Goal: Task Accomplishment & Management: Manage account settings

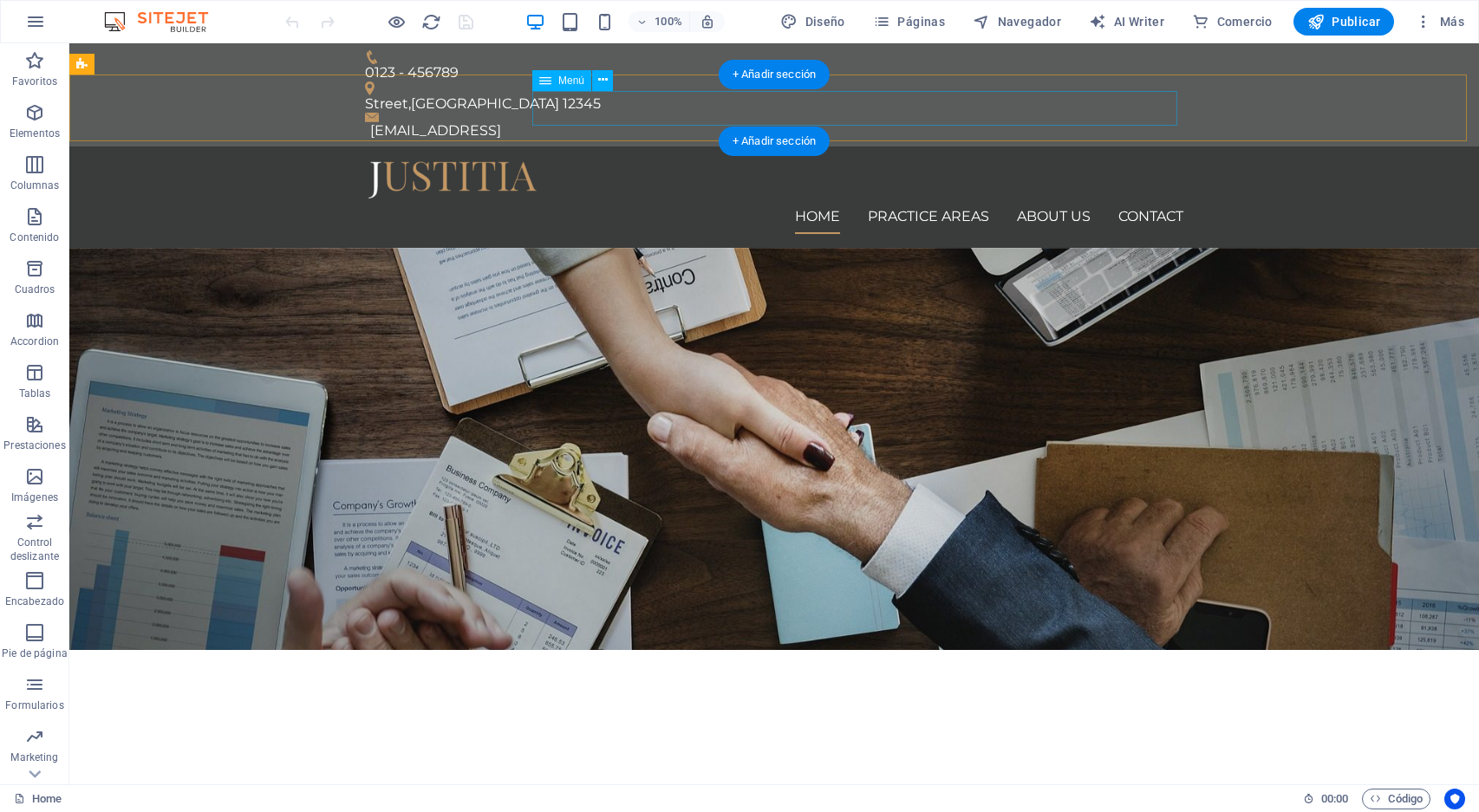
click at [910, 199] on nav "Home Practice Areas About us Contact" at bounding box center [774, 217] width 819 height 35
click at [1030, 199] on nav "Home Practice Areas About us Contact" at bounding box center [774, 217] width 819 height 35
click at [1141, 199] on nav "Home Practice Areas About us Contact" at bounding box center [774, 217] width 819 height 35
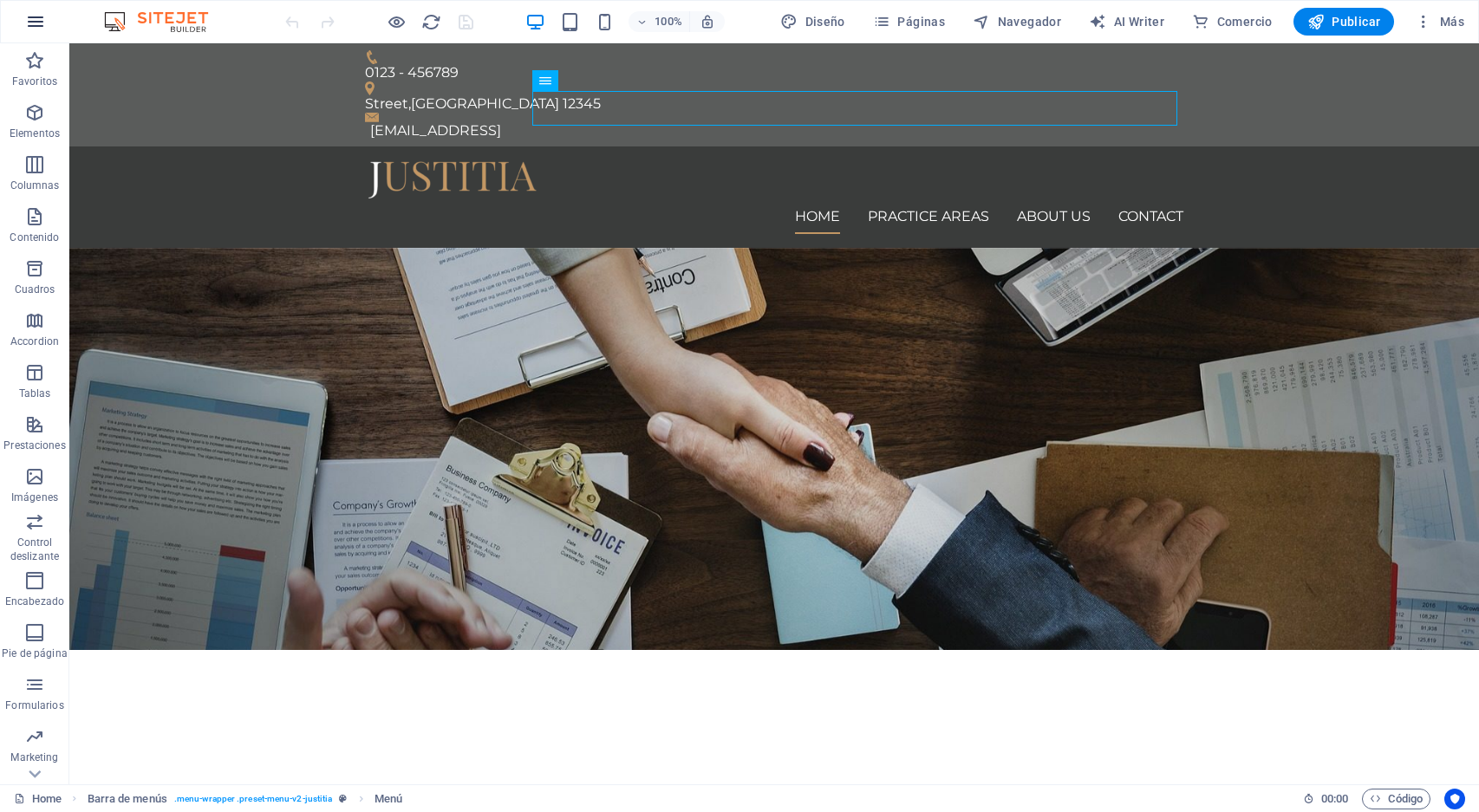
click at [35, 25] on icon "button" at bounding box center [35, 21] width 21 height 21
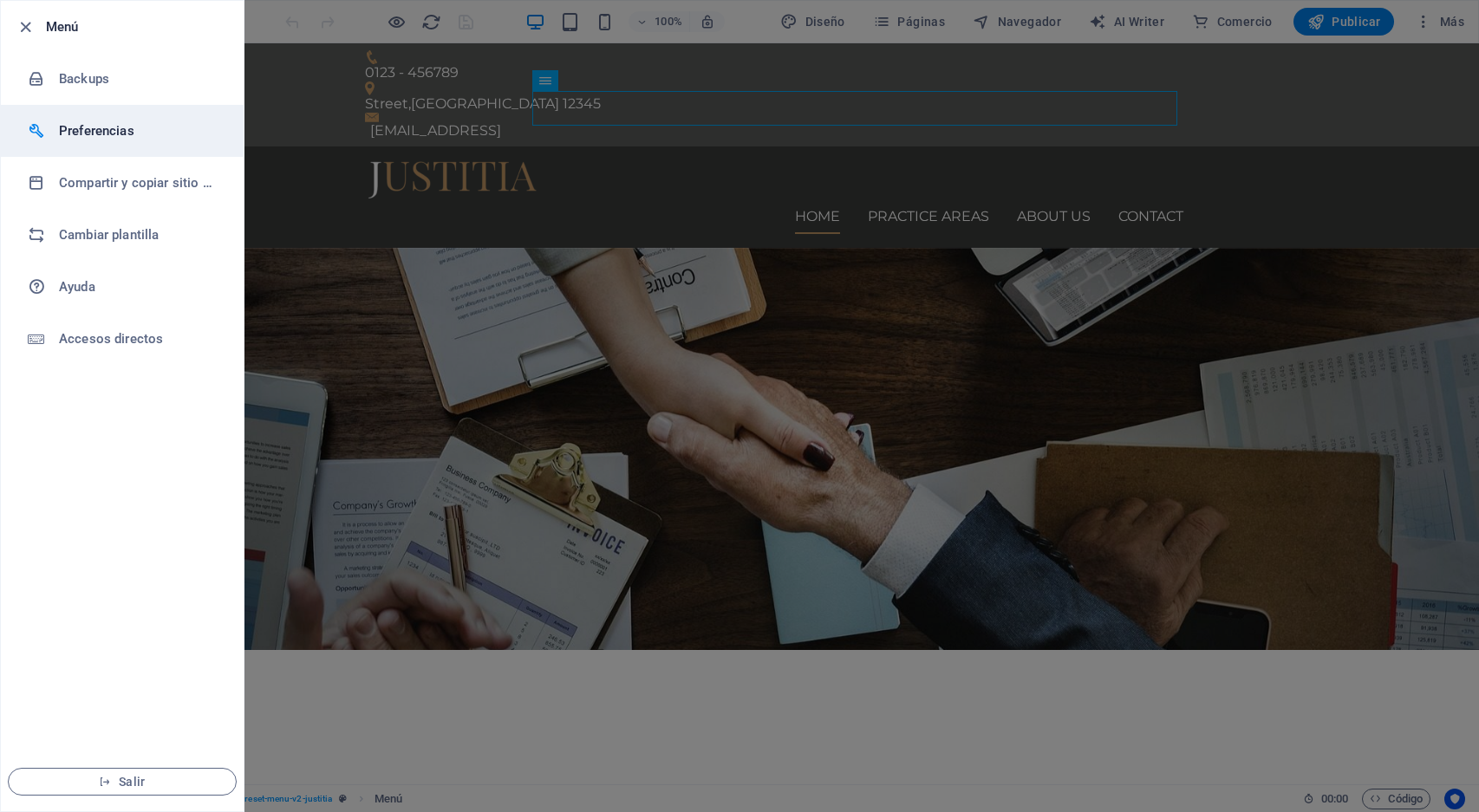
click at [101, 133] on h6 "Preferencias" at bounding box center [138, 131] width 160 height 21
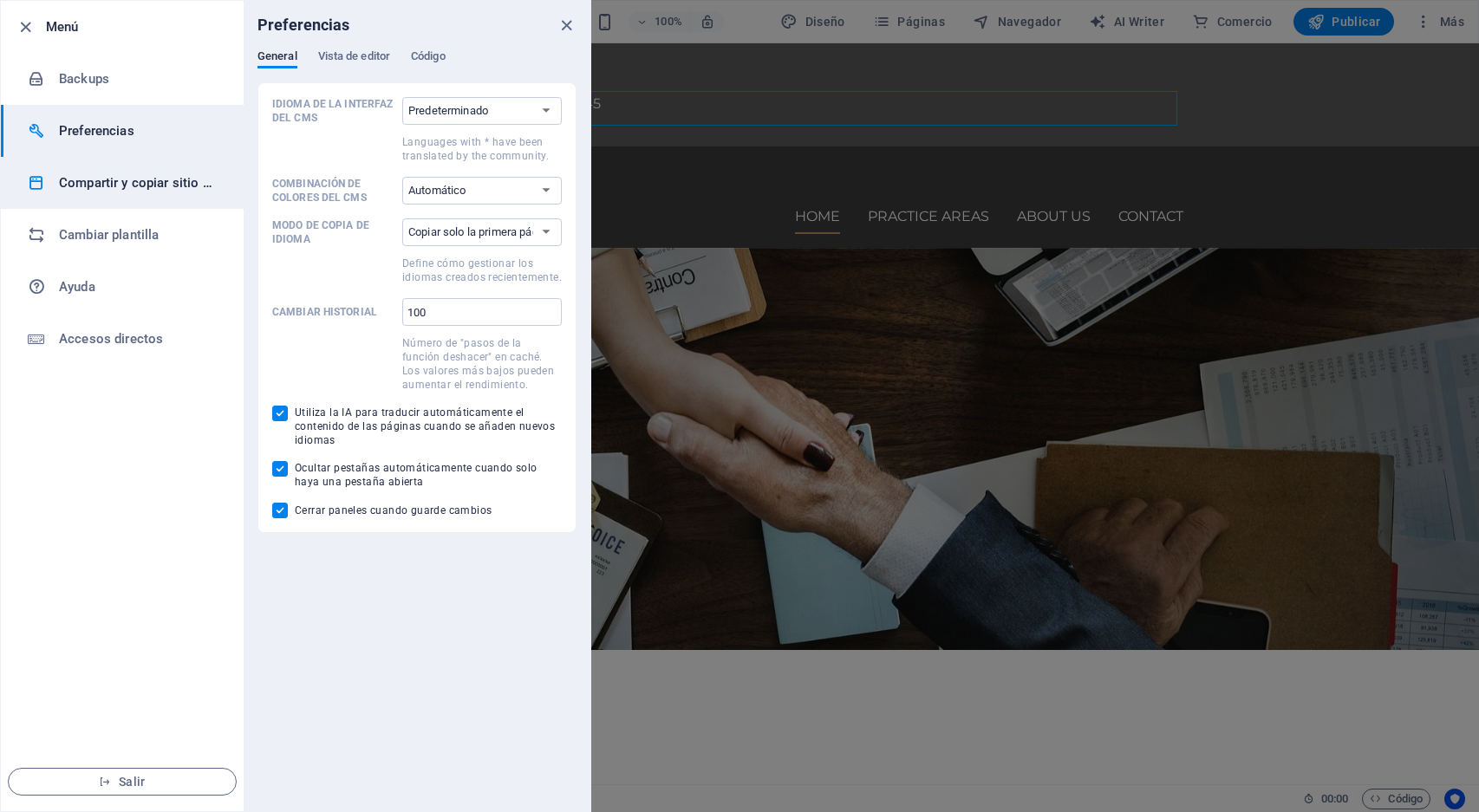
click at [98, 176] on h6 "Compartir y copiar sitio web" at bounding box center [138, 183] width 160 height 21
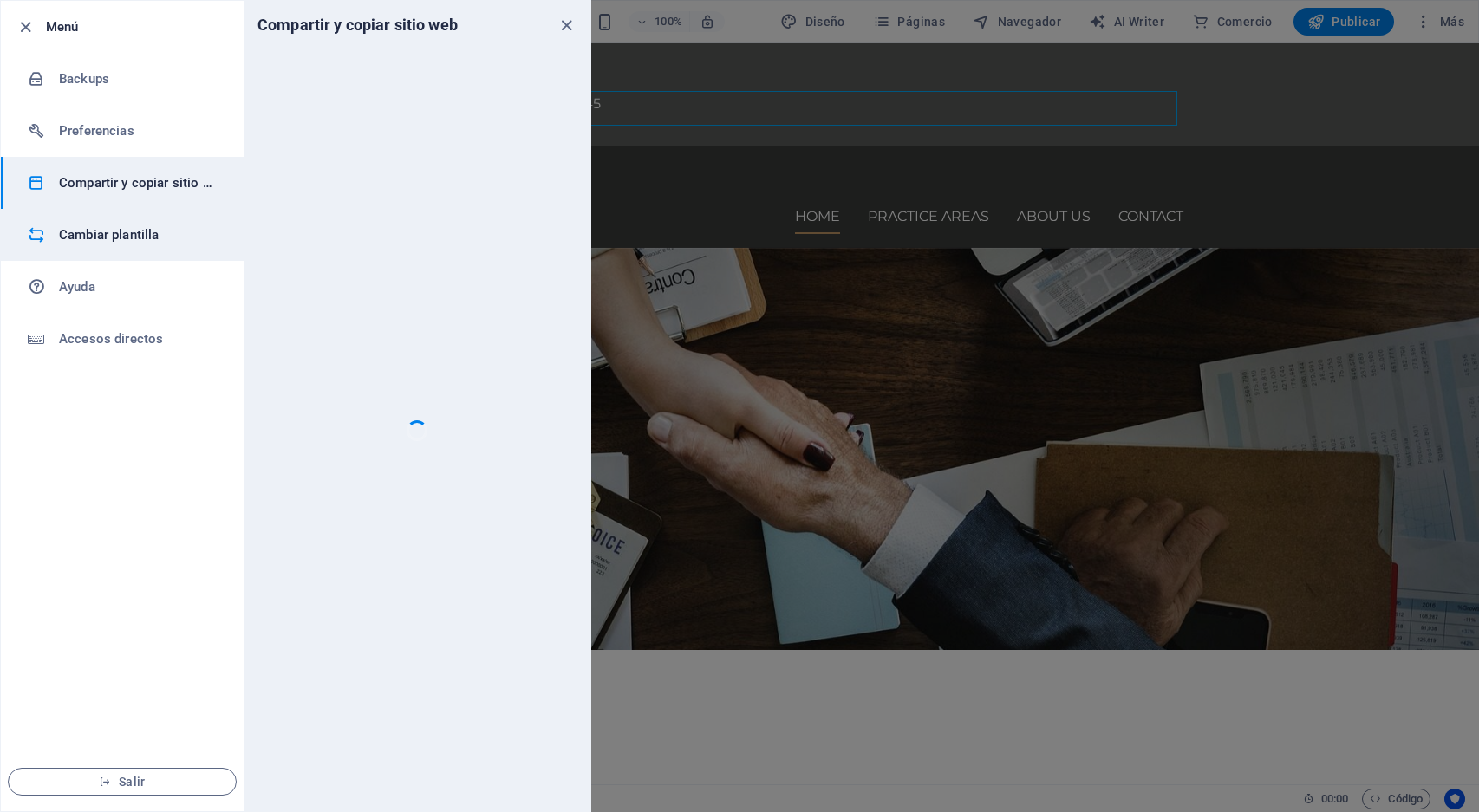
click at [98, 246] on li "Cambiar plantilla" at bounding box center [122, 234] width 242 height 52
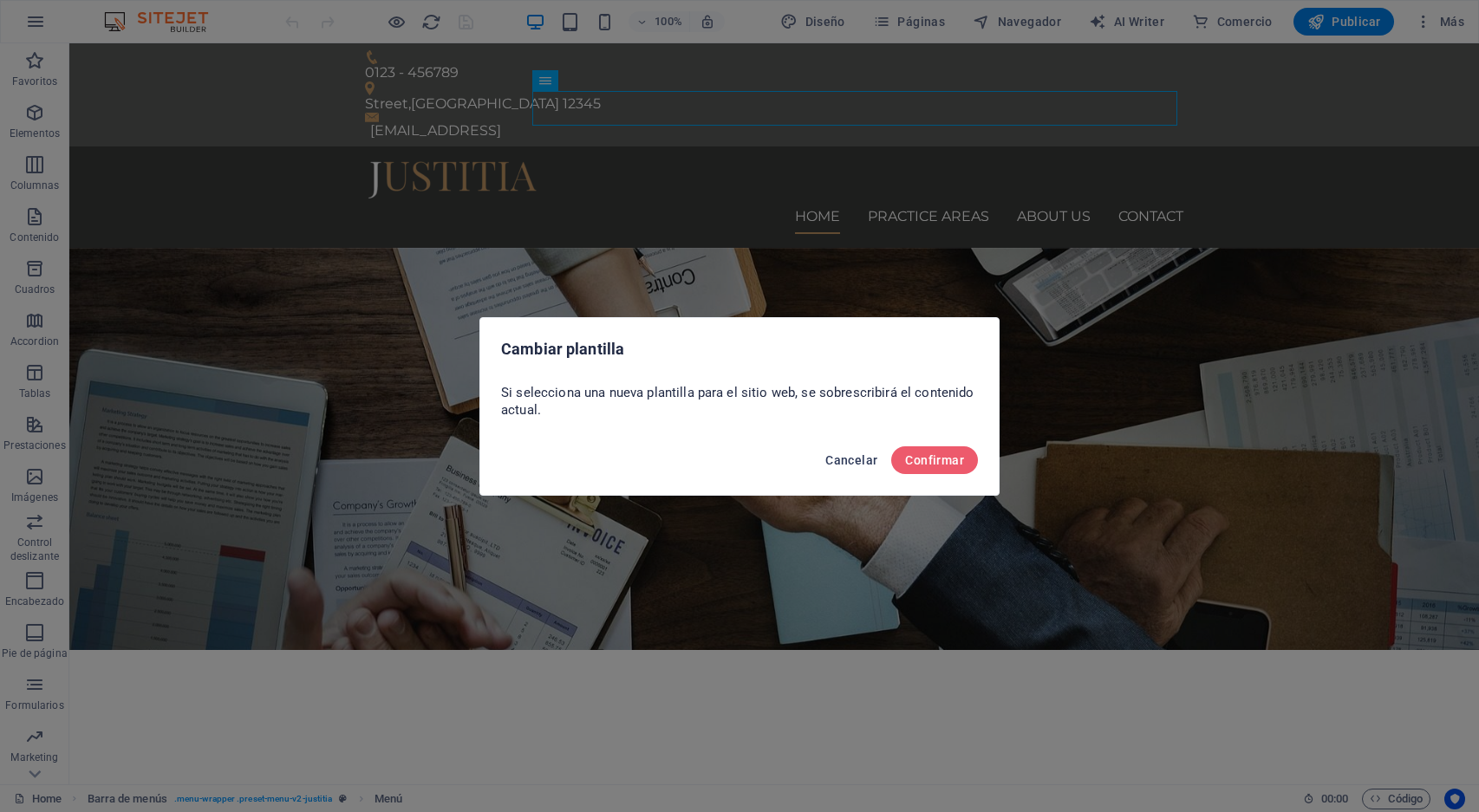
click at [852, 450] on button "Cancelar" at bounding box center [852, 460] width 66 height 27
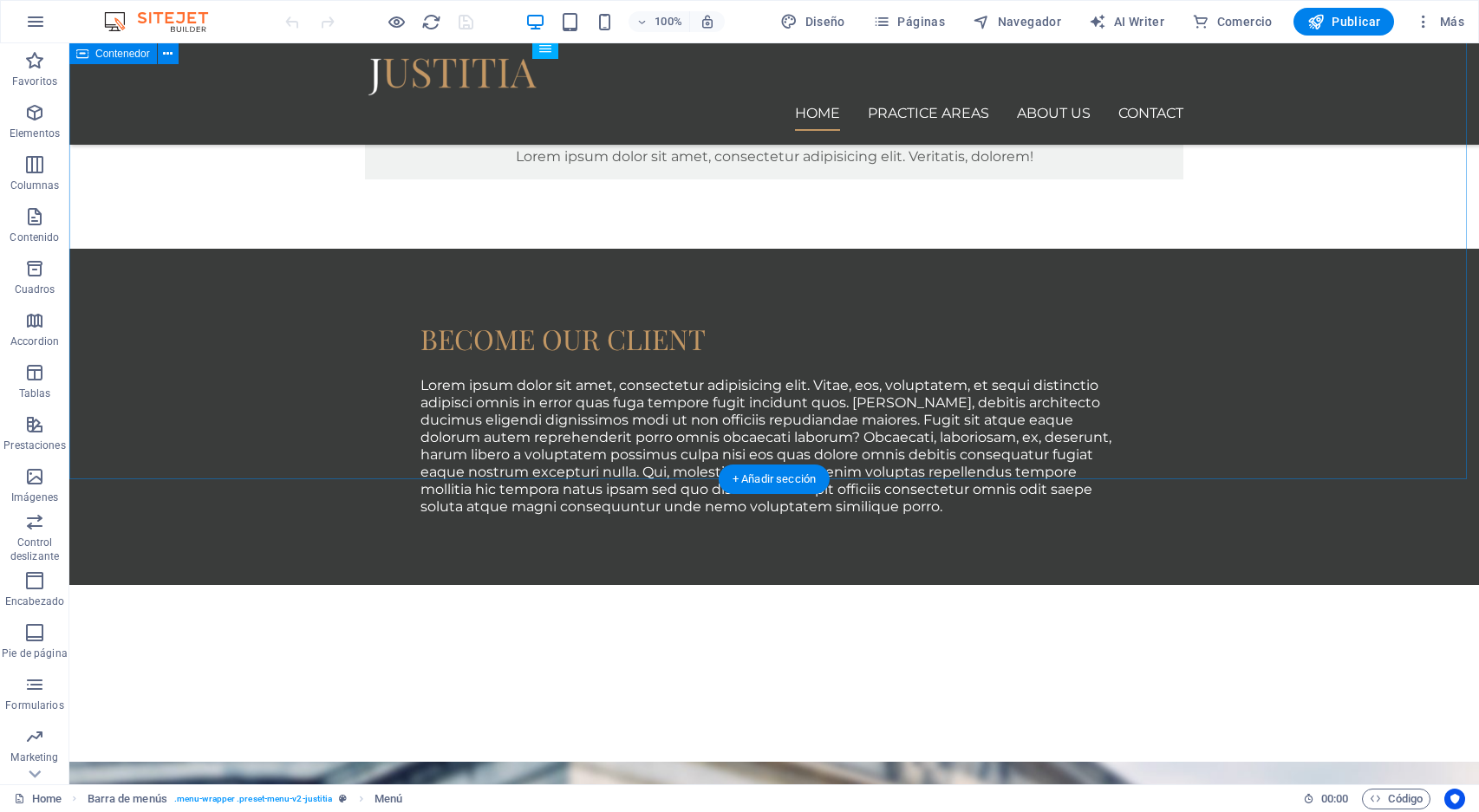
scroll to position [1294, 0]
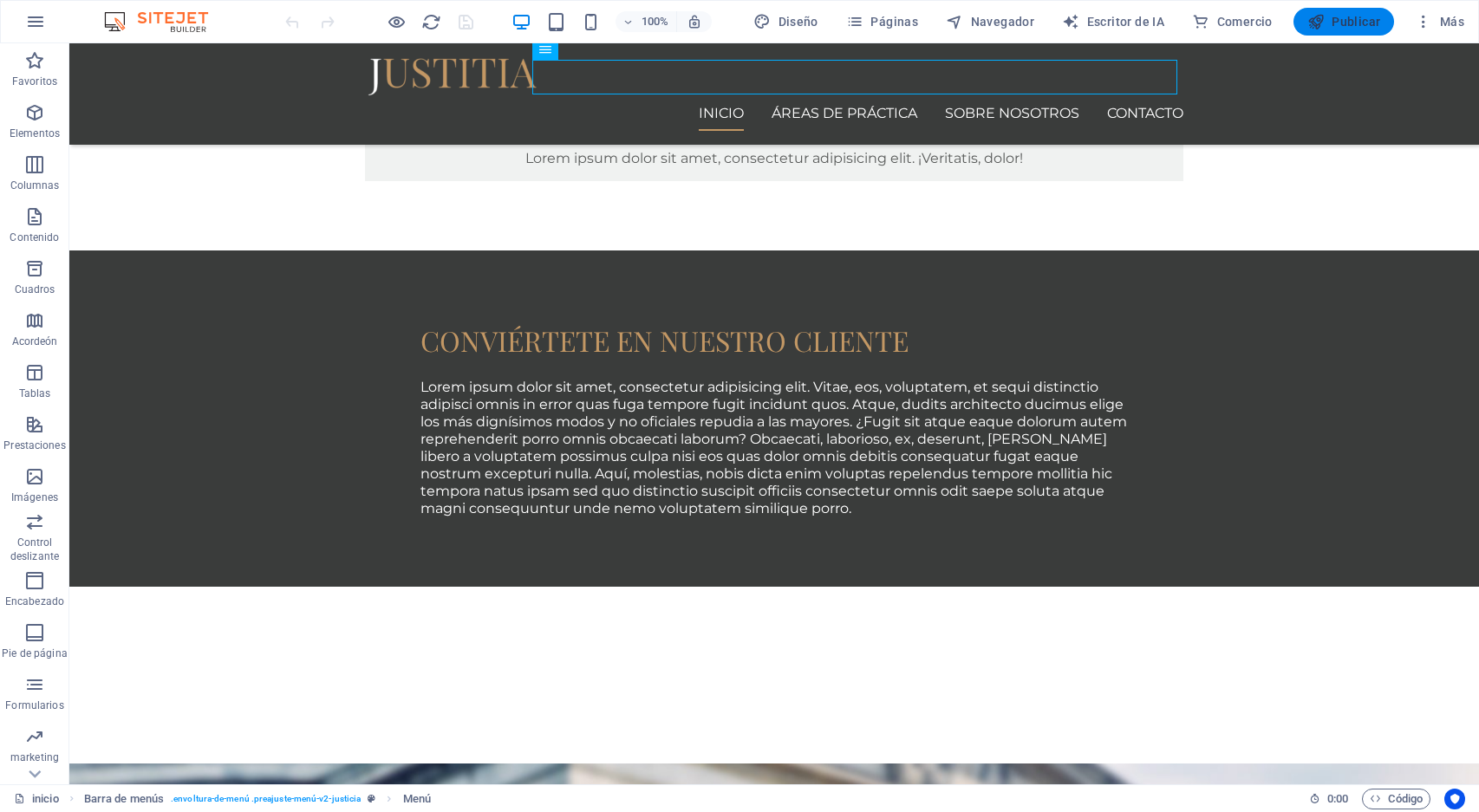
click at [1357, 26] on span "Publicar" at bounding box center [1345, 21] width 74 height 17
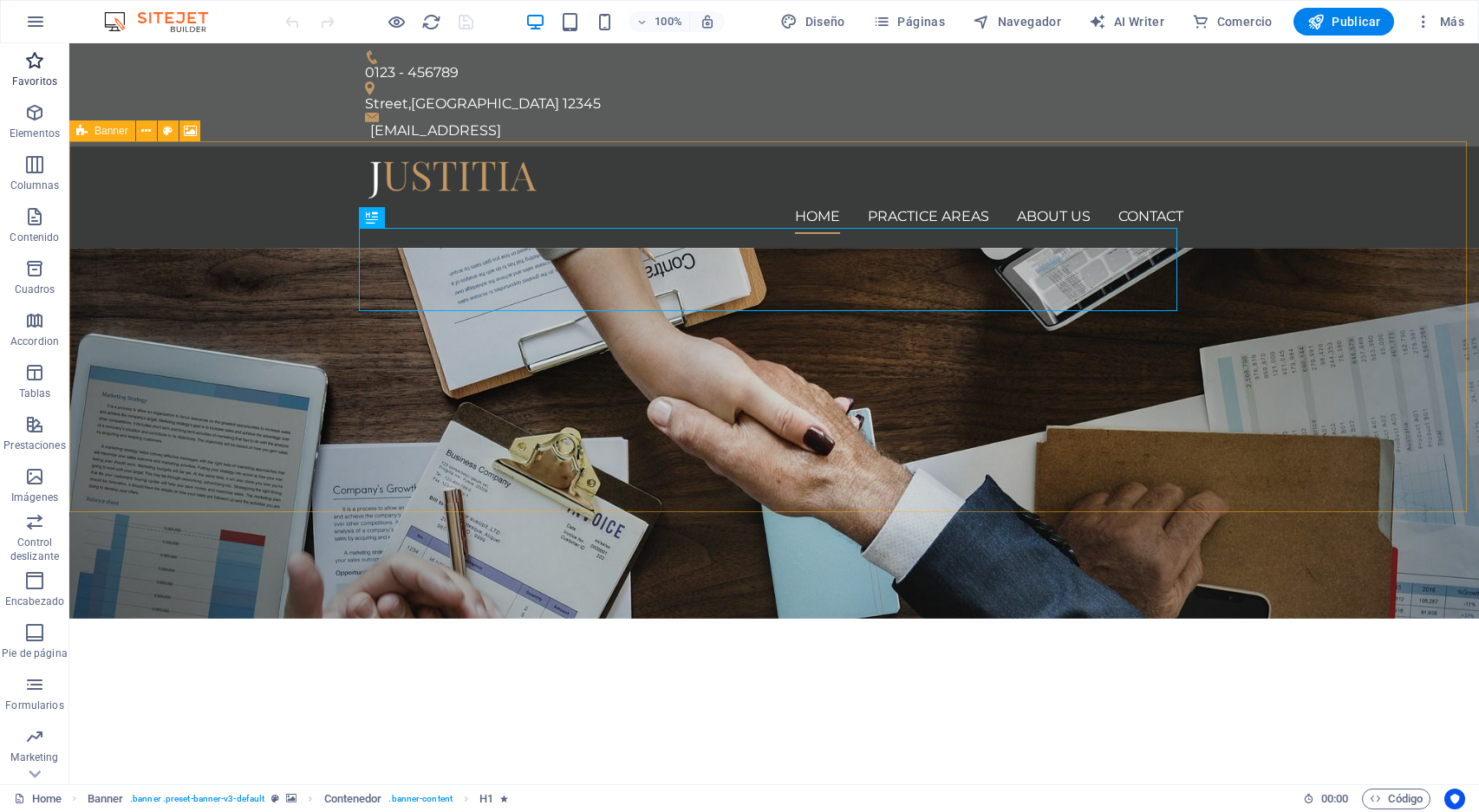
click at [38, 69] on icon "button" at bounding box center [35, 60] width 21 height 21
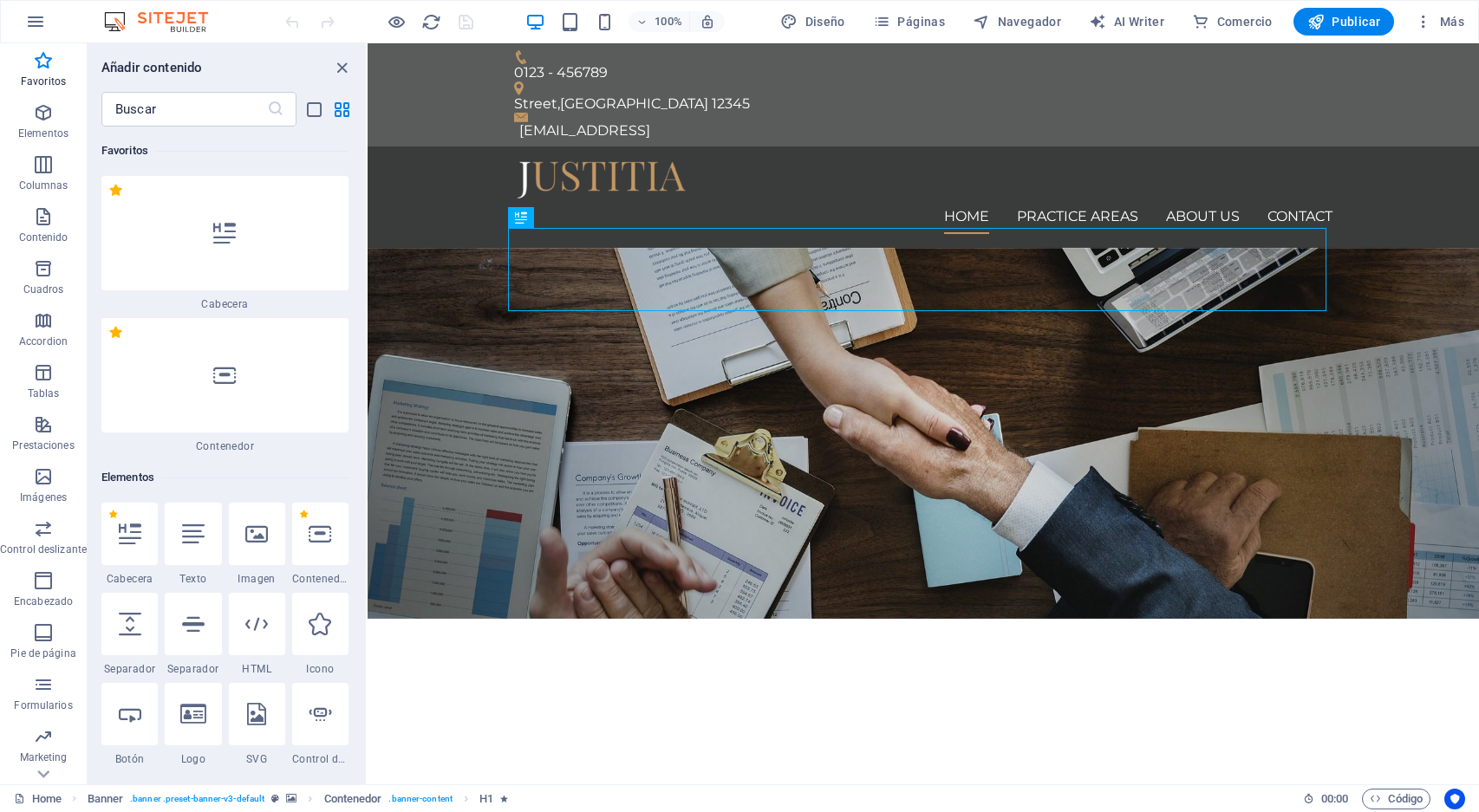
click at [183, 24] on img at bounding box center [165, 21] width 130 height 21
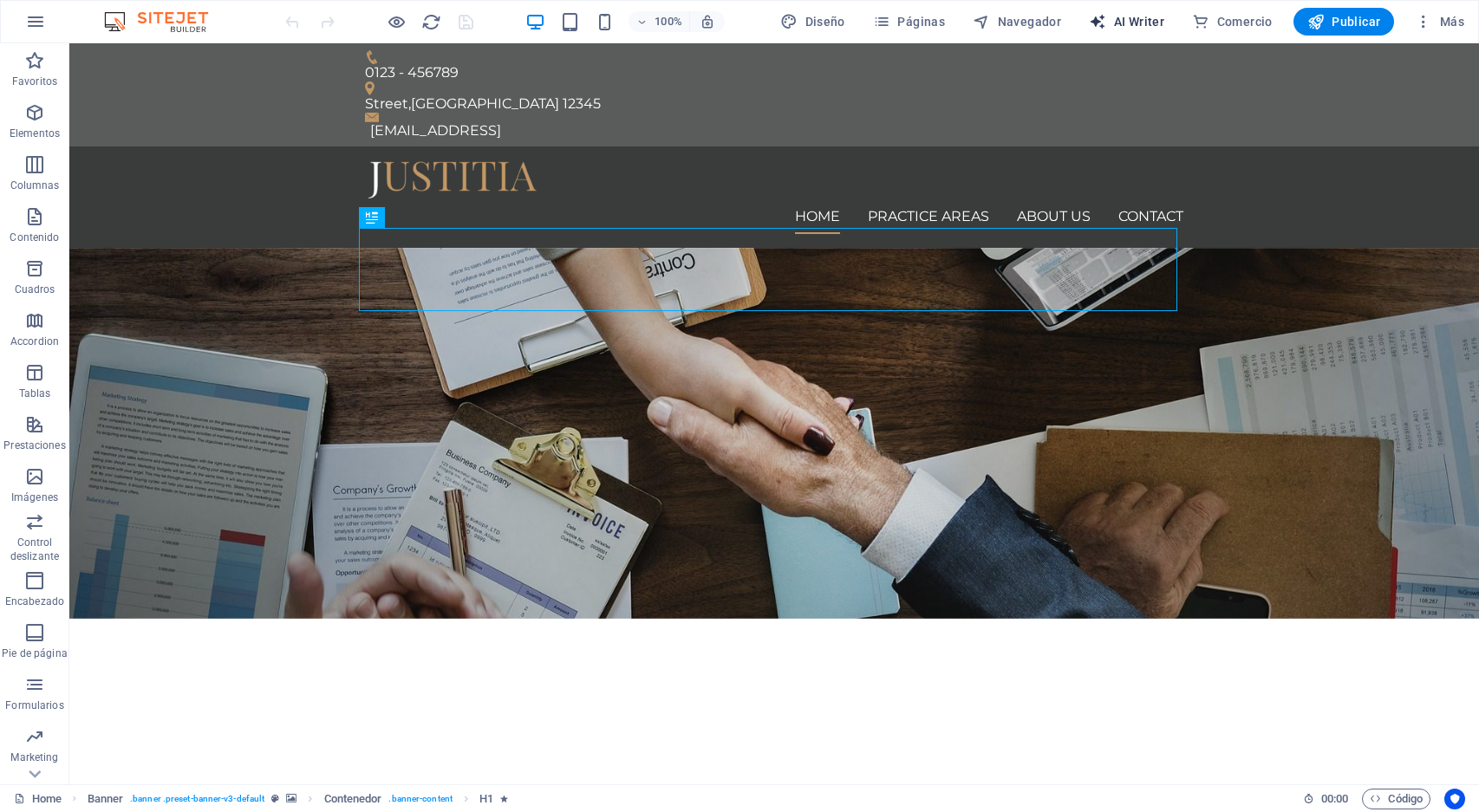
click at [1127, 20] on span "AI Writer" at bounding box center [1127, 21] width 75 height 17
select select "English"
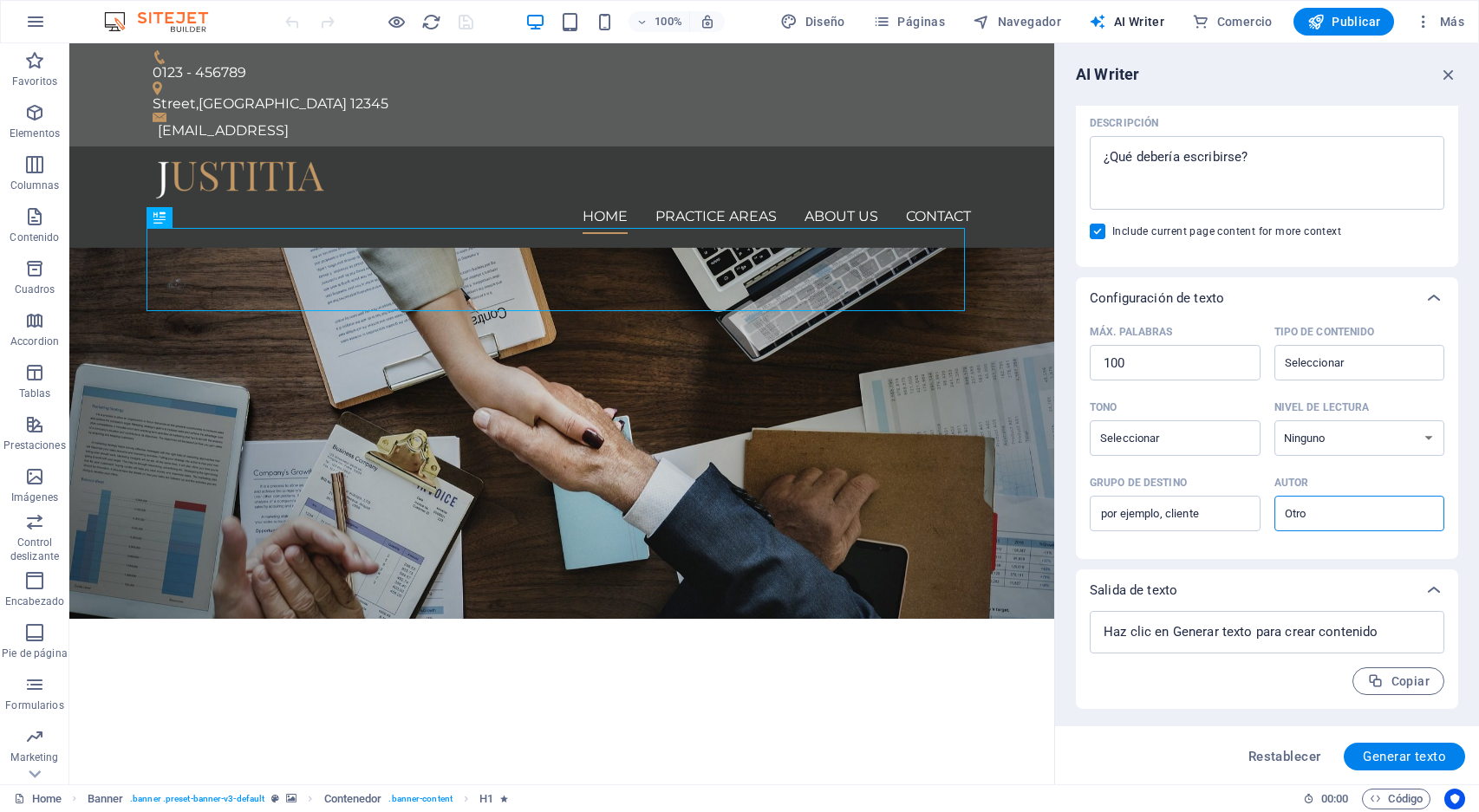
scroll to position [219, 0]
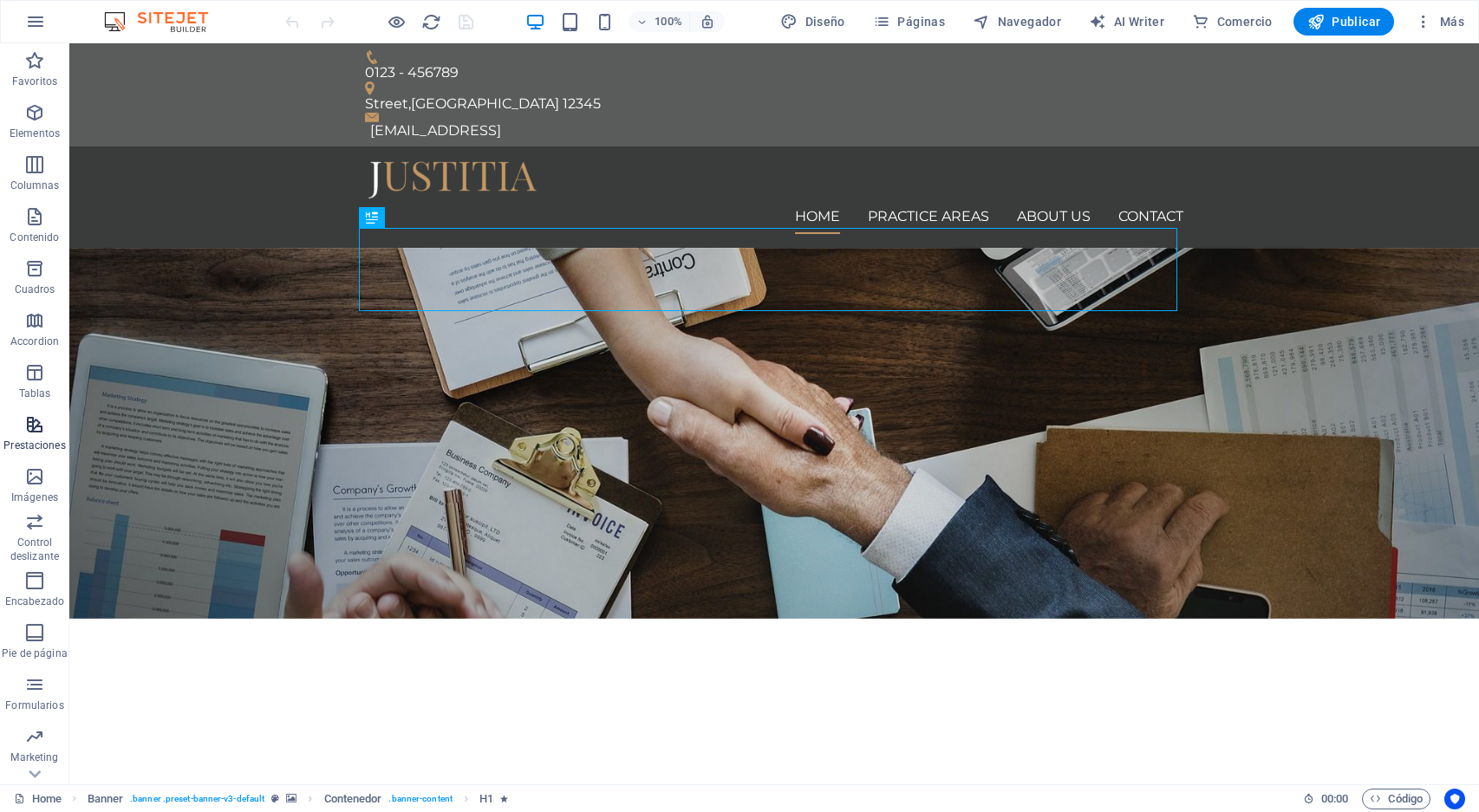
click at [38, 432] on icon "button" at bounding box center [35, 424] width 21 height 21
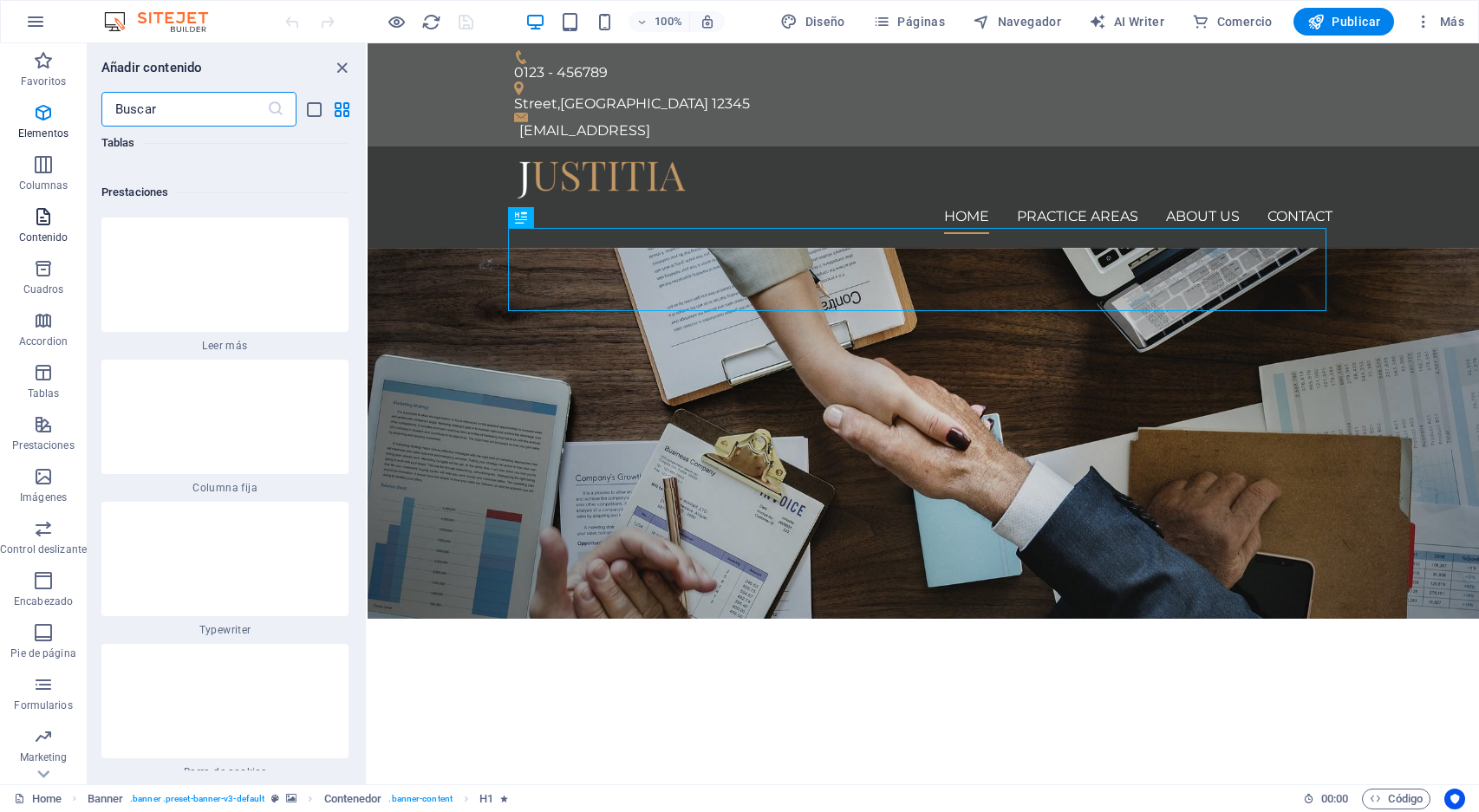
scroll to position [12161, 0]
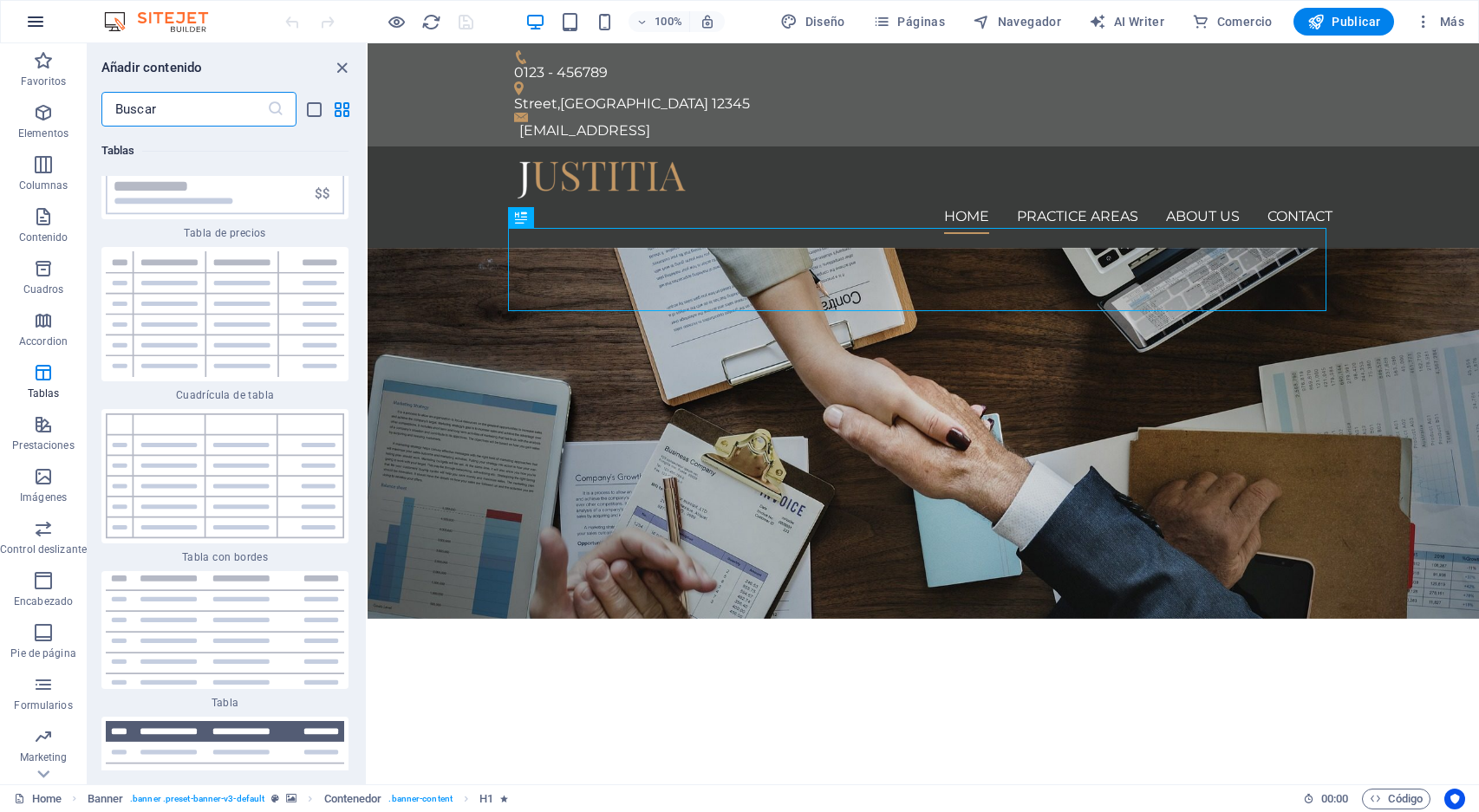
click at [29, 16] on icon "button" at bounding box center [35, 21] width 21 height 21
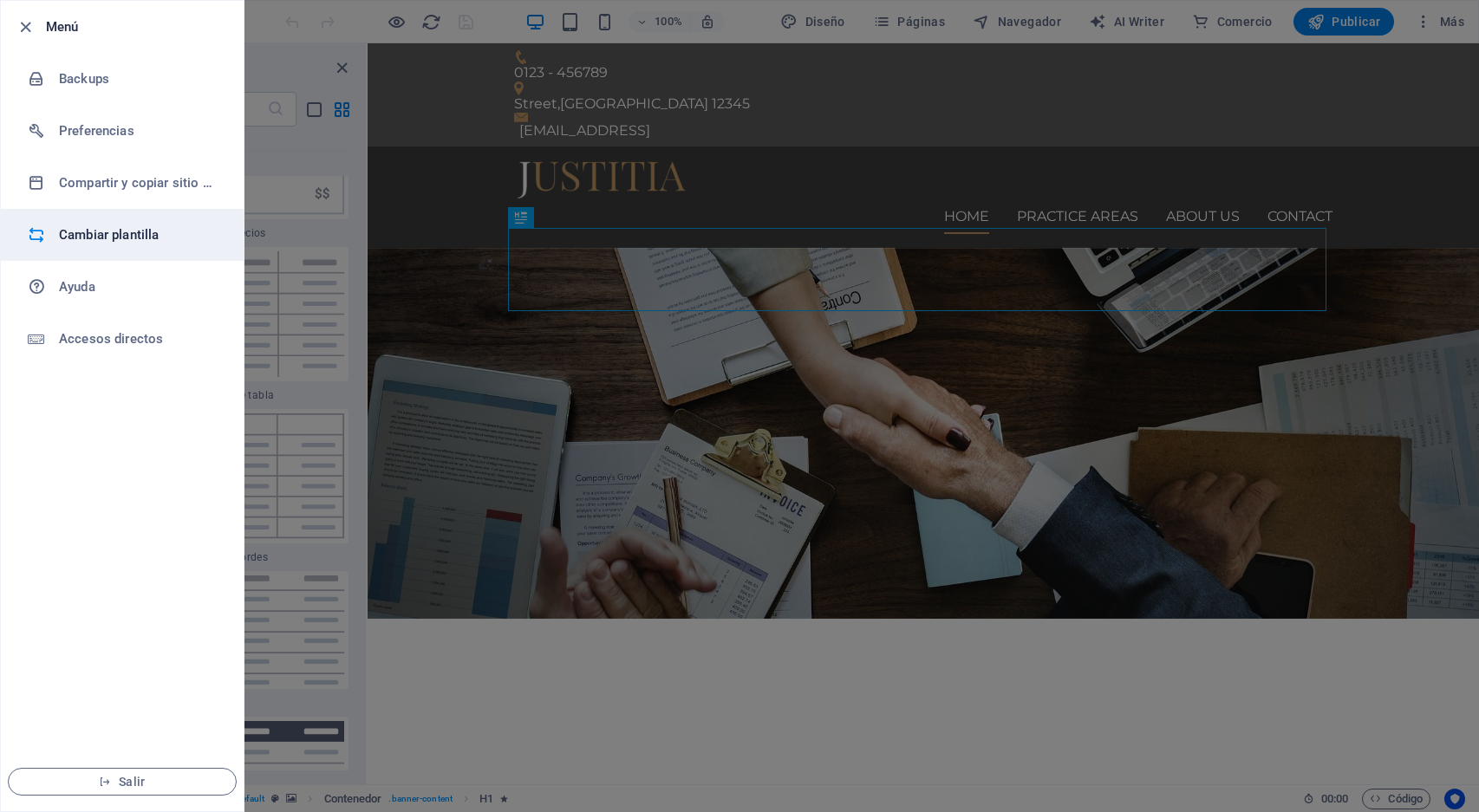
click at [135, 223] on li "Cambiar plantilla" at bounding box center [122, 234] width 242 height 52
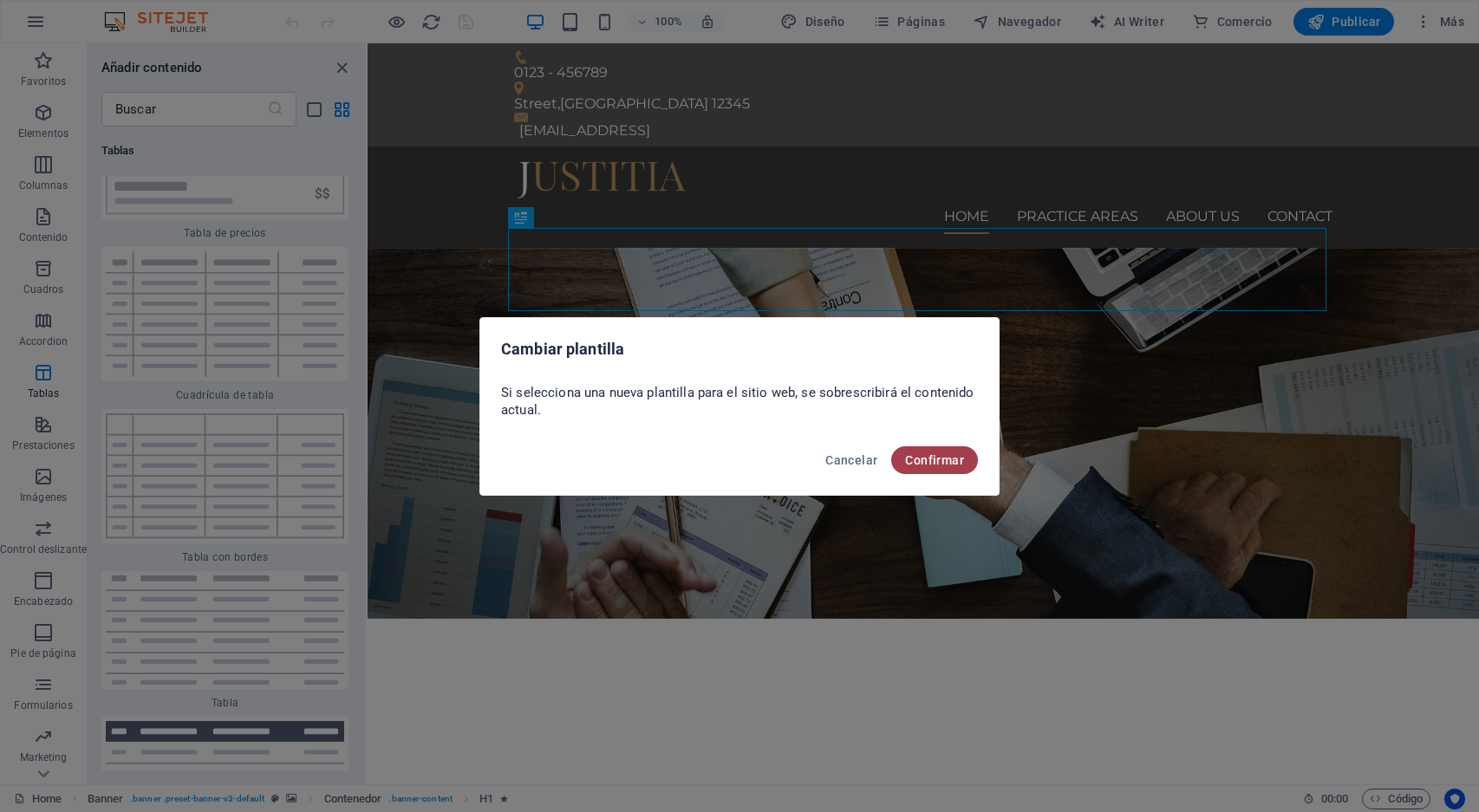
click at [944, 459] on span "Confirmar" at bounding box center [935, 460] width 59 height 14
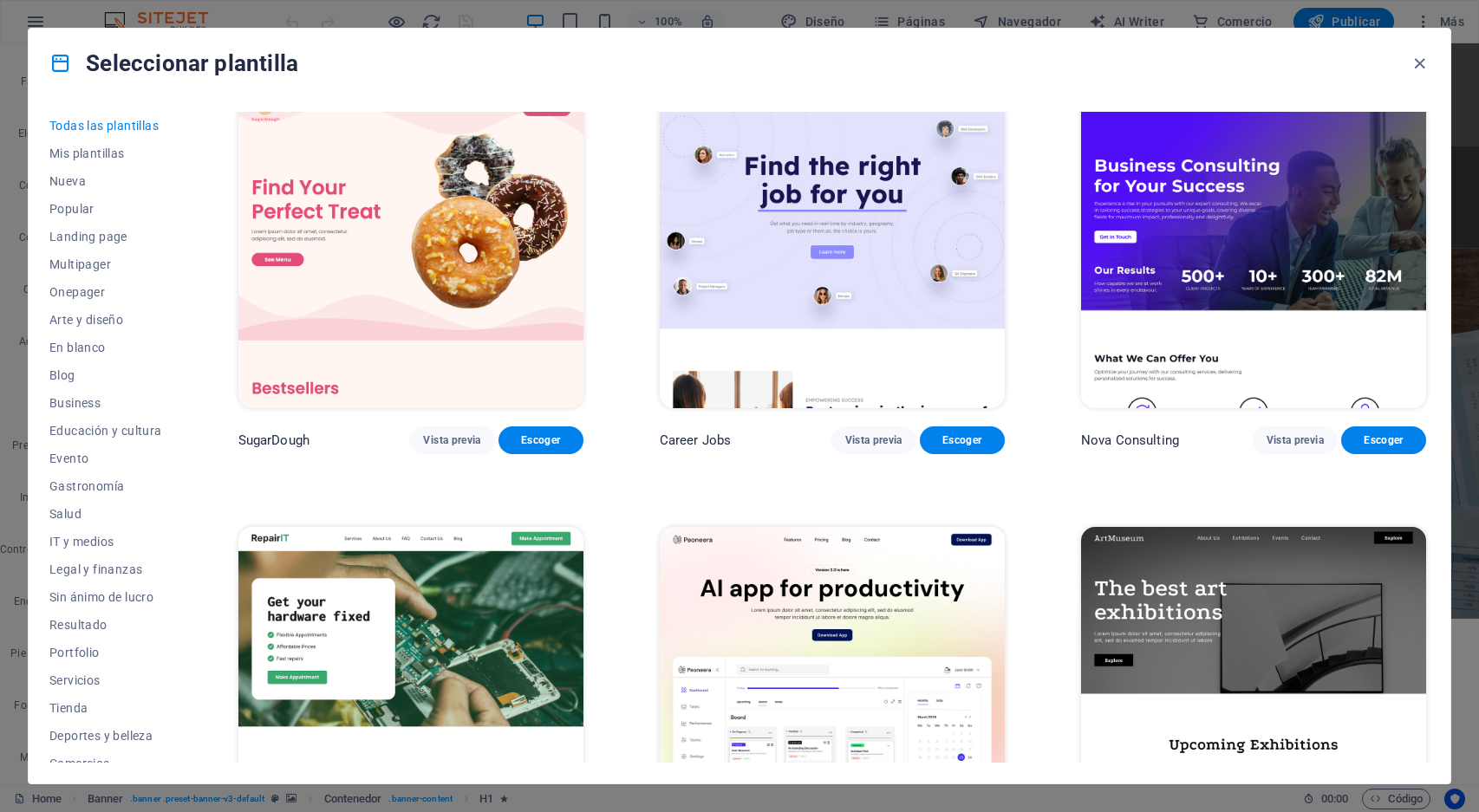
scroll to position [25, 0]
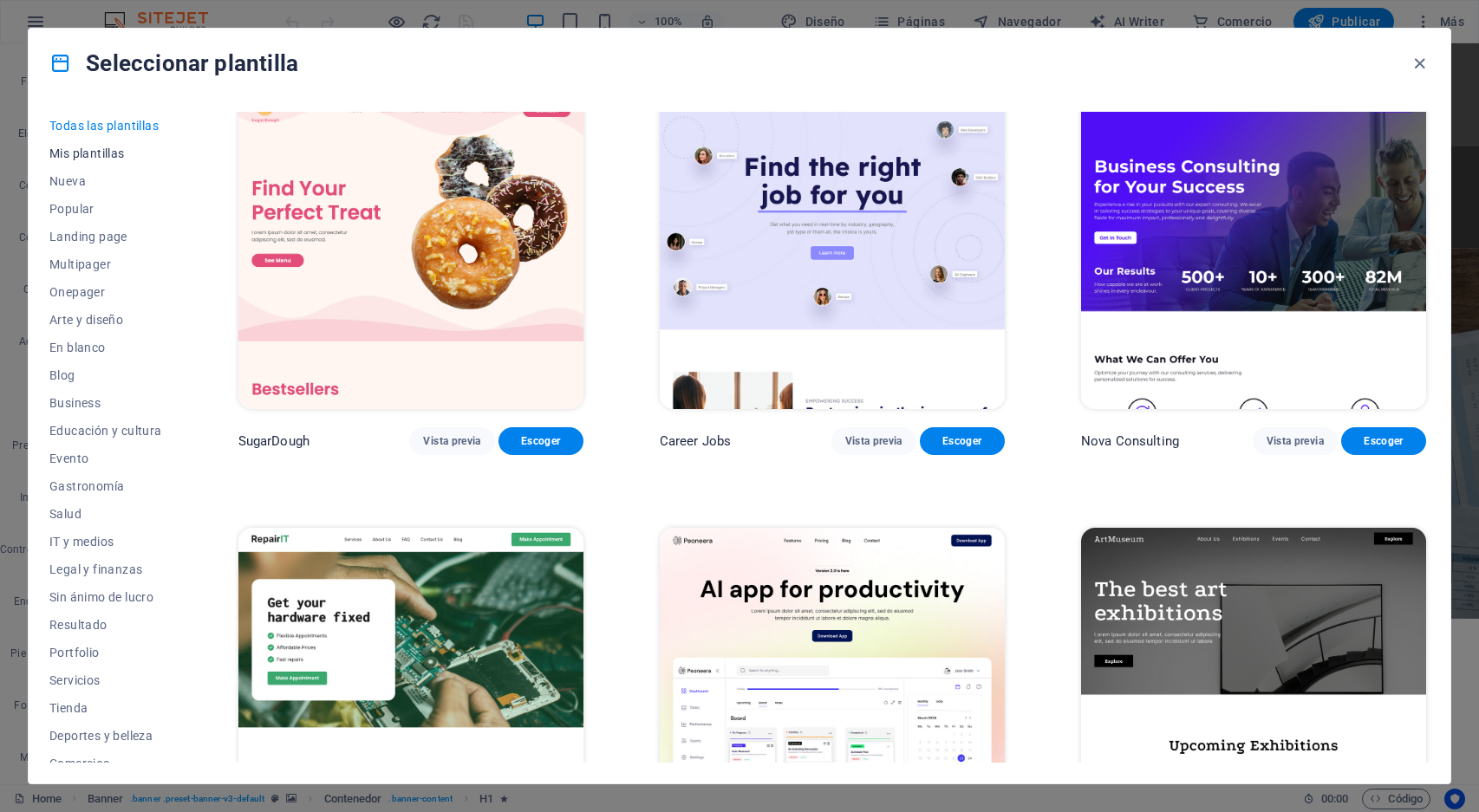
click at [98, 150] on span "Mis plantillas" at bounding box center [105, 153] width 113 height 14
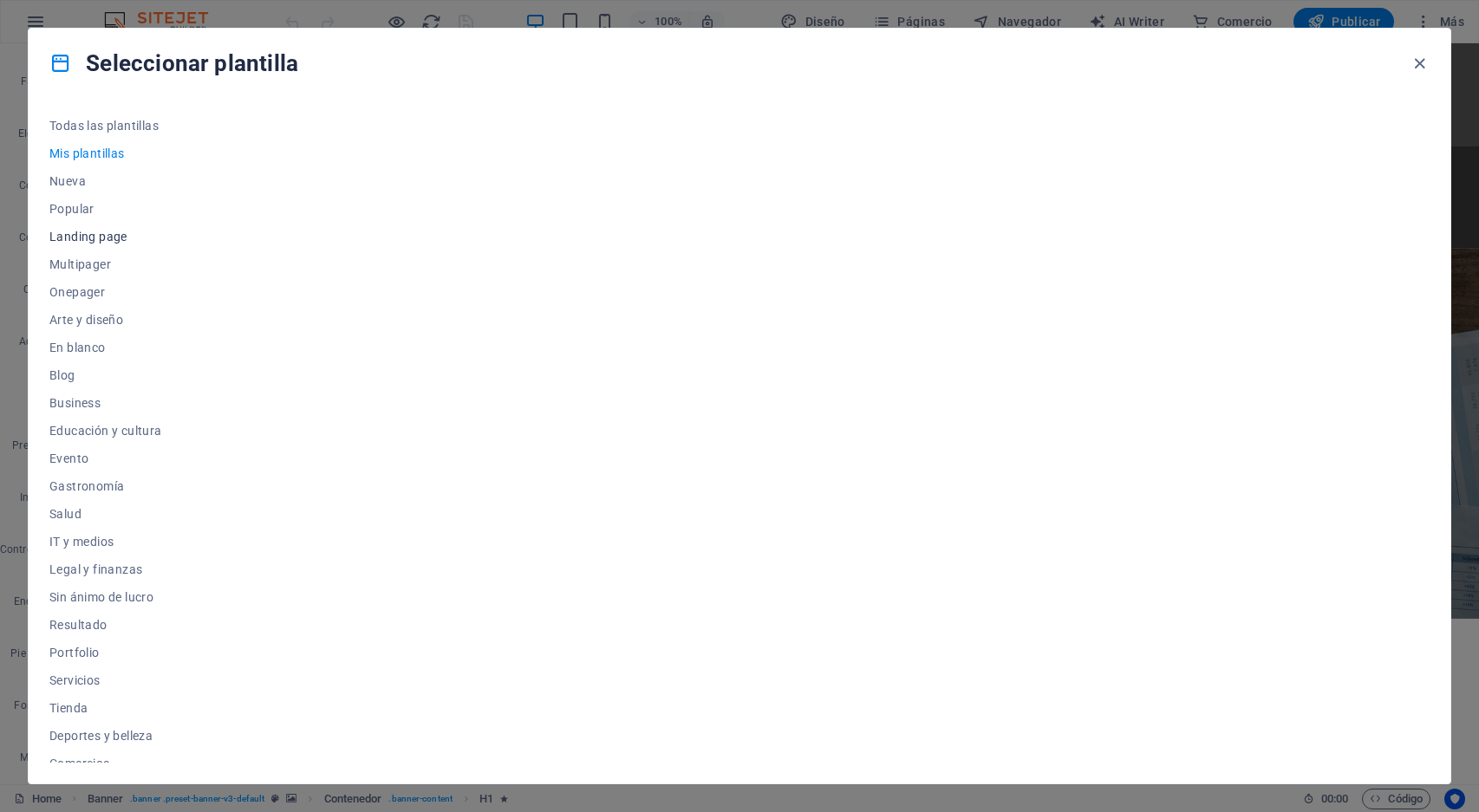
click at [112, 236] on span "Landing page" at bounding box center [105, 236] width 113 height 14
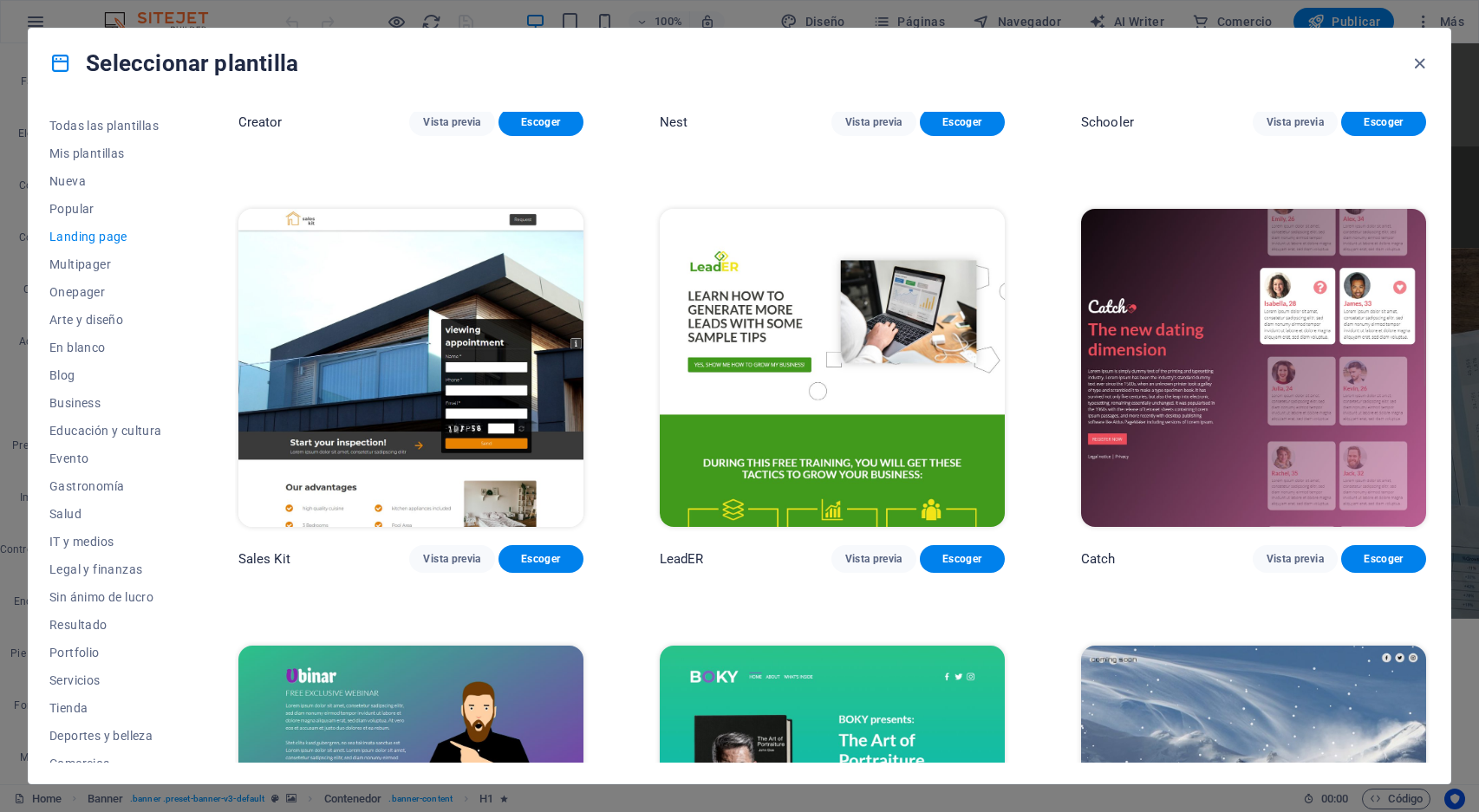
scroll to position [2532, 0]
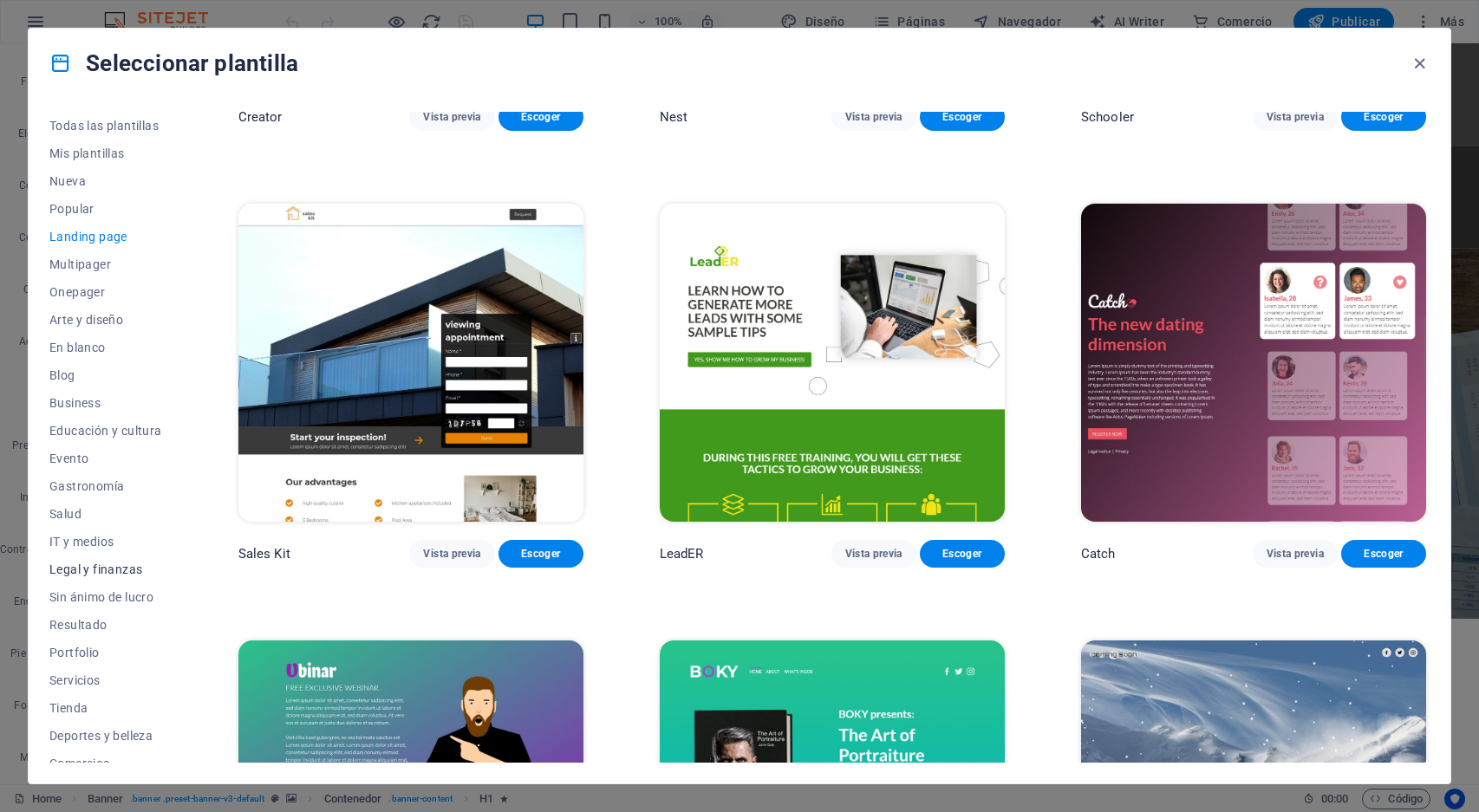
click at [118, 572] on span "Legal y finanzas" at bounding box center [105, 569] width 113 height 14
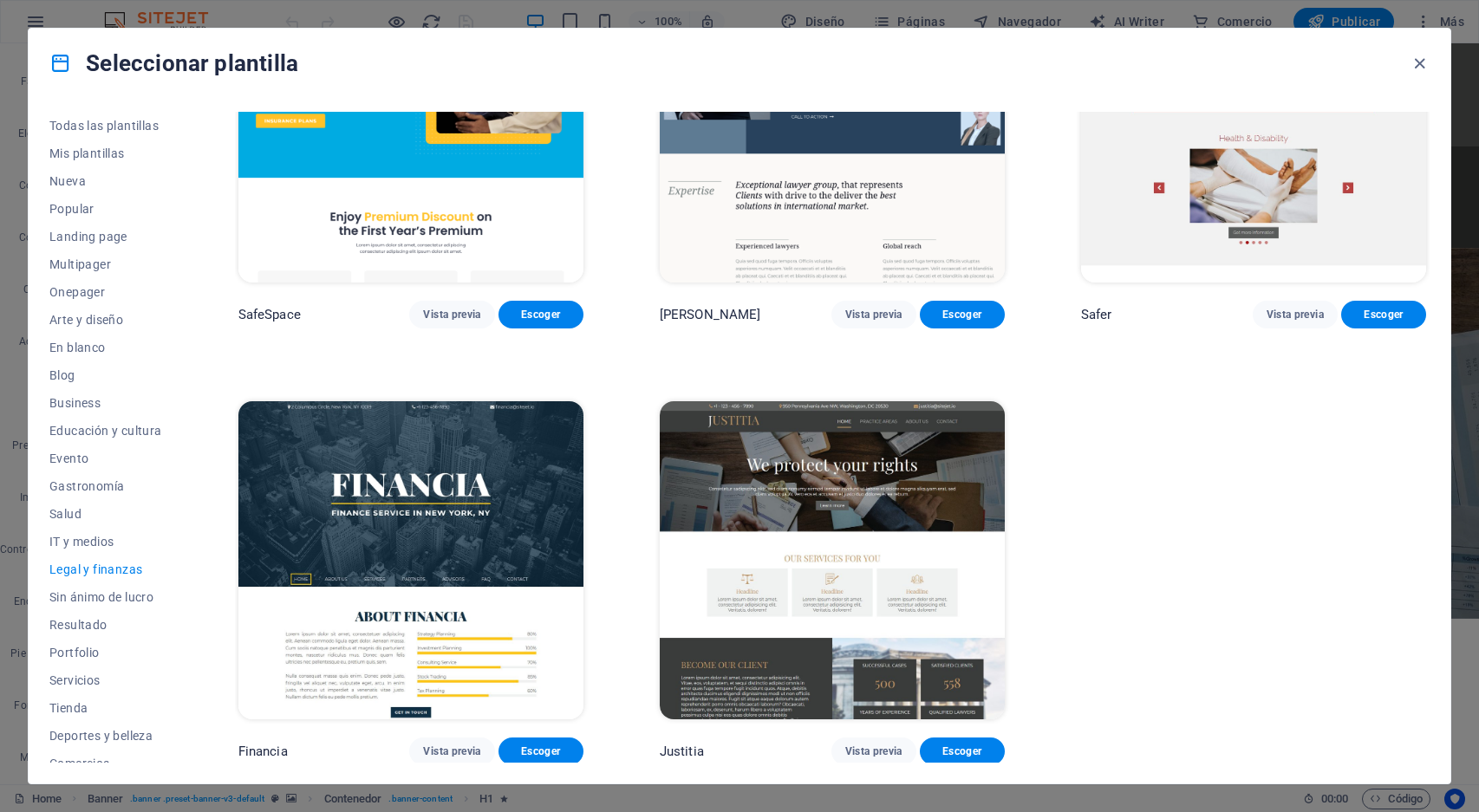
scroll to position [150, 0]
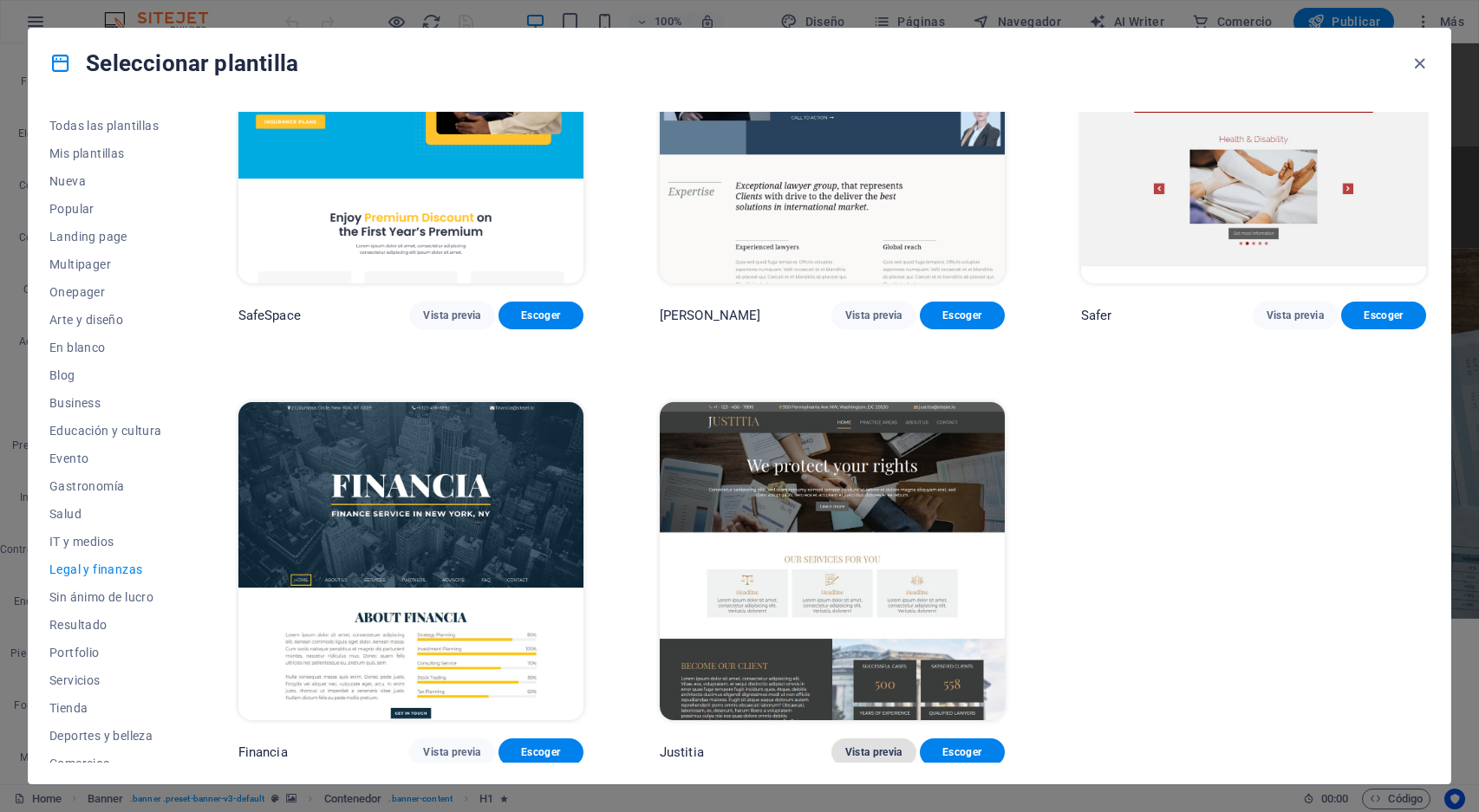
click at [881, 748] on span "Vista previa" at bounding box center [873, 752] width 58 height 14
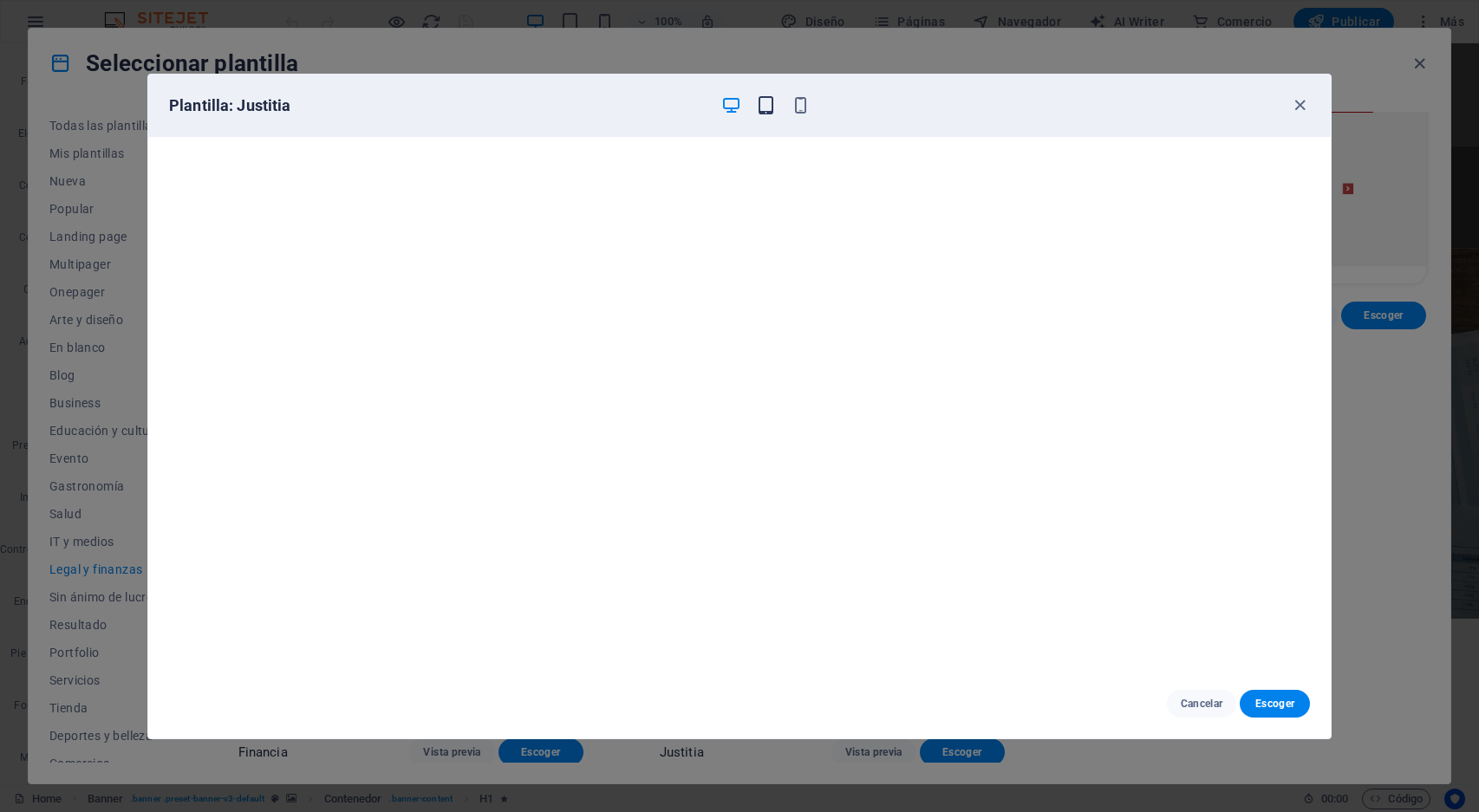
click at [760, 104] on icon "button" at bounding box center [766, 105] width 20 height 20
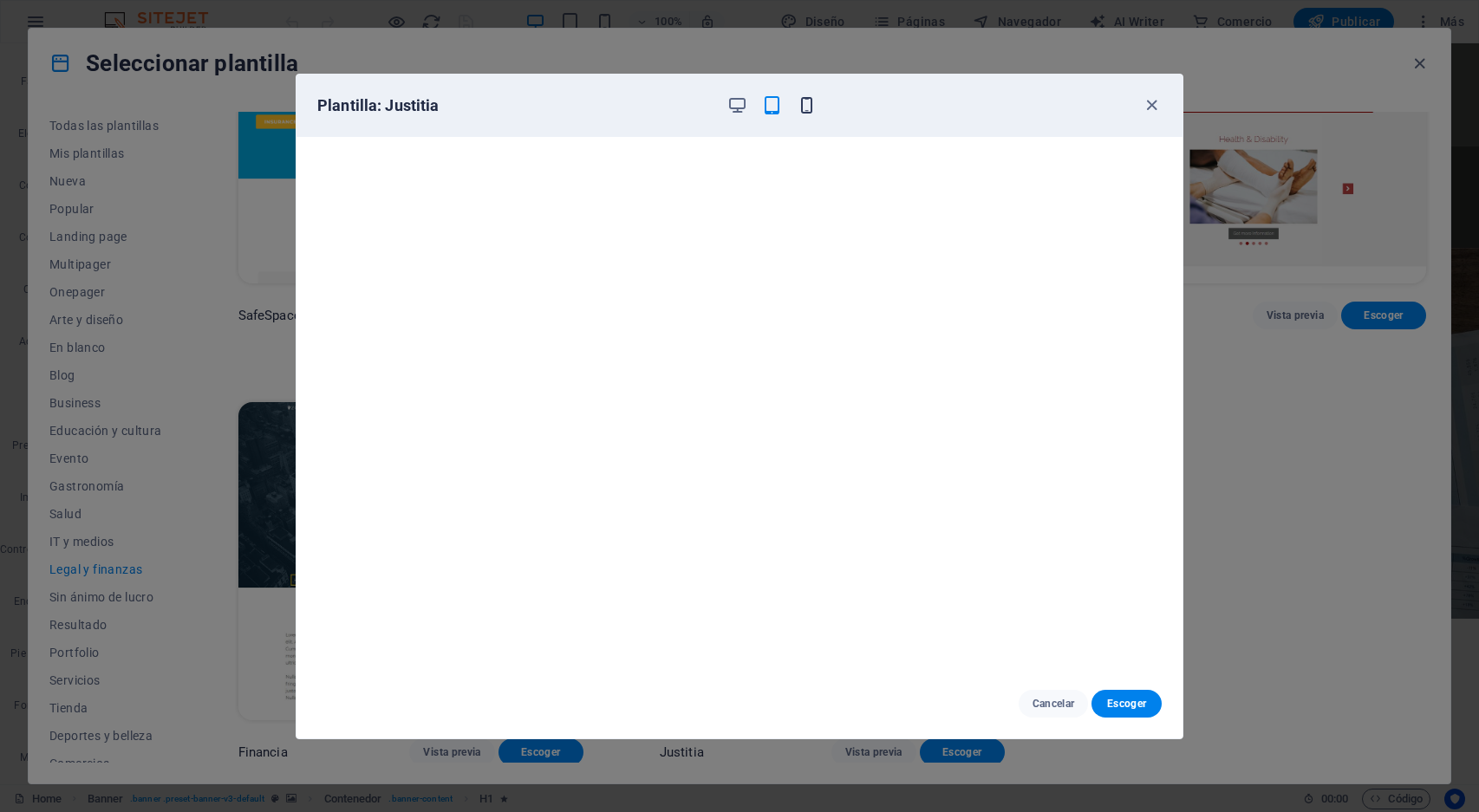
click at [802, 104] on icon "button" at bounding box center [807, 105] width 20 height 20
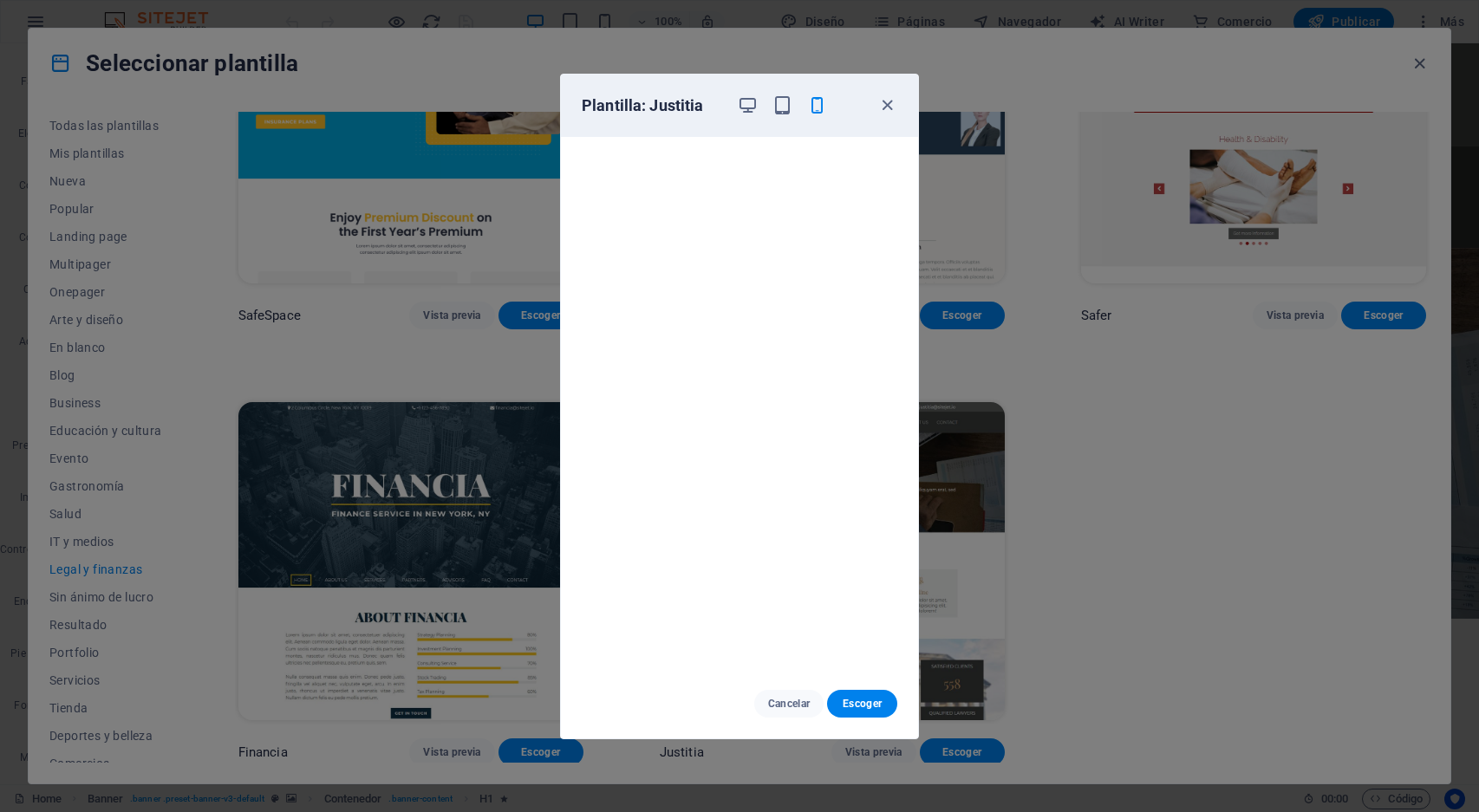
scroll to position [5, 0]
click at [785, 704] on span "Cancelar" at bounding box center [789, 703] width 42 height 14
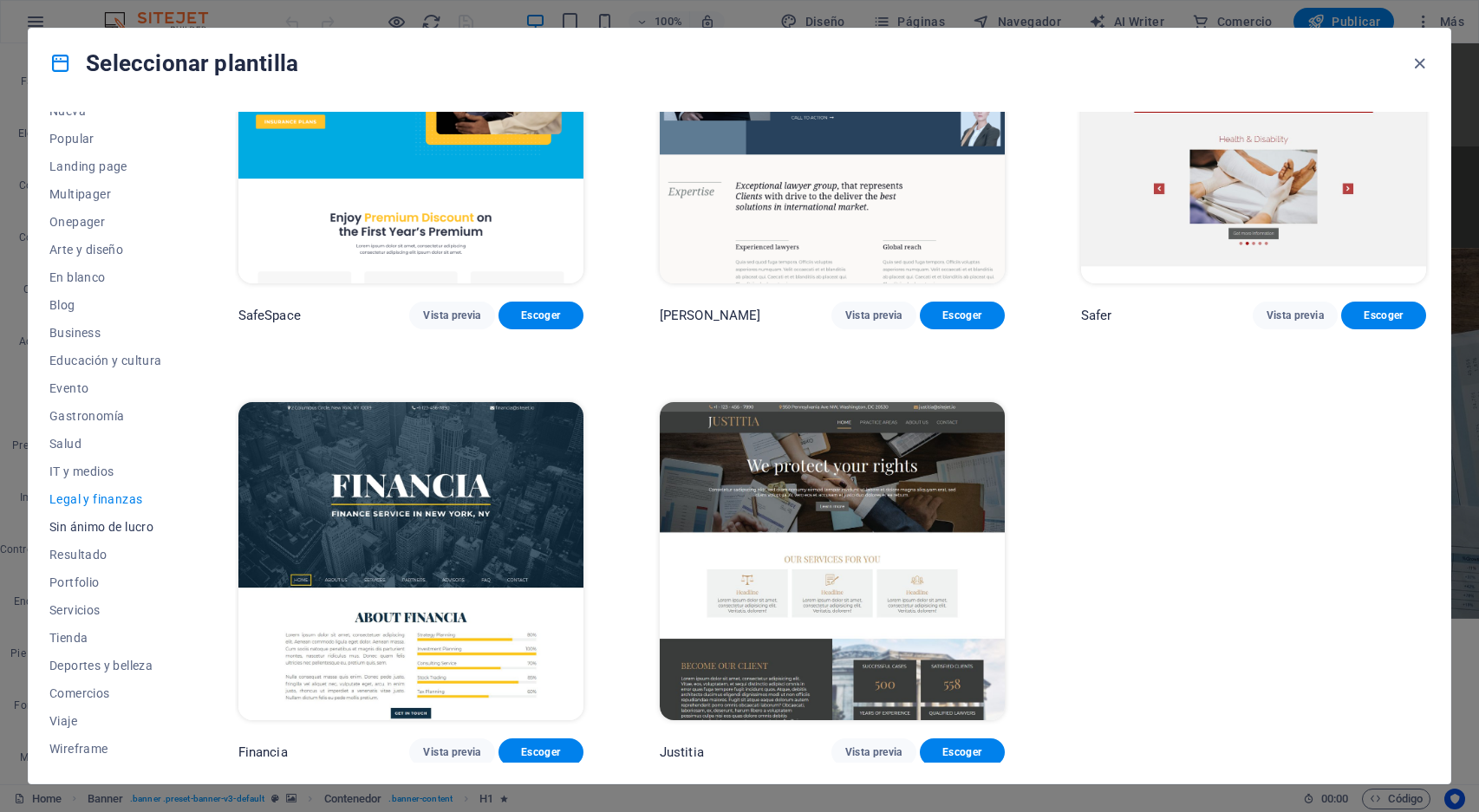
scroll to position [70, 0]
click at [79, 606] on span "Servicios" at bounding box center [105, 610] width 113 height 14
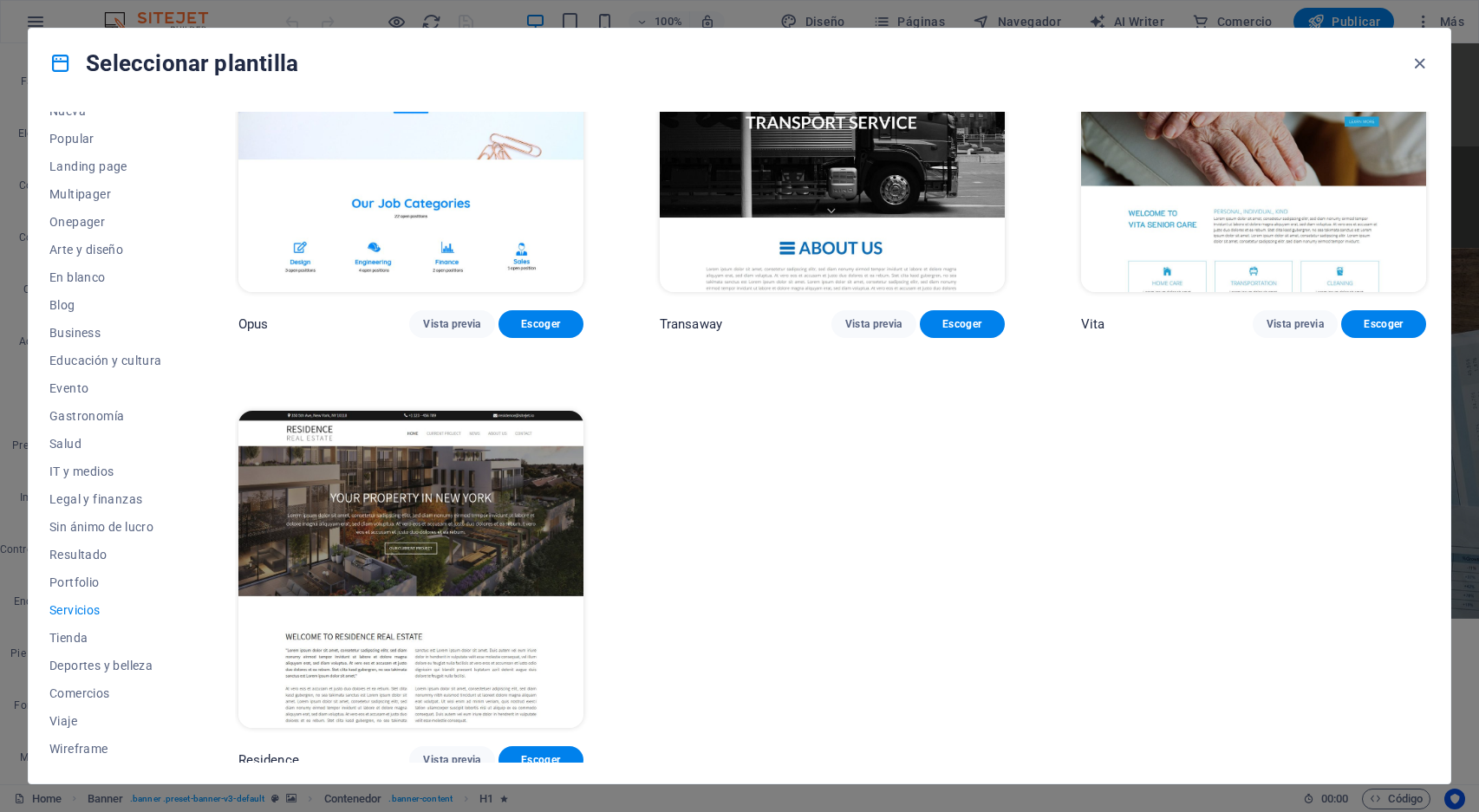
scroll to position [2762, 0]
click at [90, 758] on button "Wireframe" at bounding box center [105, 749] width 113 height 27
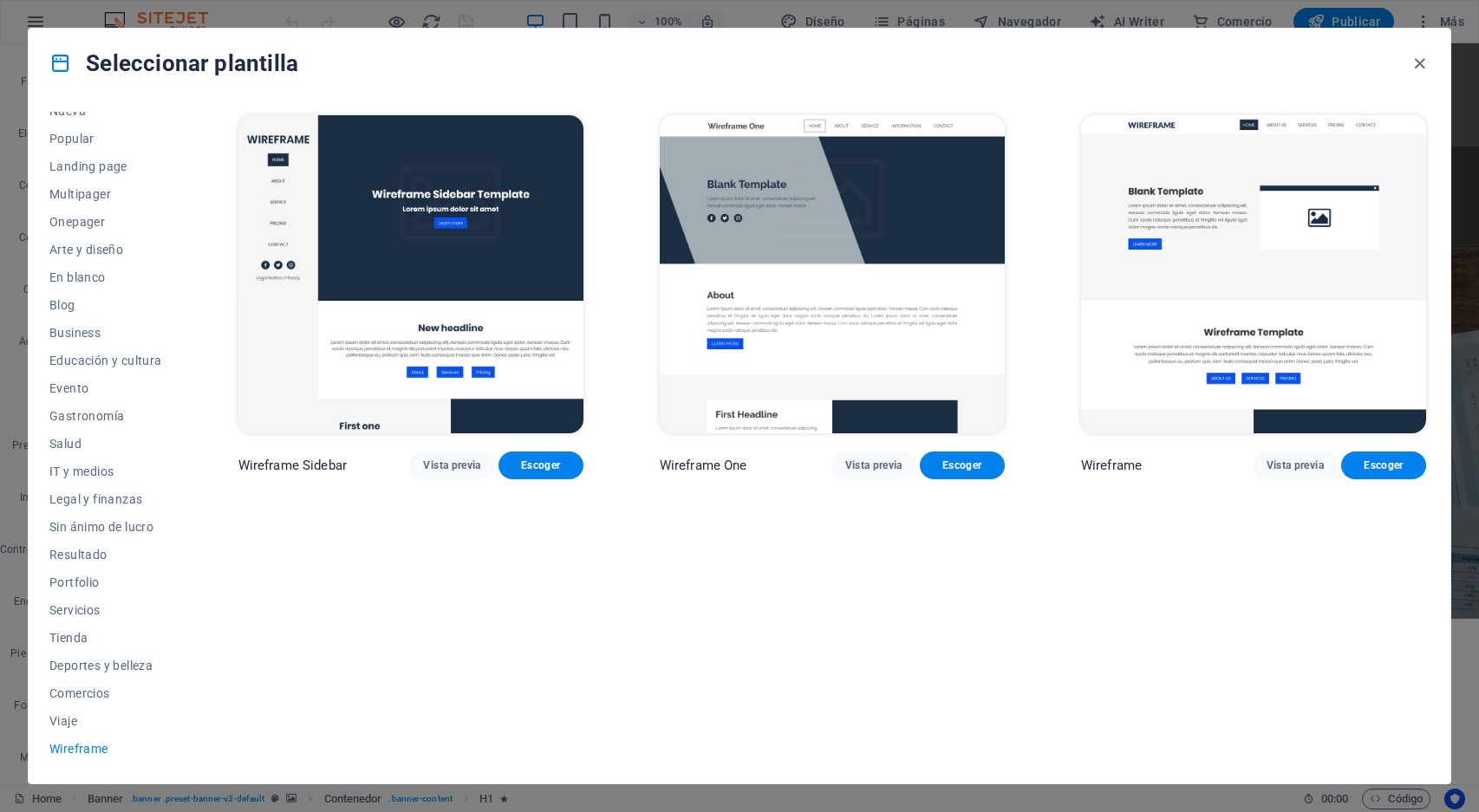
scroll to position [0, 0]
click at [63, 717] on span "Viaje" at bounding box center [105, 721] width 113 height 14
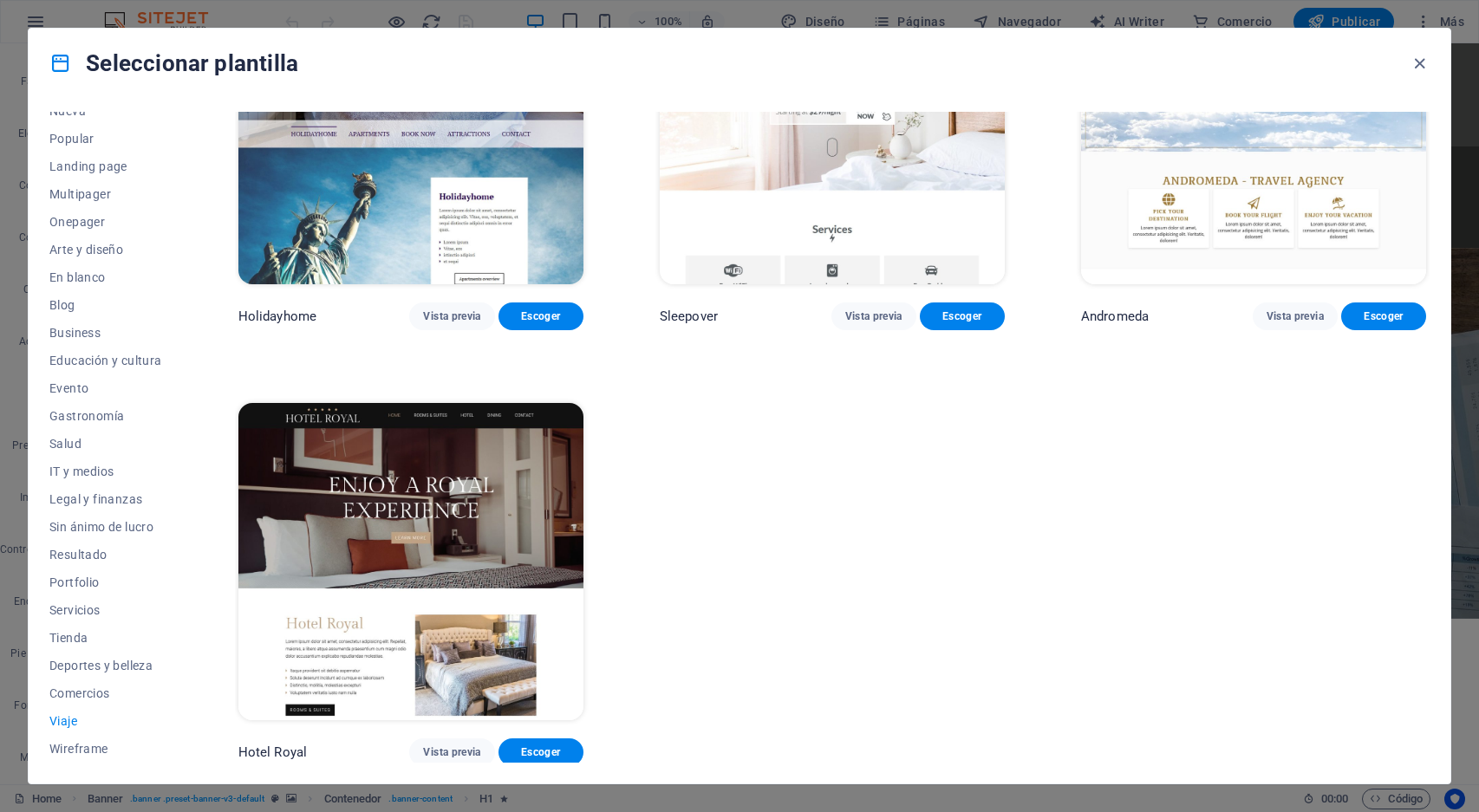
scroll to position [585, 0]
click at [91, 696] on span "Comercios" at bounding box center [105, 693] width 113 height 14
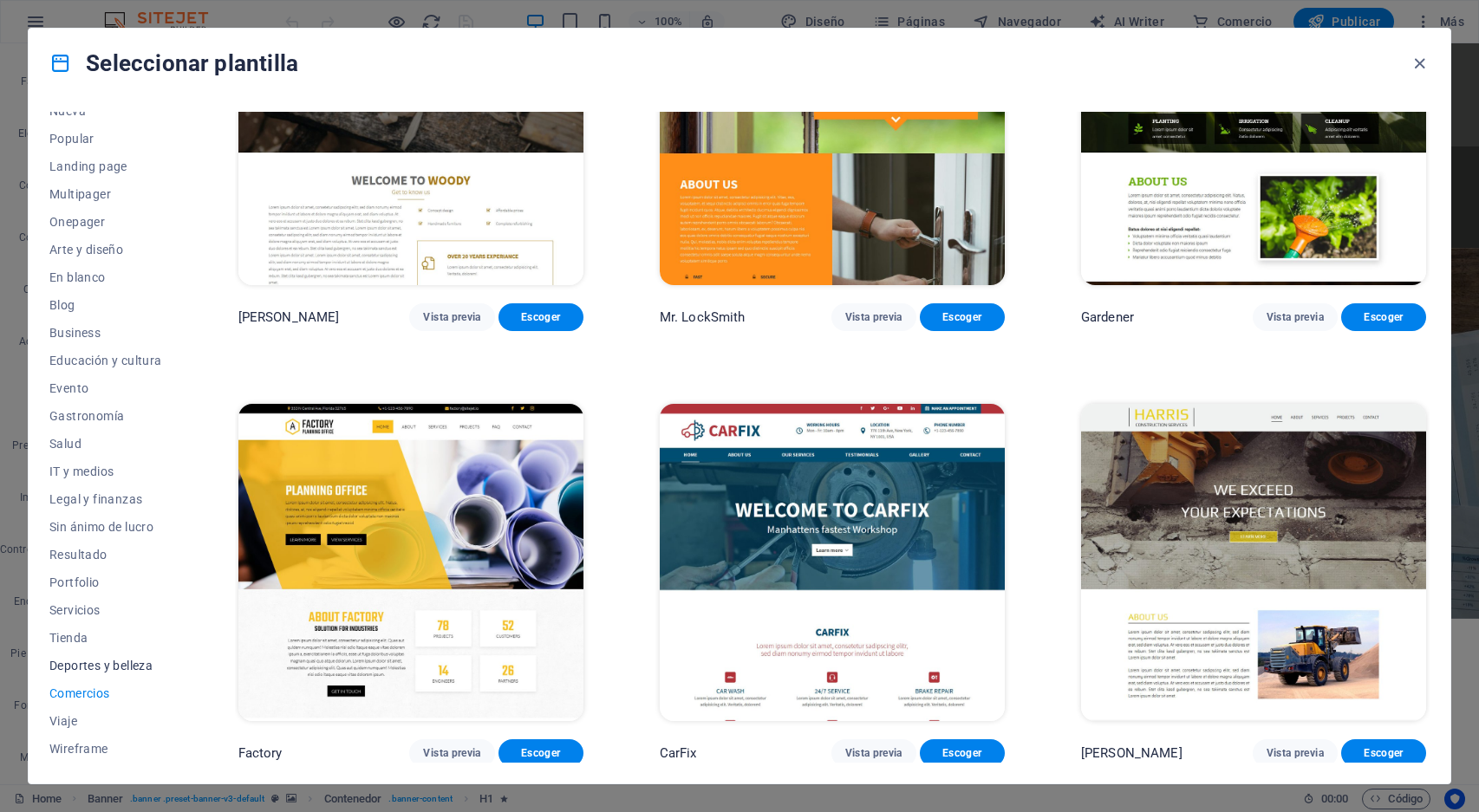
click at [108, 662] on span "Deportes y belleza" at bounding box center [105, 666] width 113 height 14
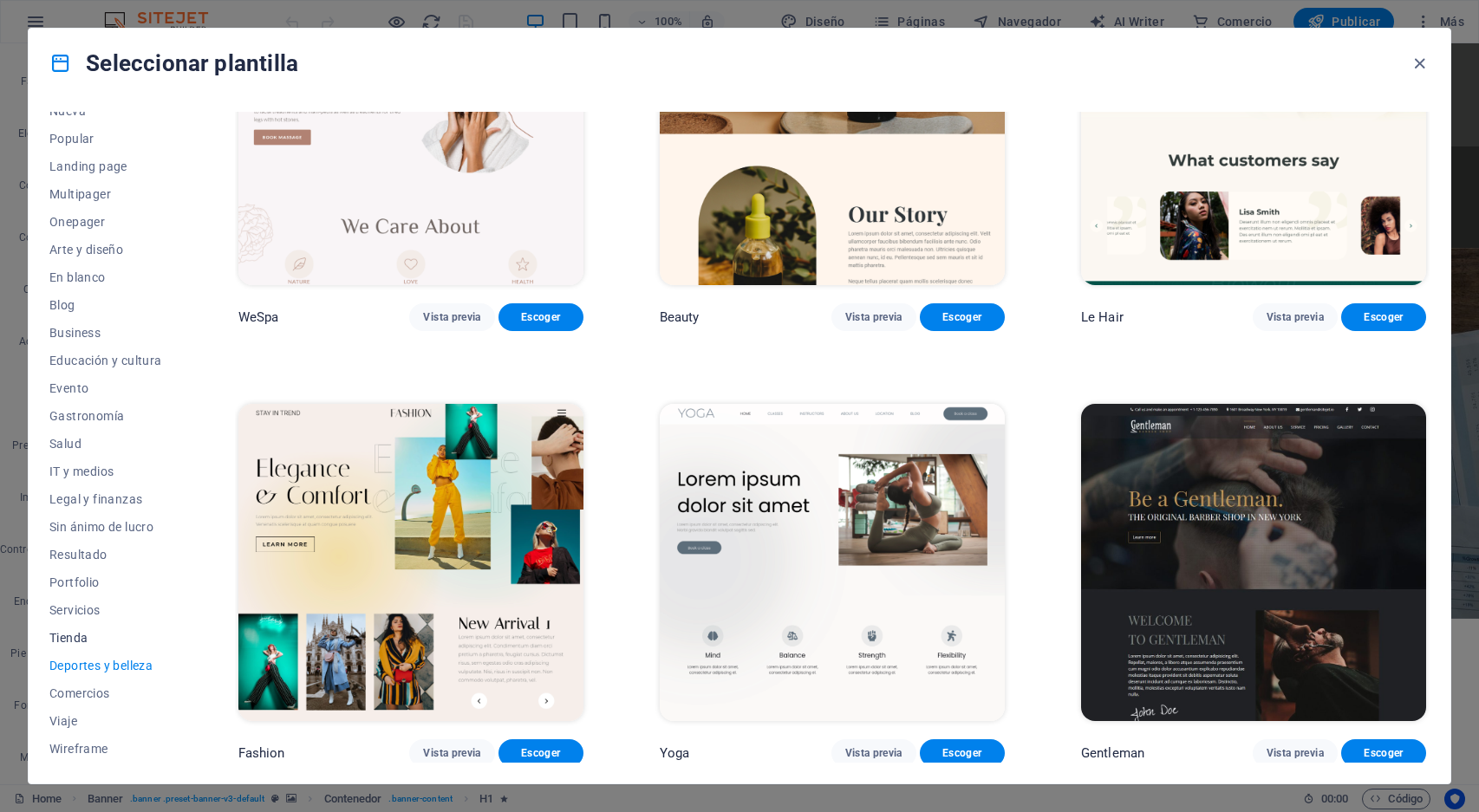
click at [77, 638] on span "Tienda" at bounding box center [105, 637] width 113 height 14
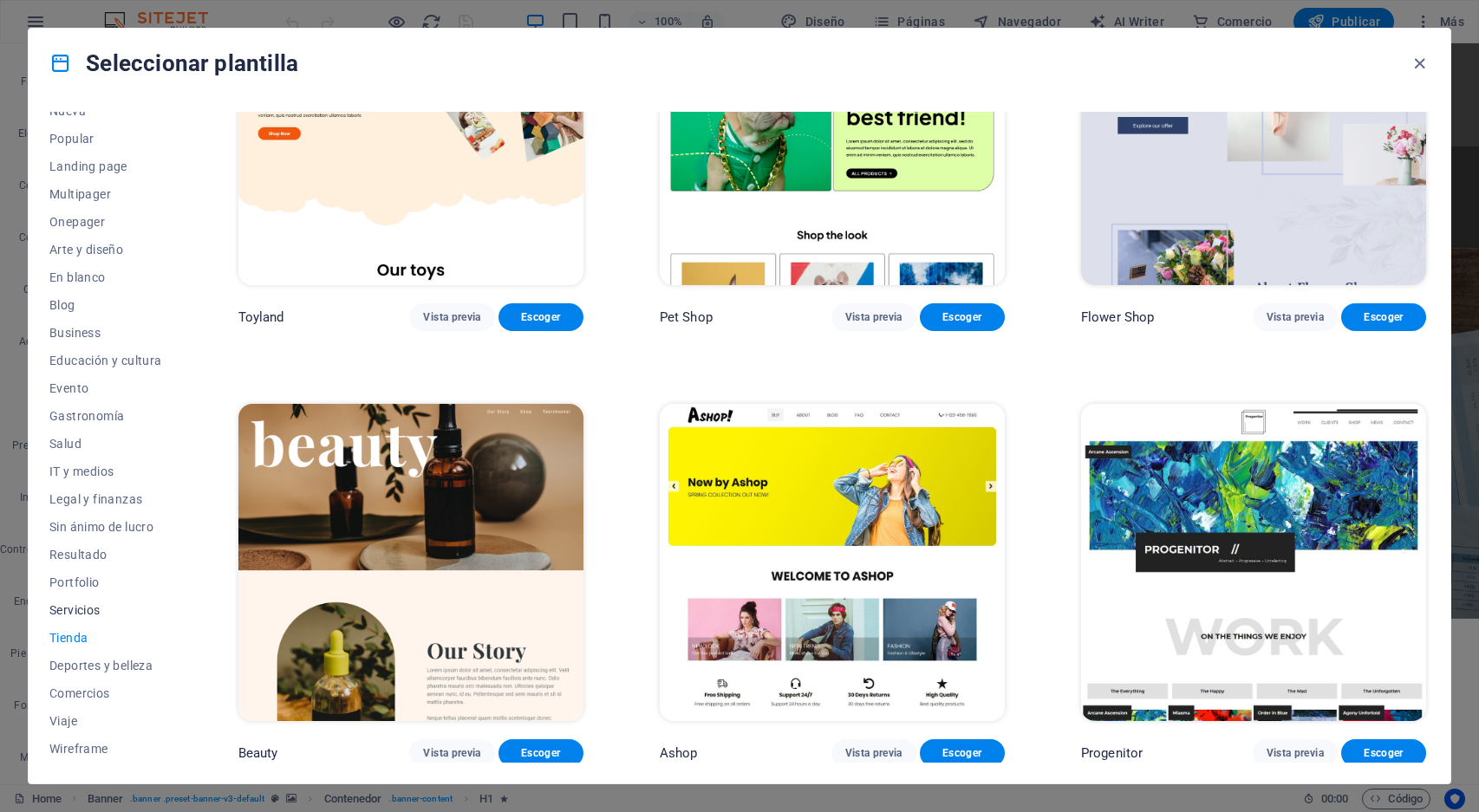
click at [74, 599] on button "Servicios" at bounding box center [105, 610] width 113 height 27
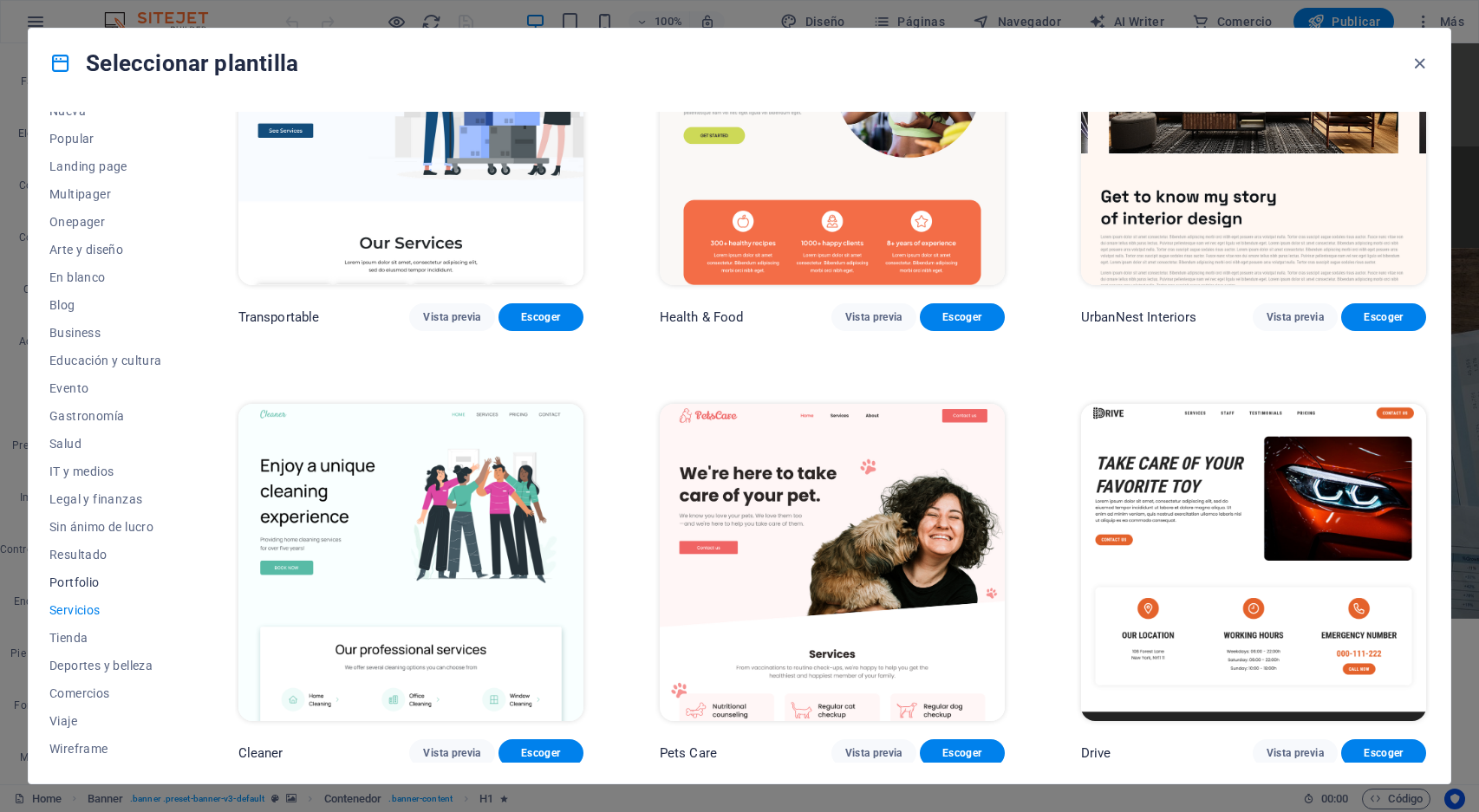
click at [75, 578] on span "Portfolio" at bounding box center [105, 582] width 113 height 14
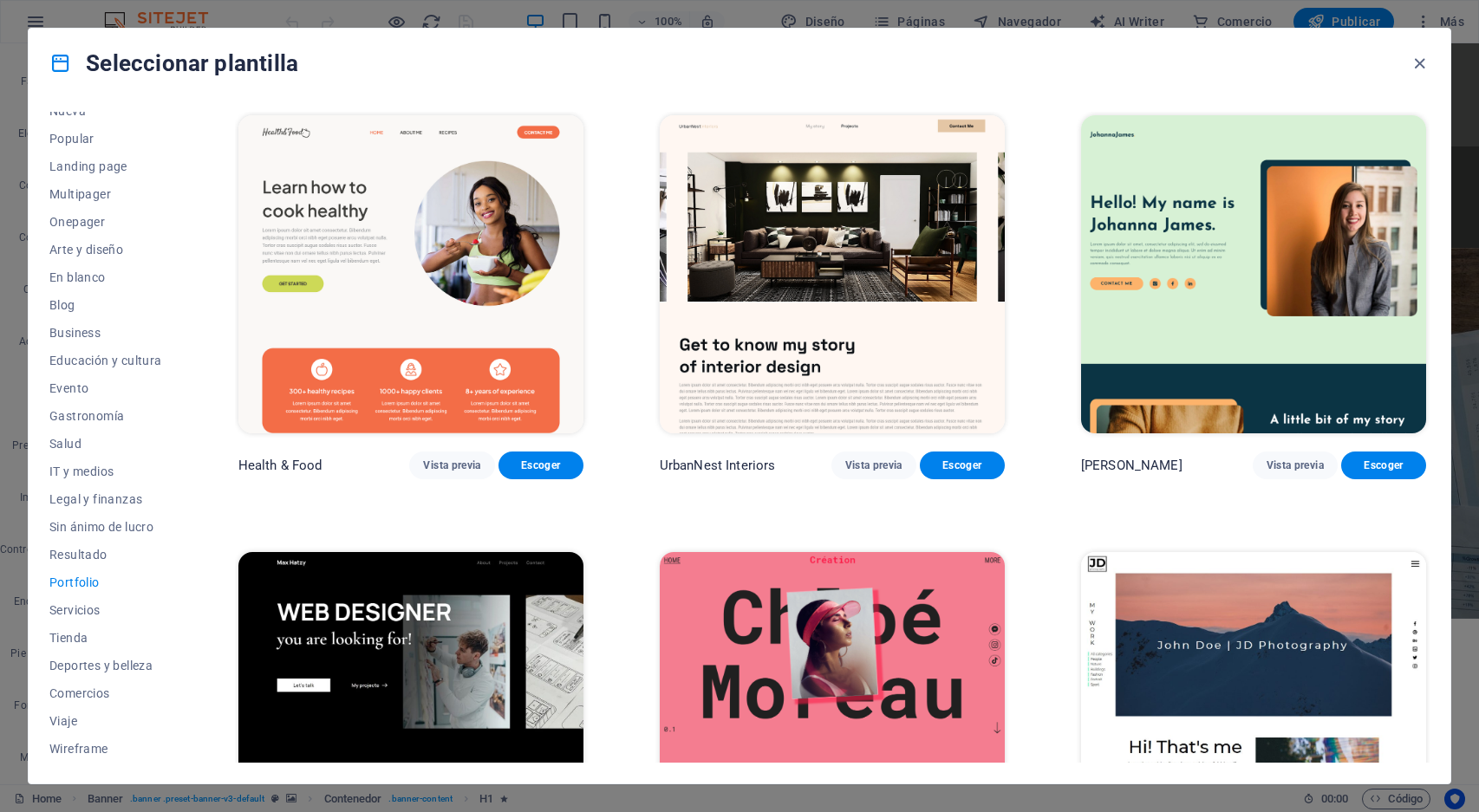
scroll to position [0, 0]
click at [75, 638] on span "Tienda" at bounding box center [105, 637] width 113 height 14
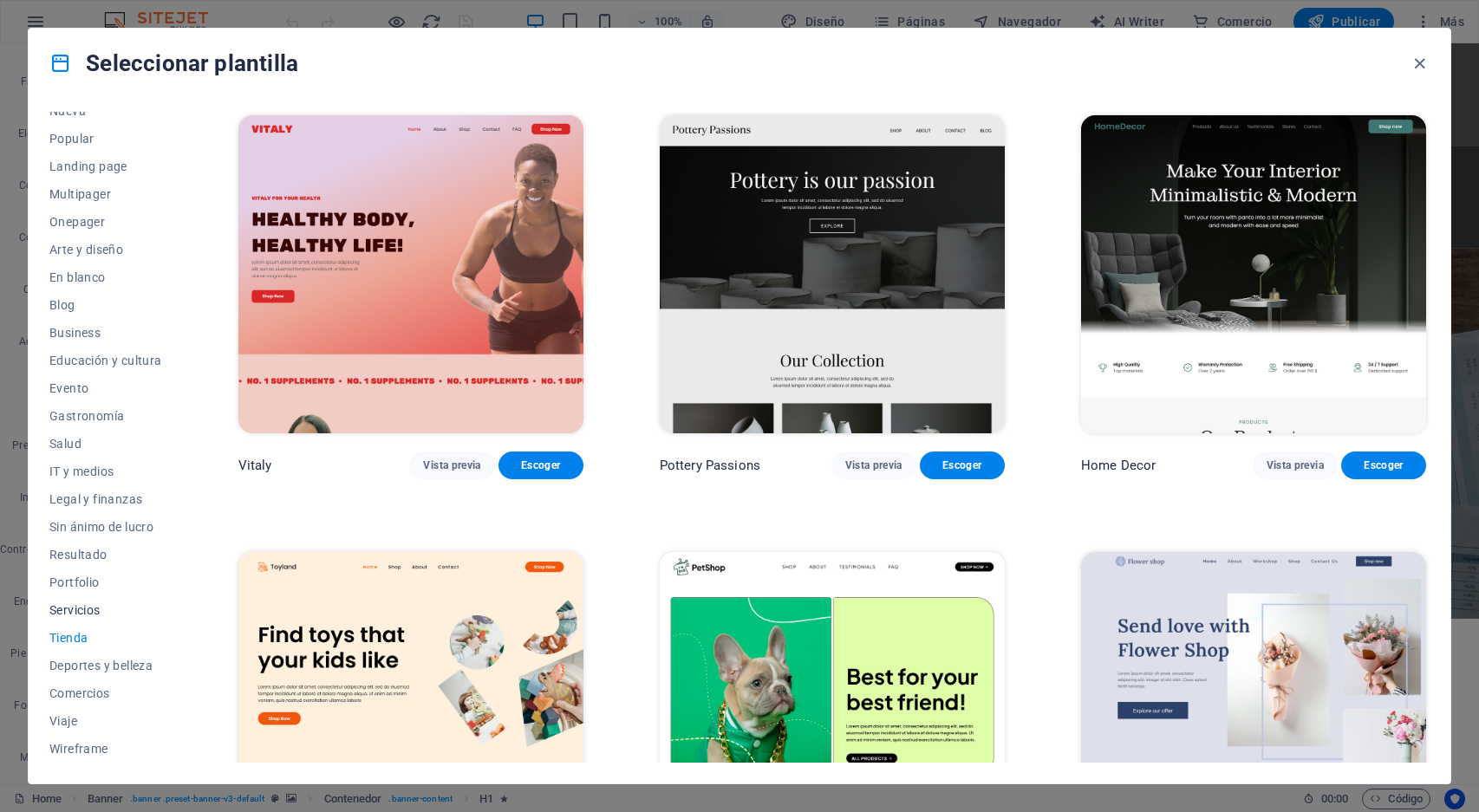
click at [87, 613] on span "Servicios" at bounding box center [105, 610] width 113 height 14
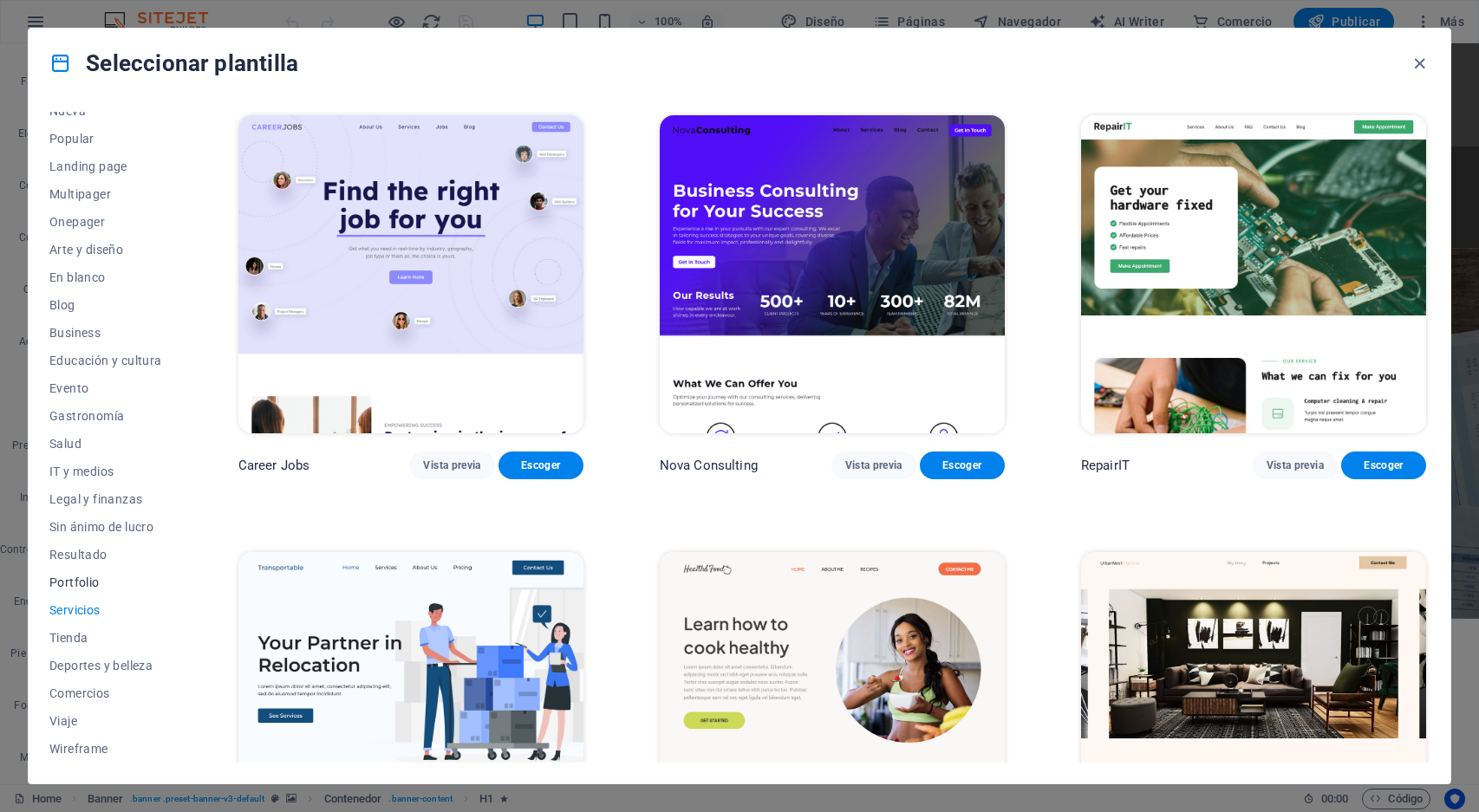
click at [87, 579] on span "Portfolio" at bounding box center [105, 582] width 113 height 14
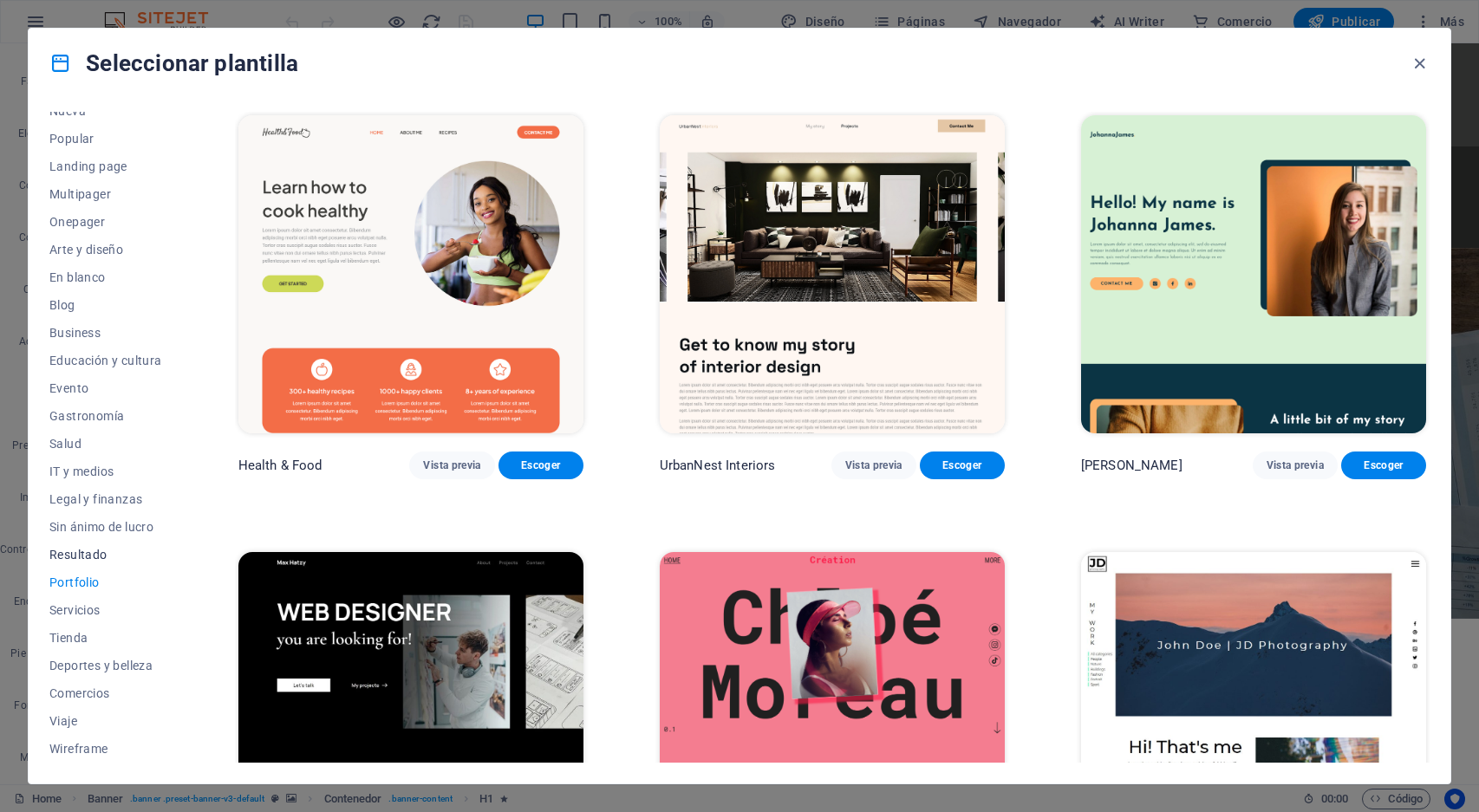
click at [88, 549] on span "Resultado" at bounding box center [105, 554] width 113 height 14
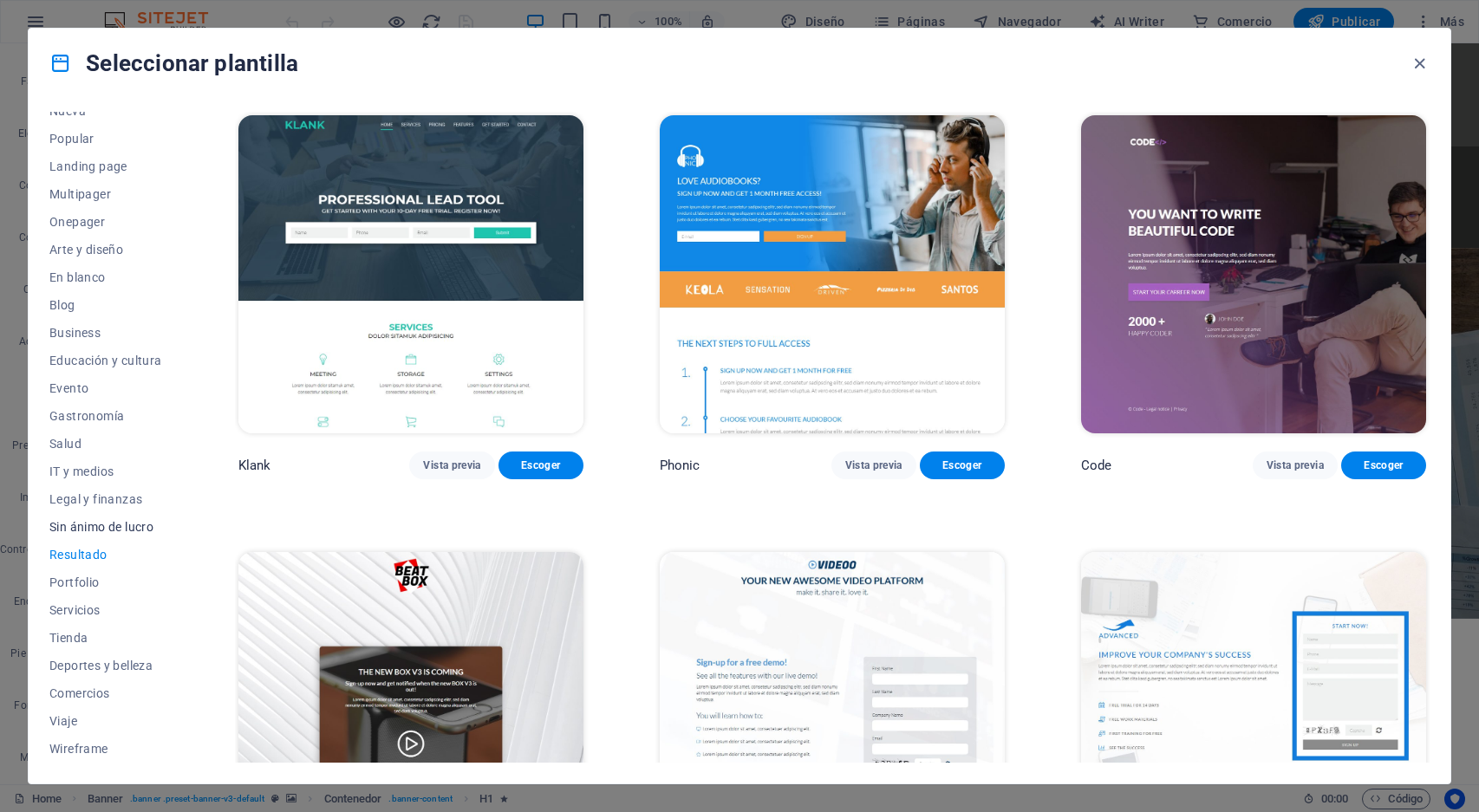
click at [92, 526] on span "Sin ánimo de lucro" at bounding box center [105, 527] width 113 height 14
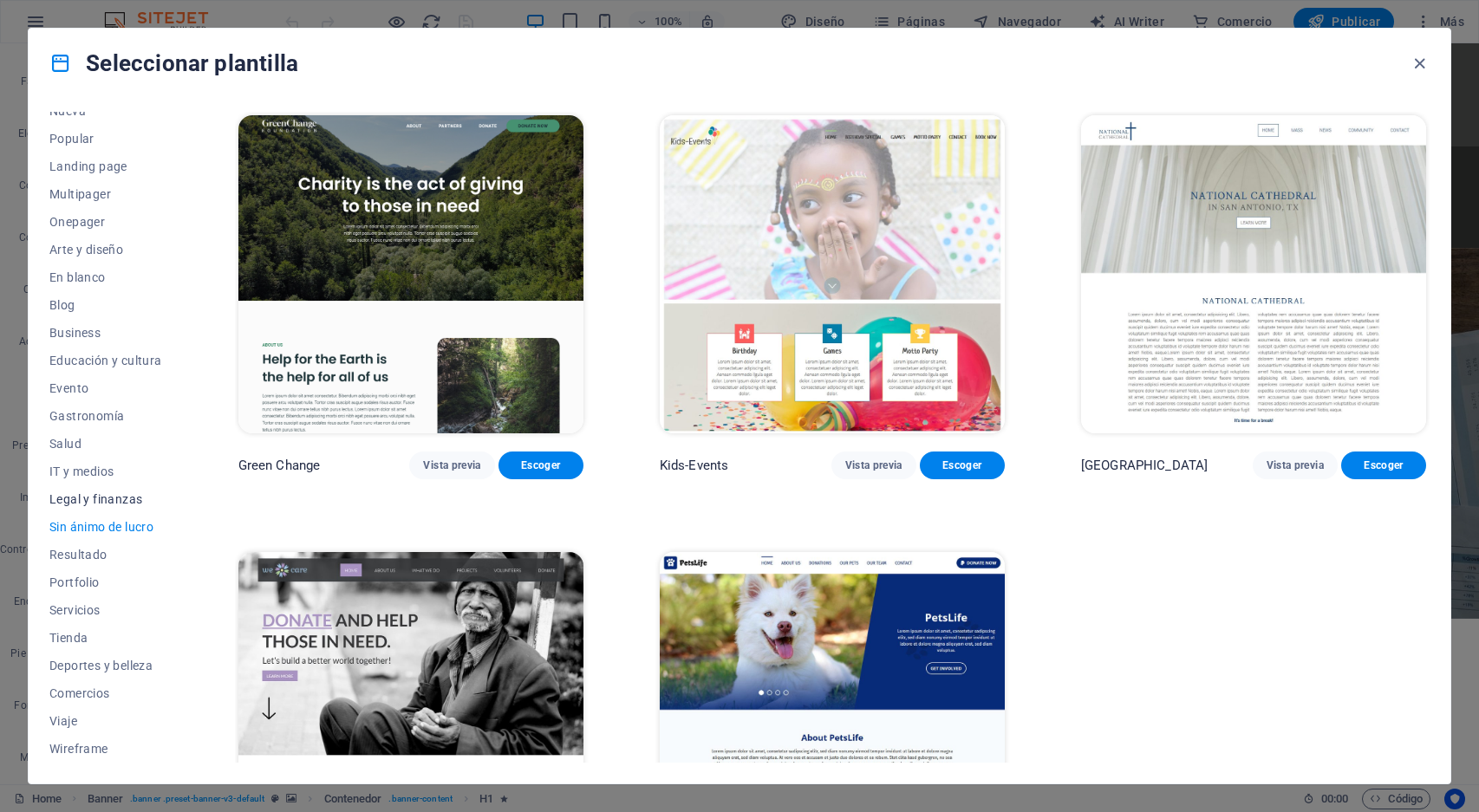
click at [102, 503] on span "Legal y finanzas" at bounding box center [105, 499] width 113 height 14
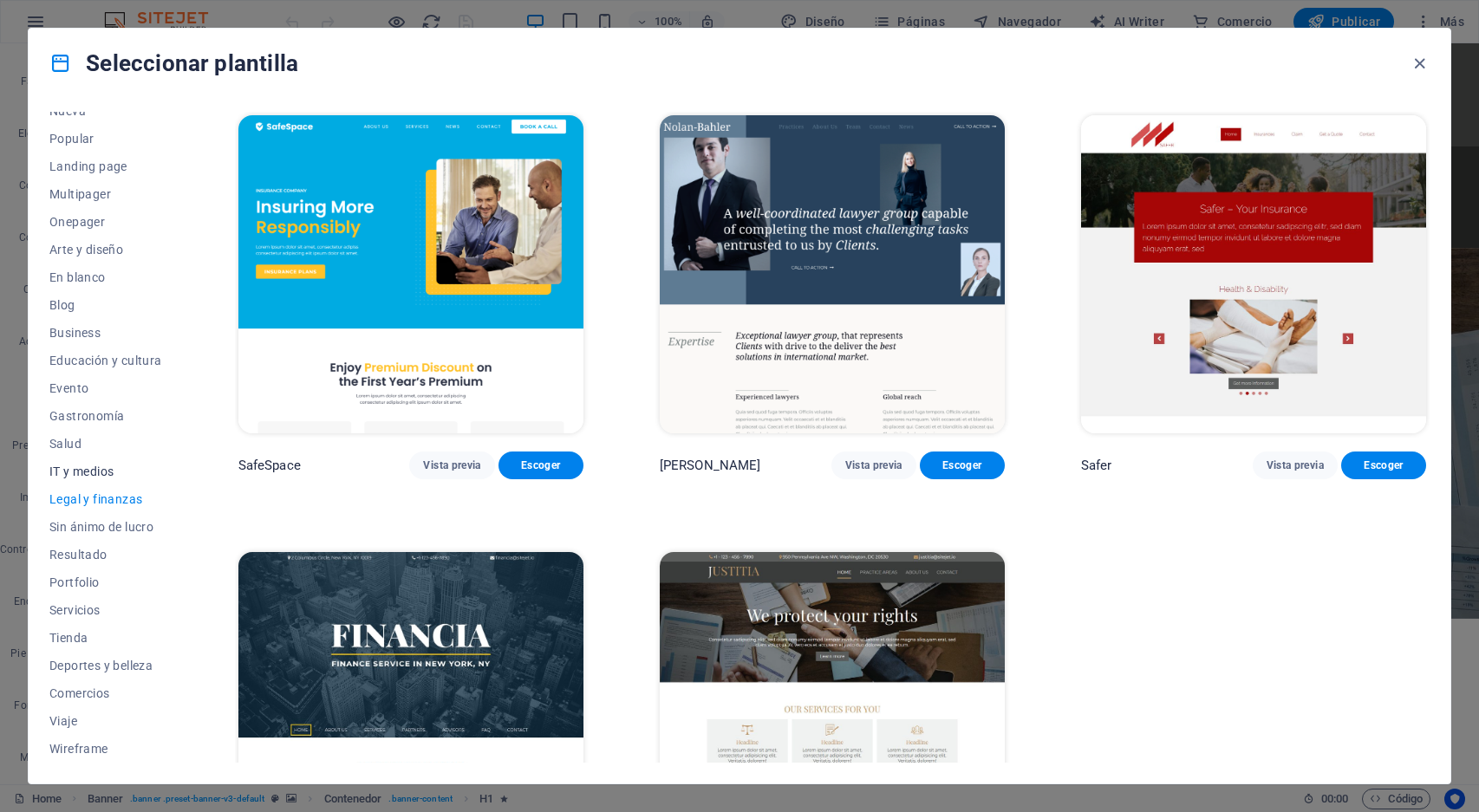
click at [84, 471] on span "IT y medios" at bounding box center [105, 471] width 113 height 14
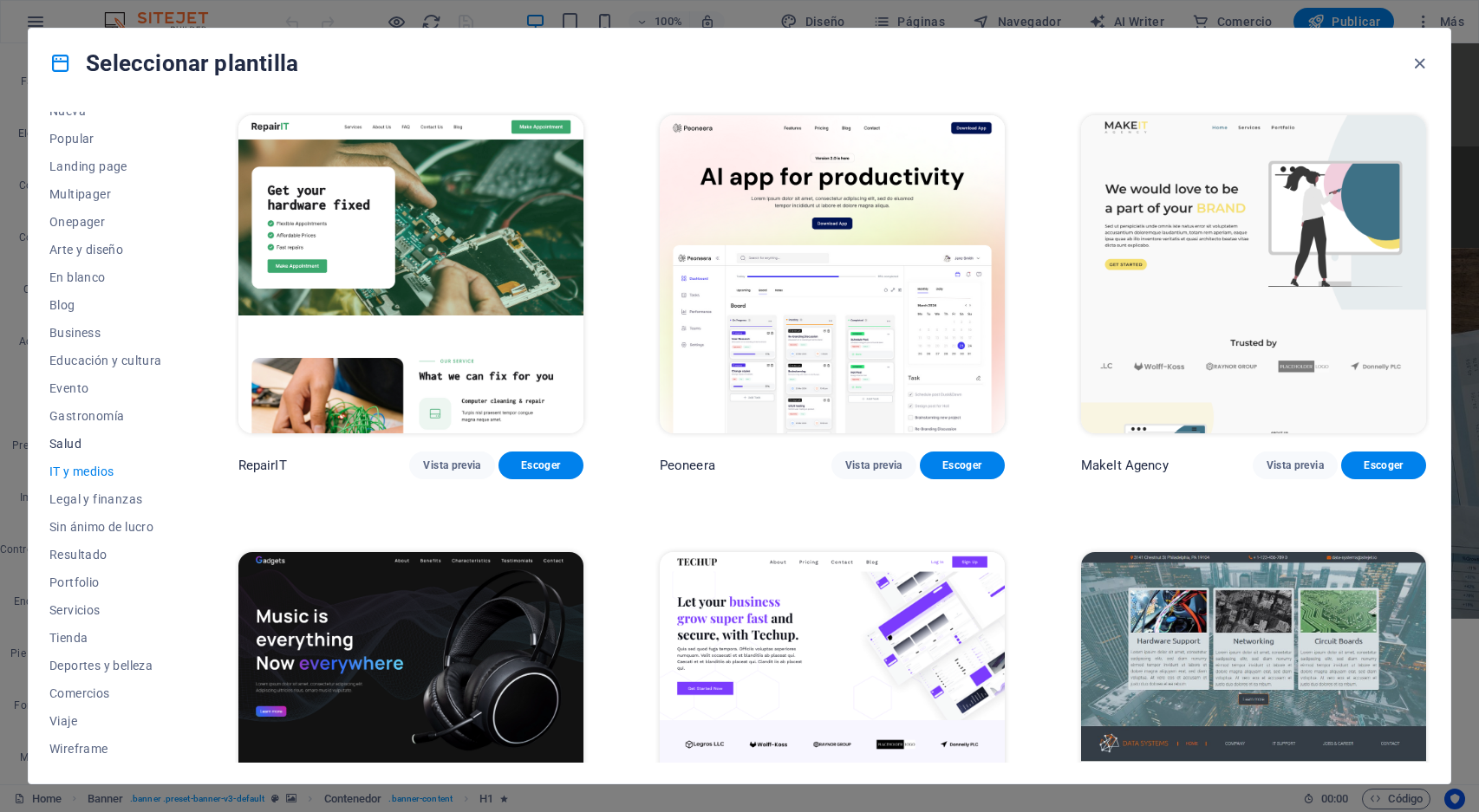
click at [68, 441] on span "Salud" at bounding box center [105, 443] width 113 height 14
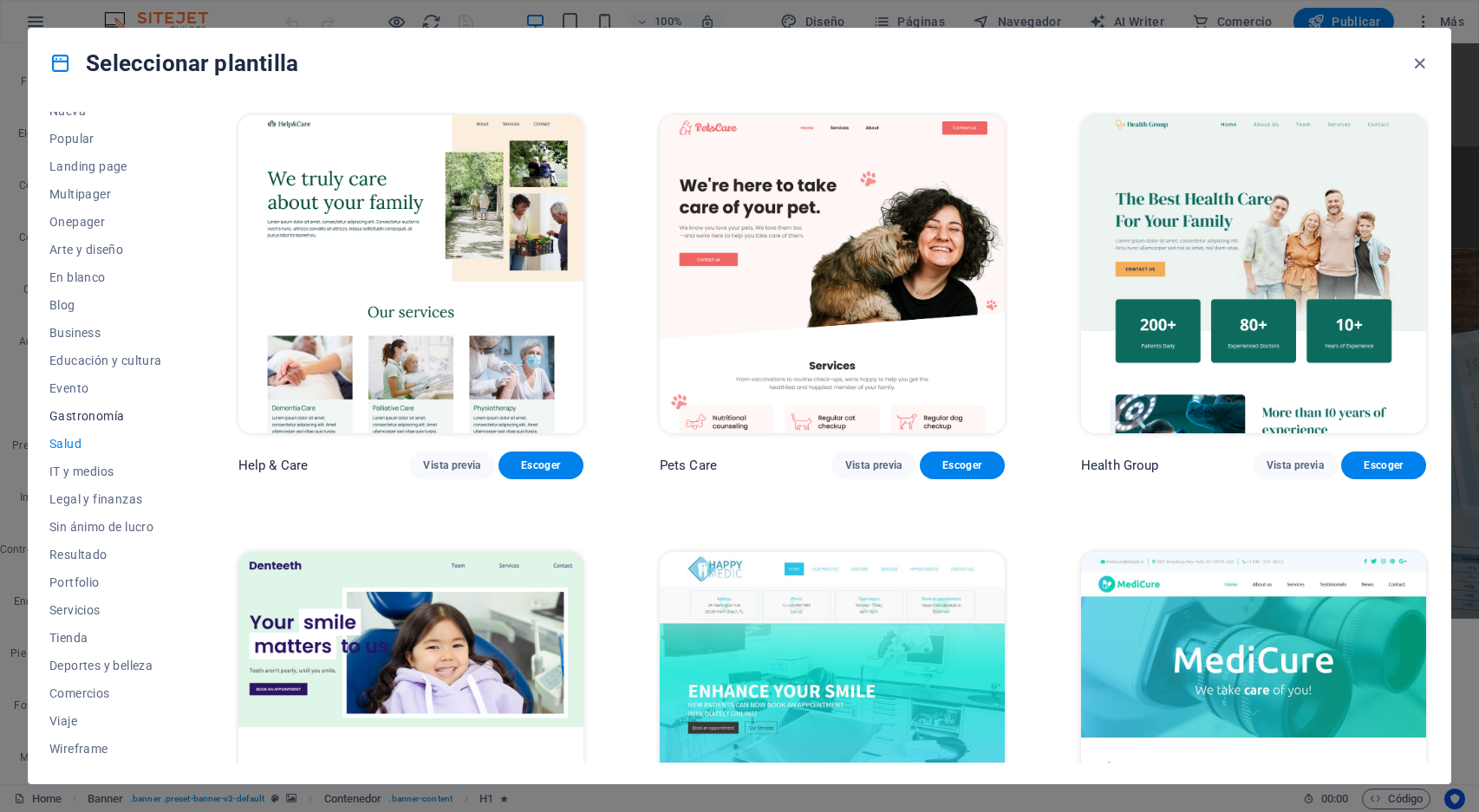
click at [88, 411] on span "Gastronomía" at bounding box center [105, 415] width 113 height 14
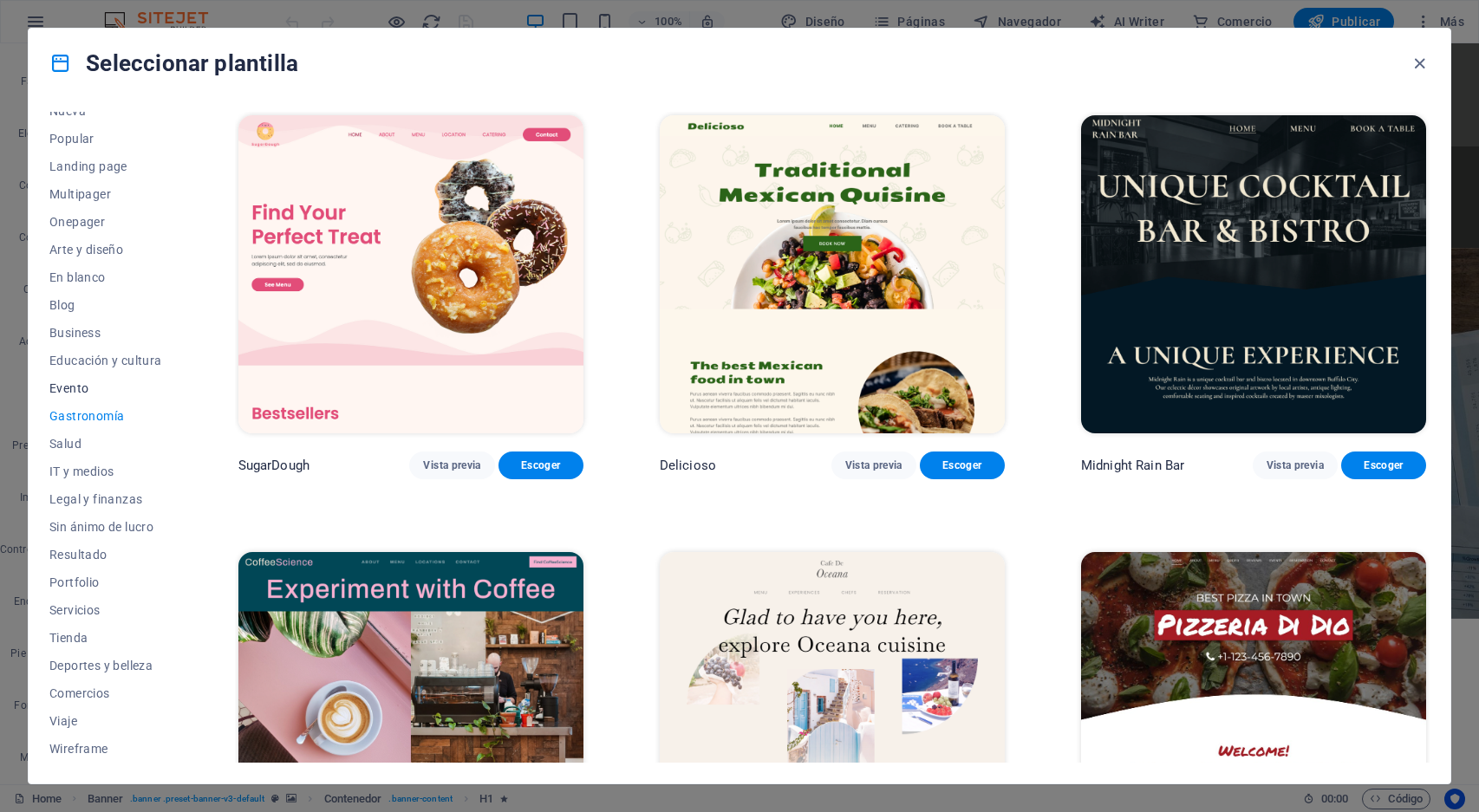
click at [68, 388] on span "Evento" at bounding box center [105, 388] width 113 height 14
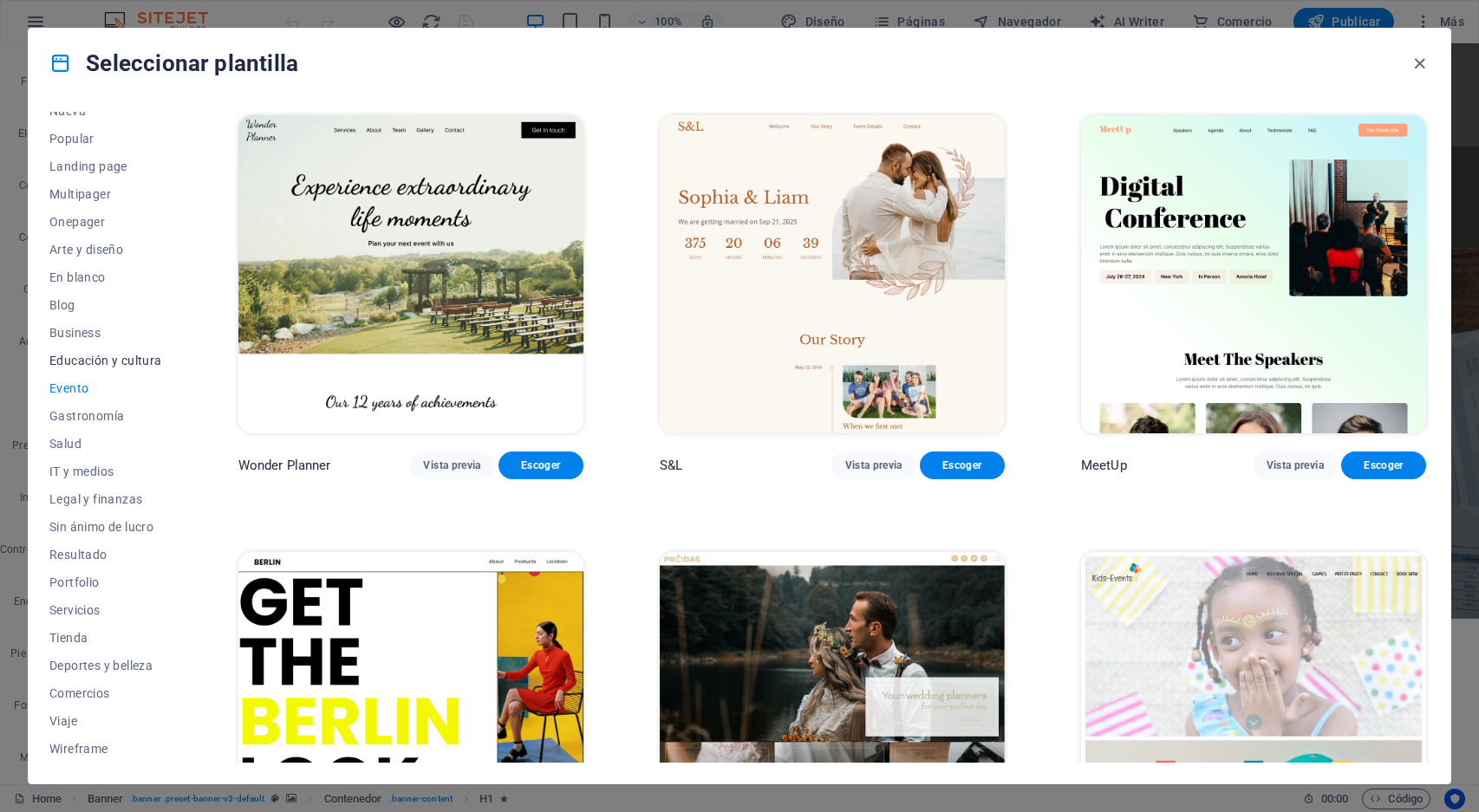
click at [73, 359] on span "Educación y cultura" at bounding box center [105, 360] width 113 height 14
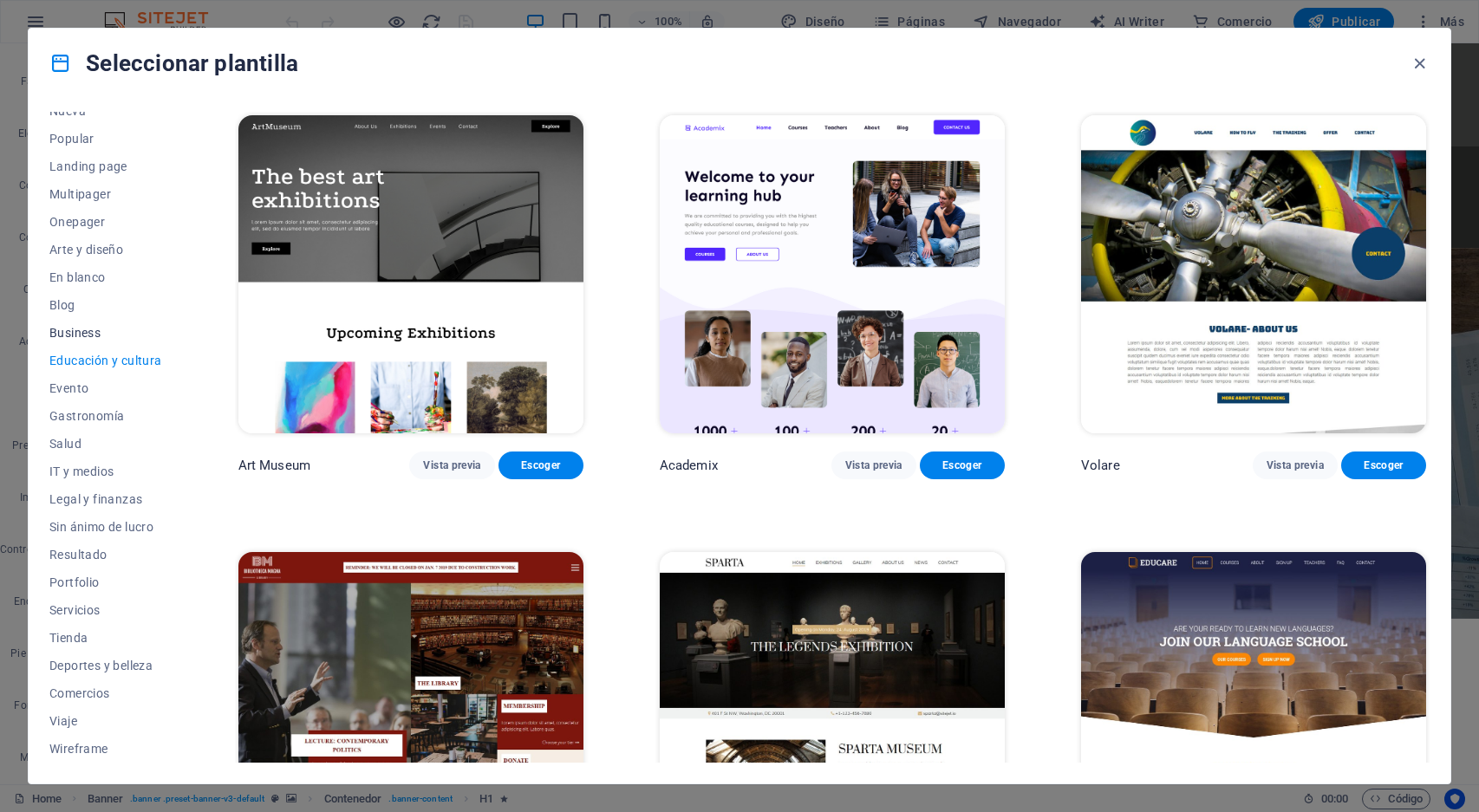
click at [75, 324] on button "Business" at bounding box center [105, 333] width 113 height 27
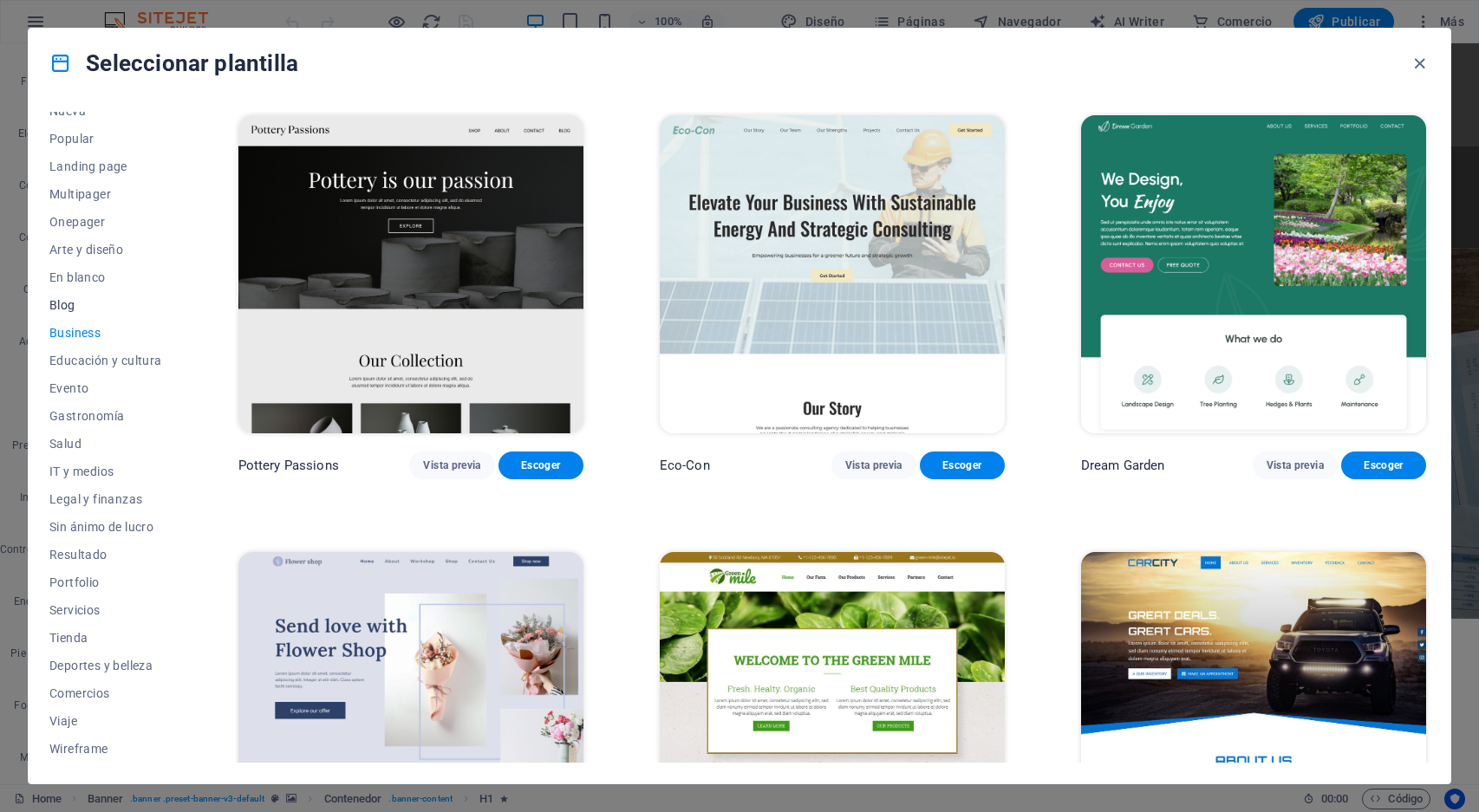
click at [63, 308] on span "Blog" at bounding box center [105, 304] width 113 height 14
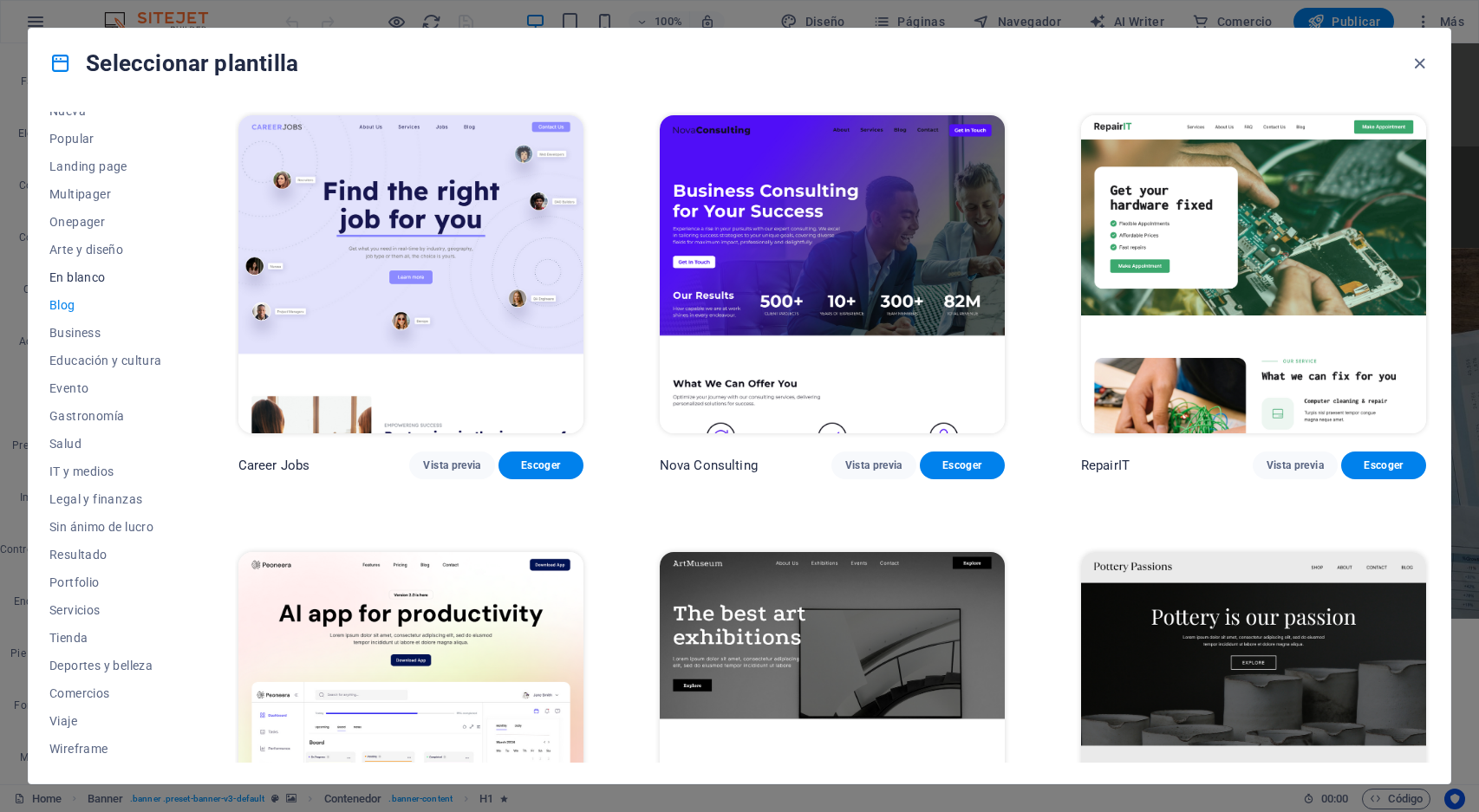
click at [75, 275] on span "En blanco" at bounding box center [105, 277] width 113 height 14
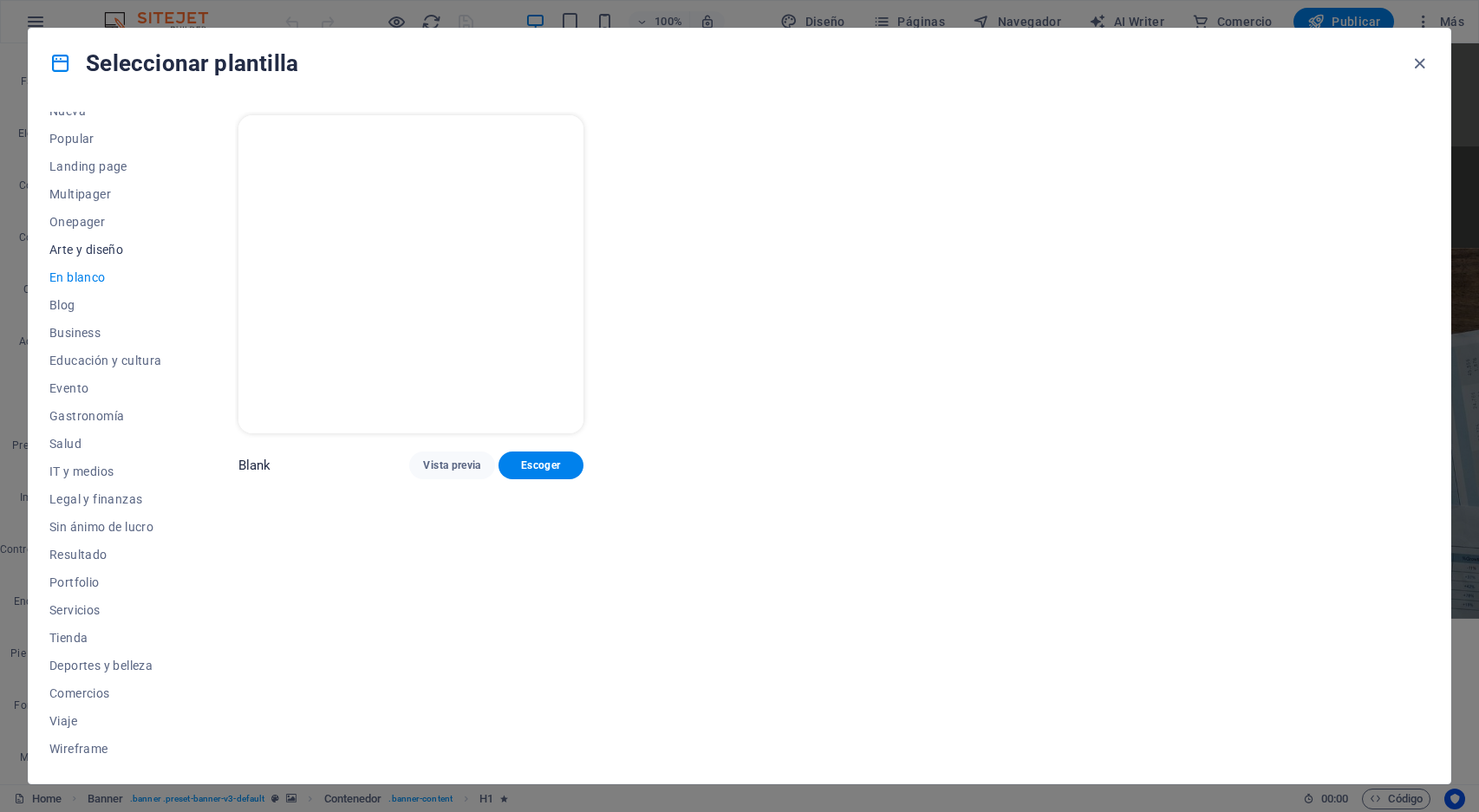
click at [90, 246] on span "Arte y diseño" at bounding box center [105, 249] width 113 height 14
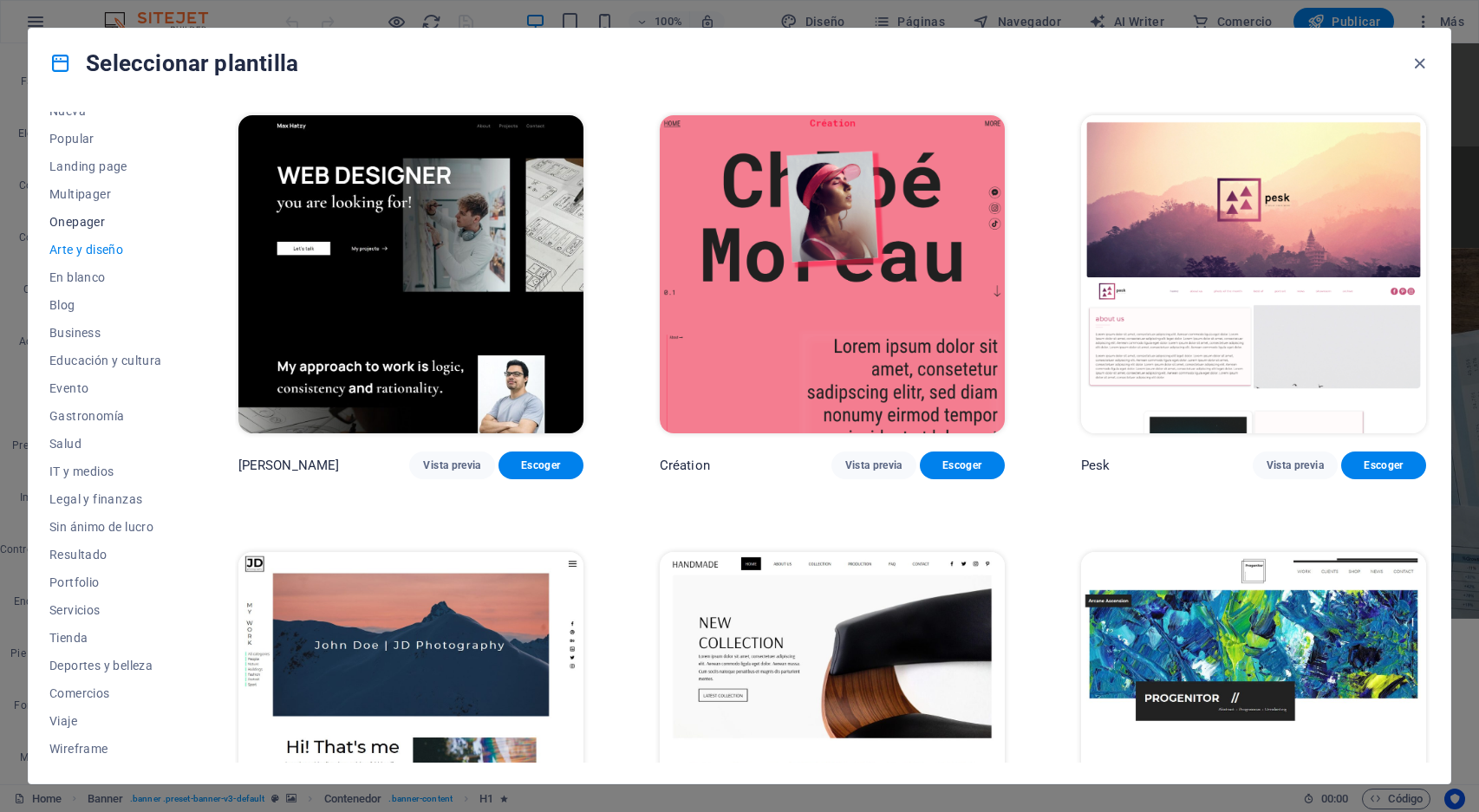
click at [80, 221] on span "Onepager" at bounding box center [105, 221] width 113 height 14
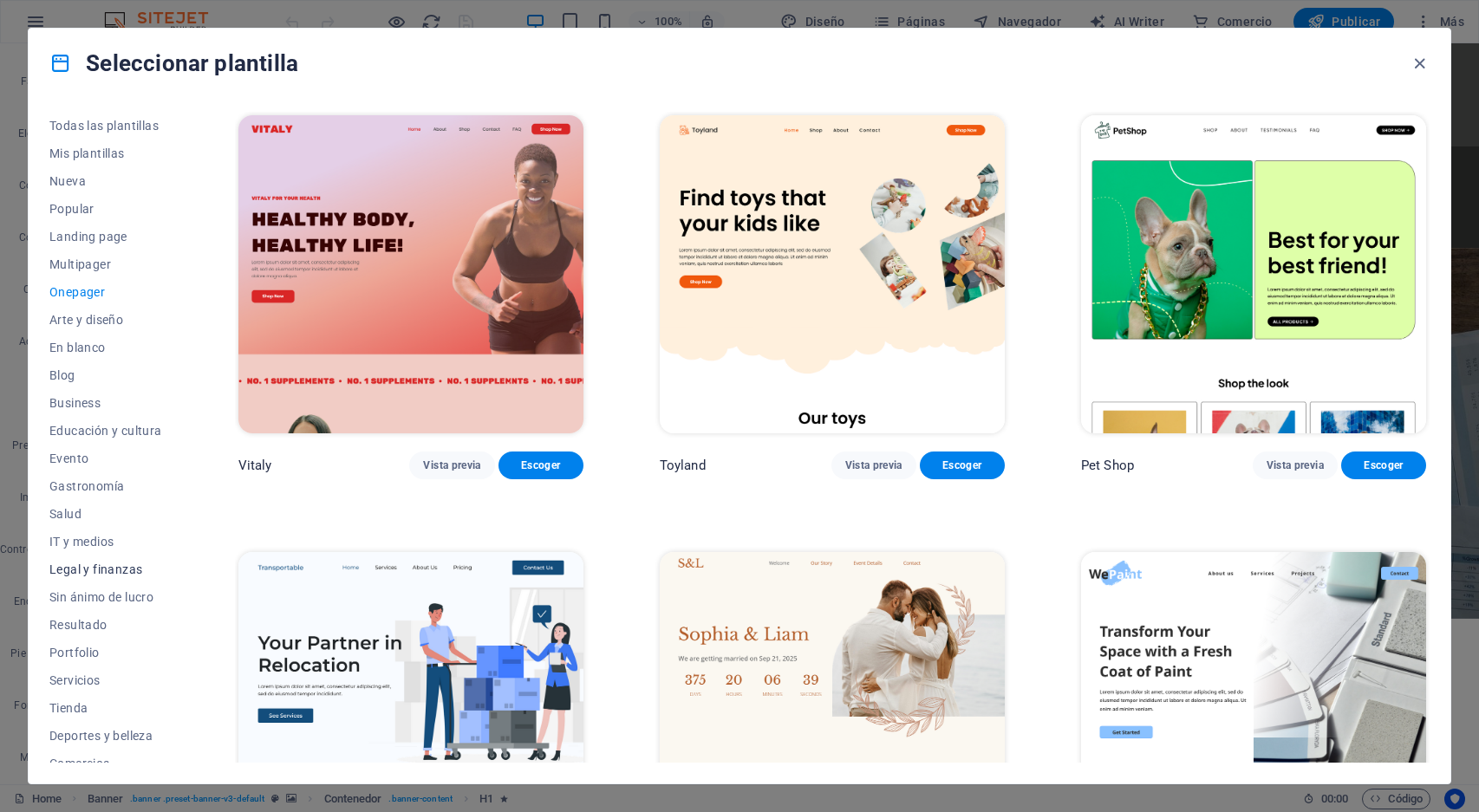
click at [133, 567] on span "Legal y finanzas" at bounding box center [105, 569] width 113 height 14
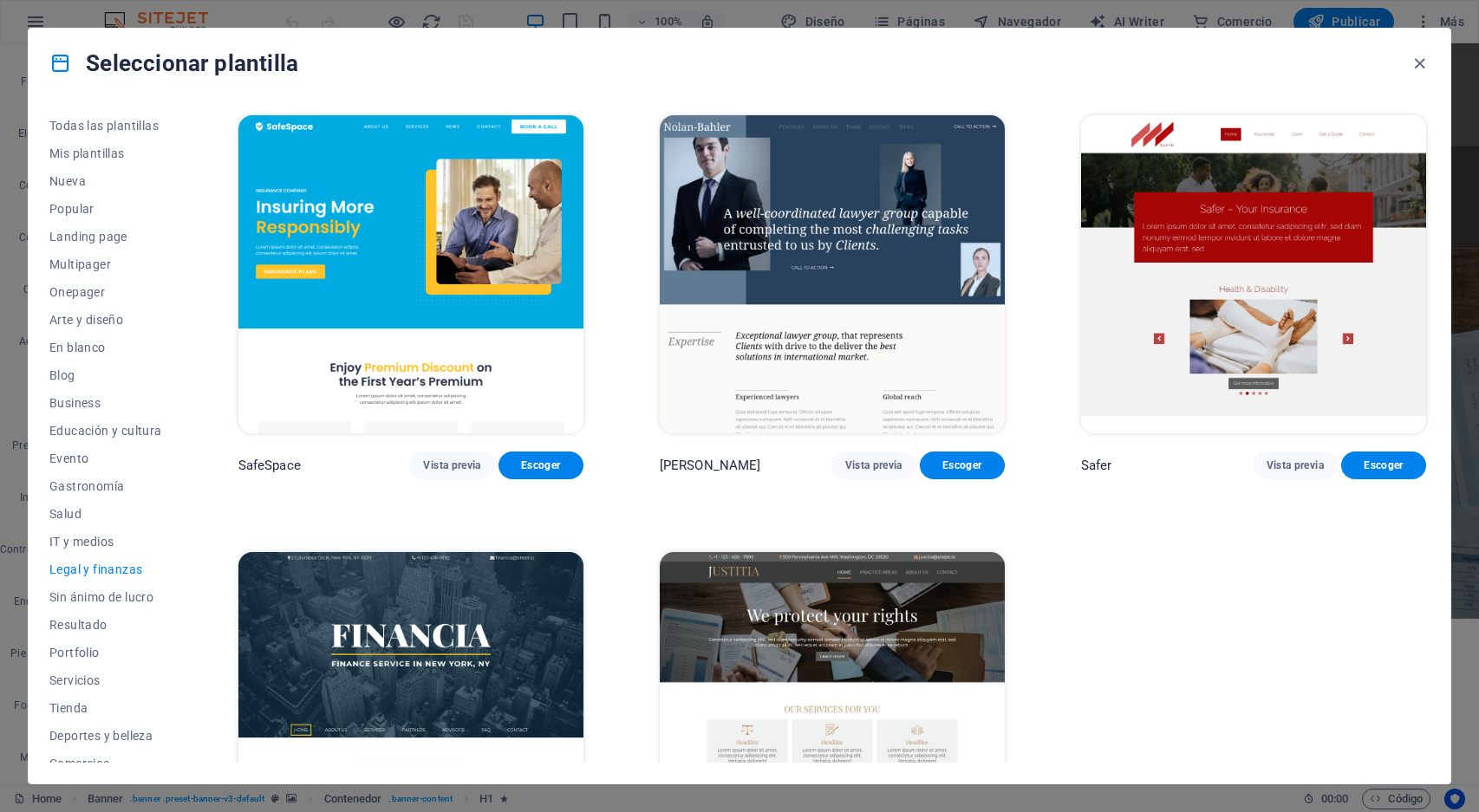
click at [841, 219] on img at bounding box center [831, 274] width 345 height 318
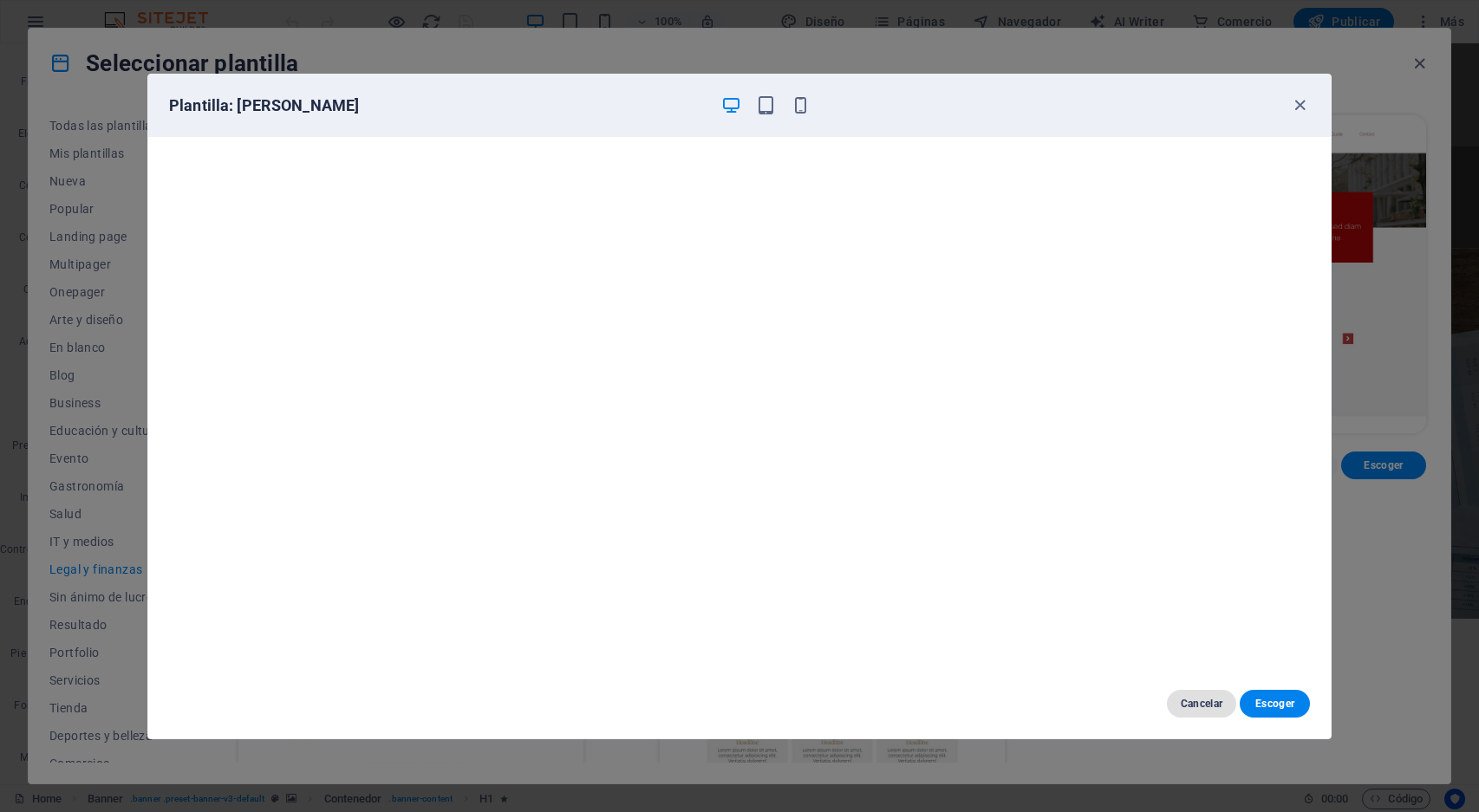
click at [1205, 700] on span "Cancelar" at bounding box center [1202, 703] width 42 height 14
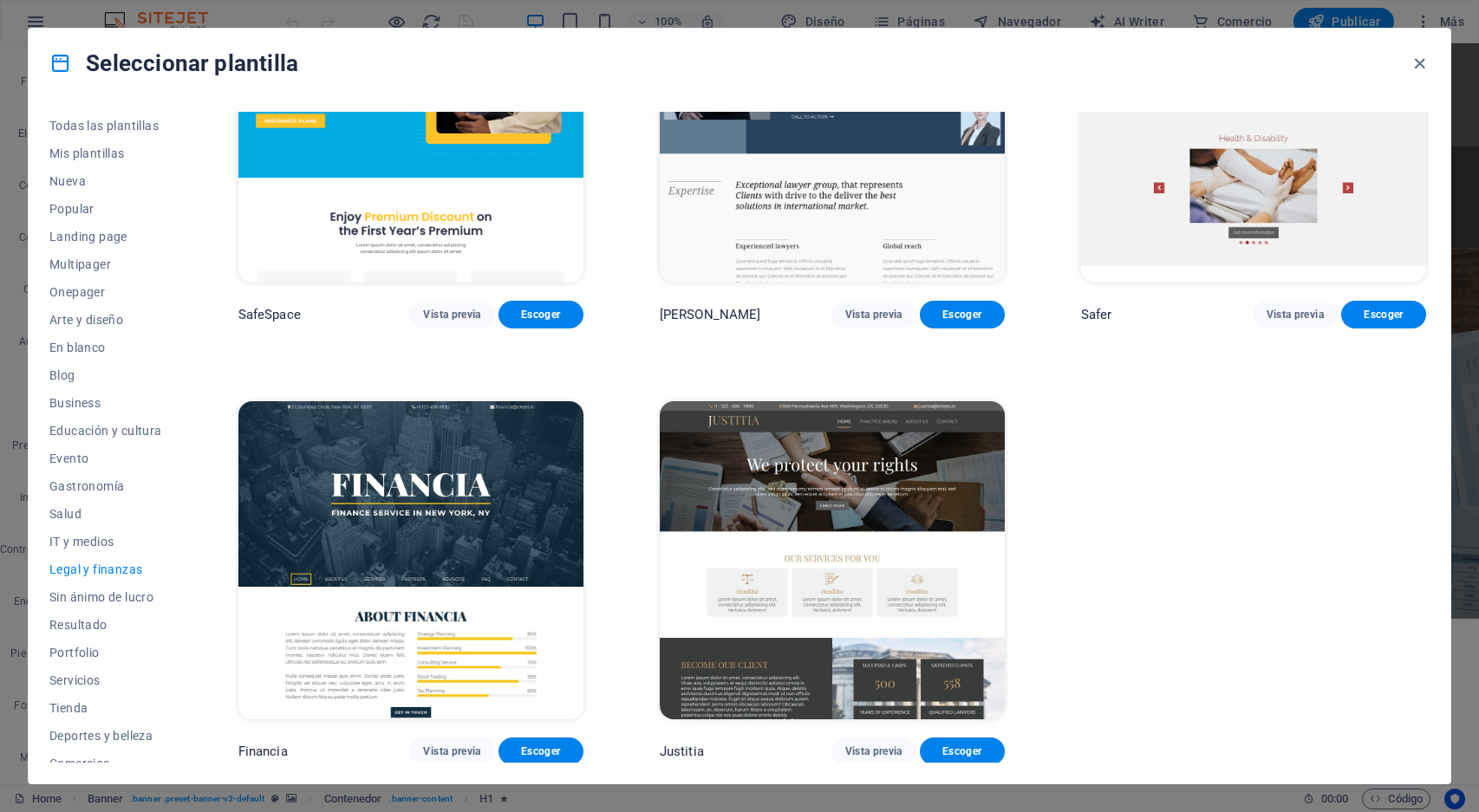
scroll to position [150, 0]
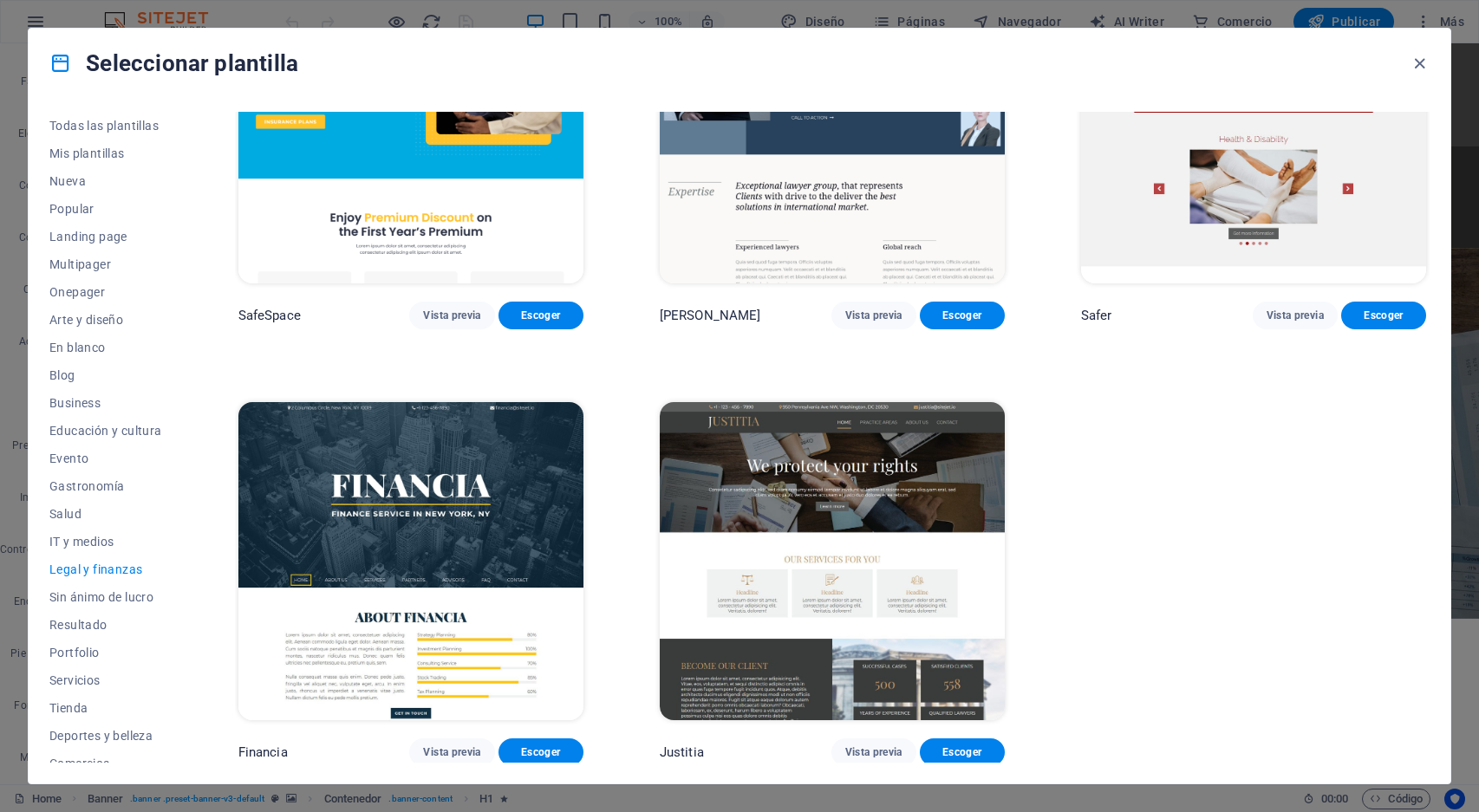
click at [805, 484] on img at bounding box center [831, 561] width 345 height 318
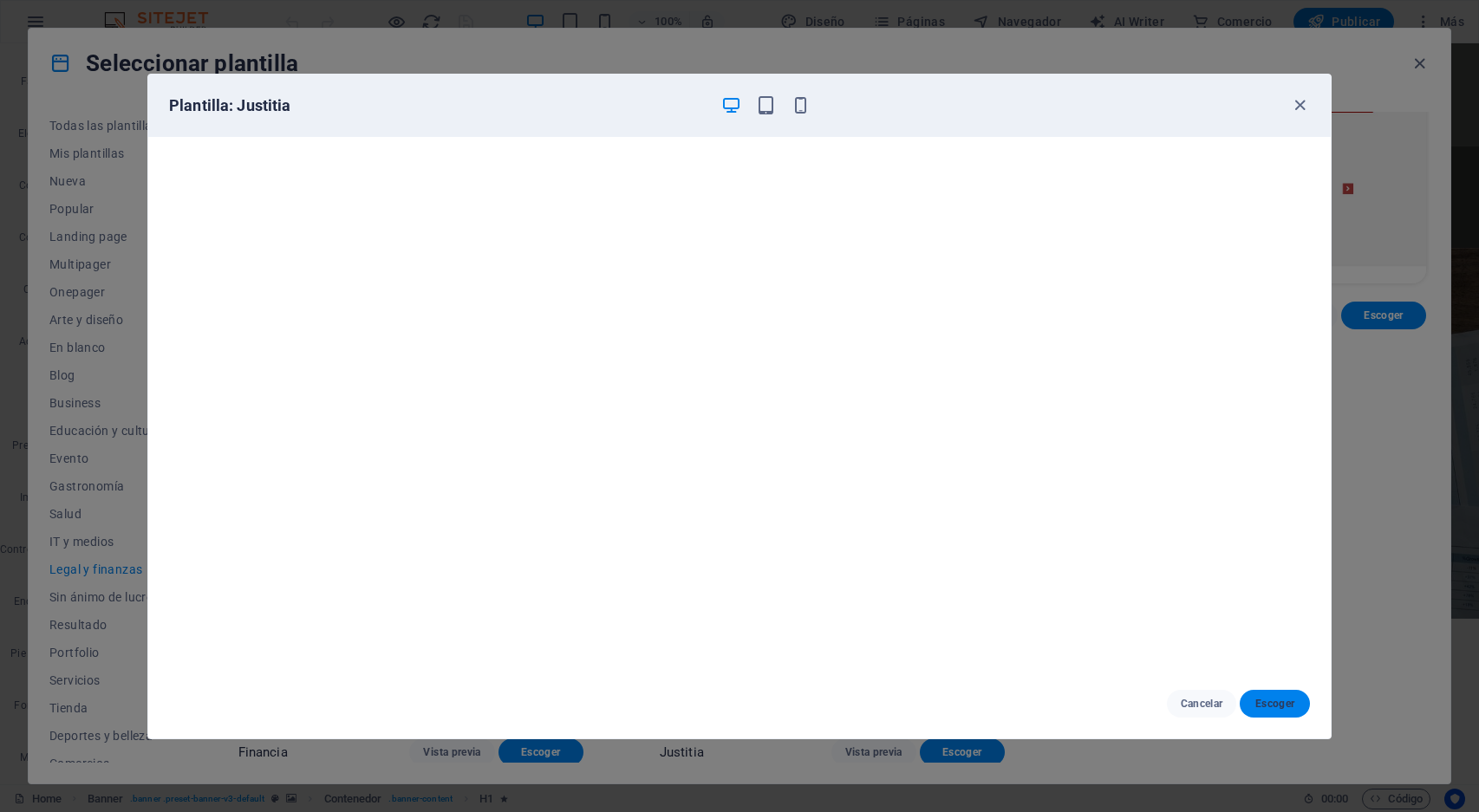
click at [1266, 701] on span "Escoger" at bounding box center [1275, 703] width 42 height 14
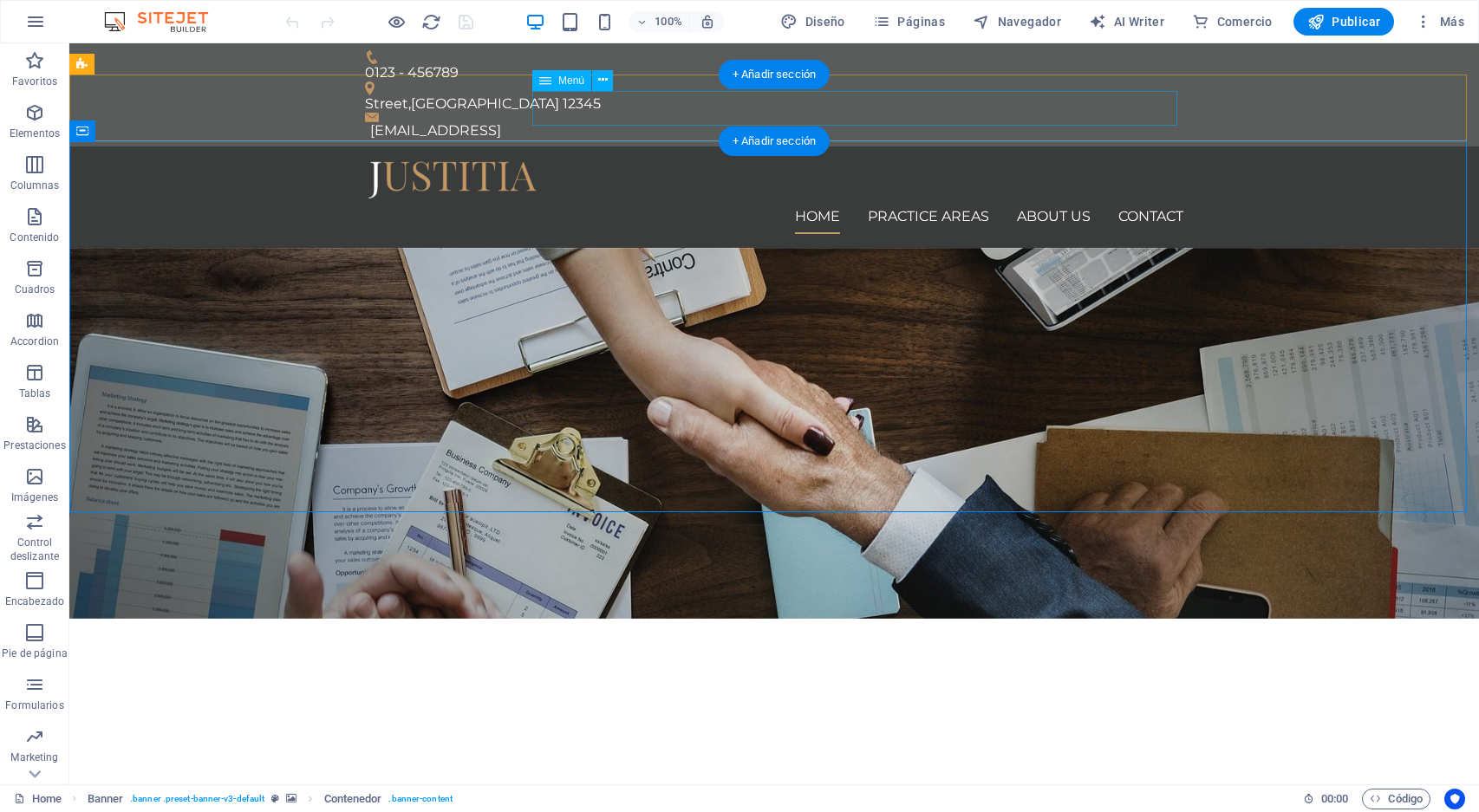
click at [819, 199] on nav "Home Practice Areas About us Contact" at bounding box center [774, 217] width 819 height 35
click at [600, 76] on icon at bounding box center [603, 80] width 9 height 18
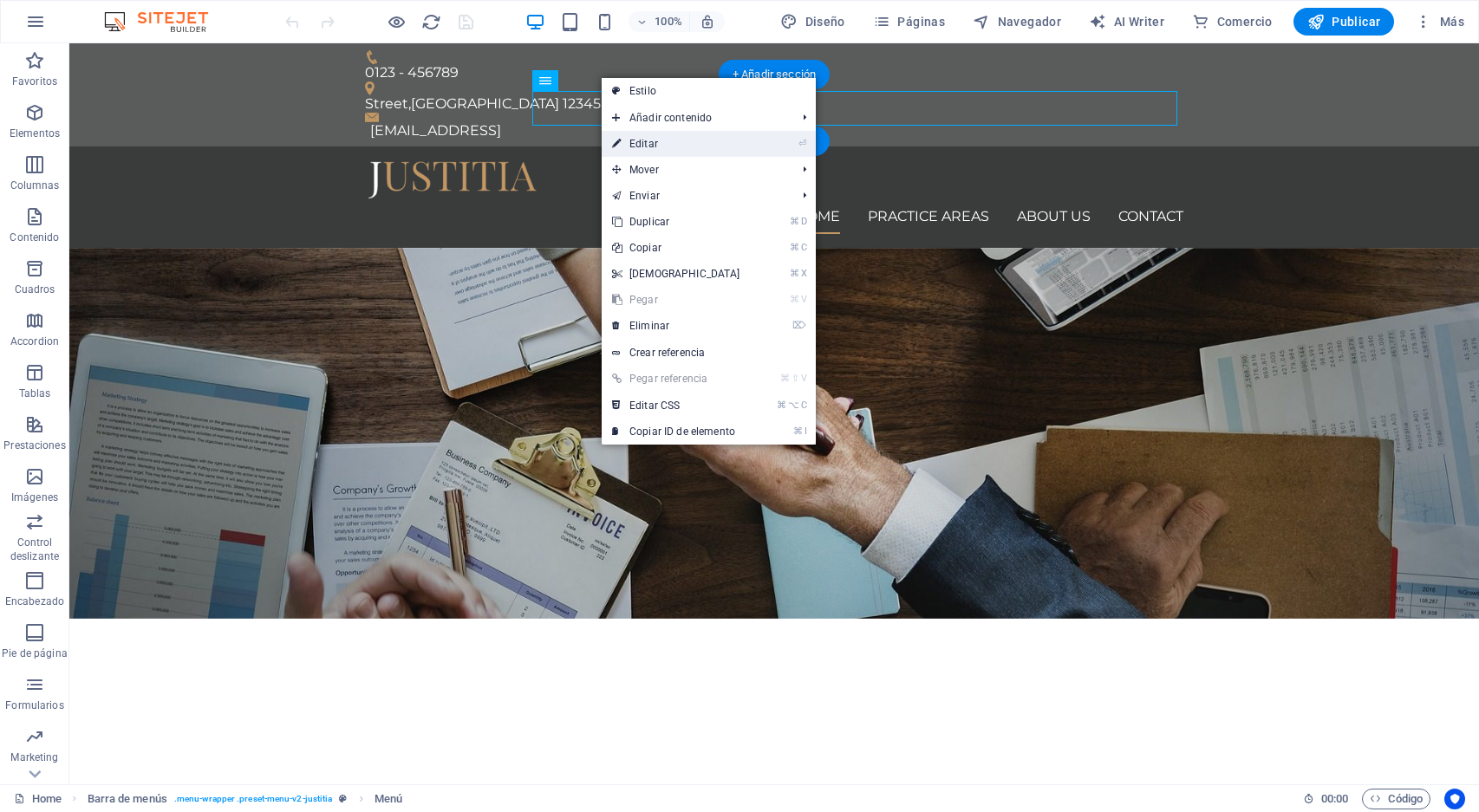
click at [644, 139] on link "⏎ Editar" at bounding box center [676, 144] width 149 height 26
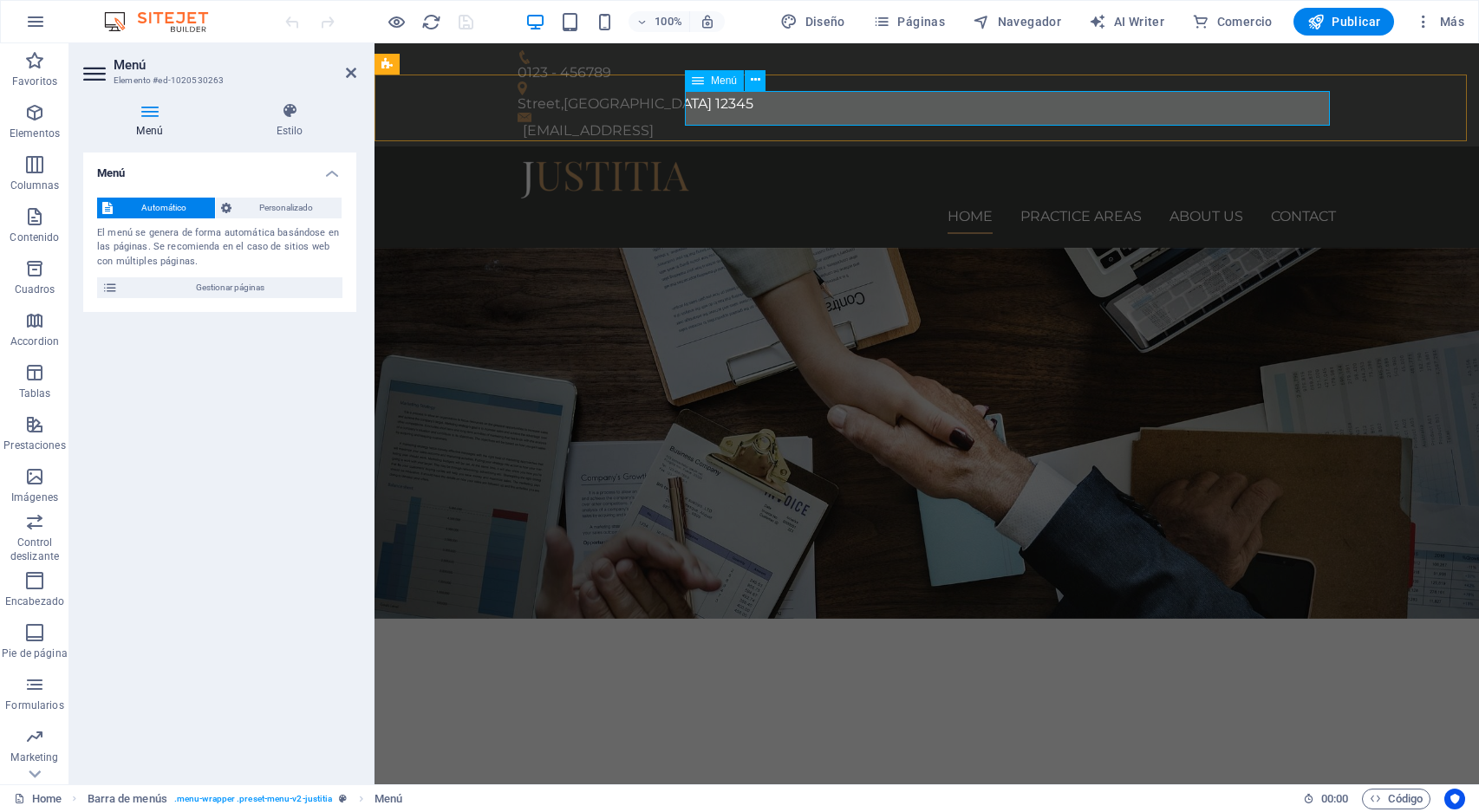
click at [946, 199] on nav "Home Practice Areas About us Contact" at bounding box center [927, 217] width 819 height 35
click at [145, 109] on icon at bounding box center [149, 111] width 133 height 17
click at [291, 103] on icon at bounding box center [290, 111] width 134 height 17
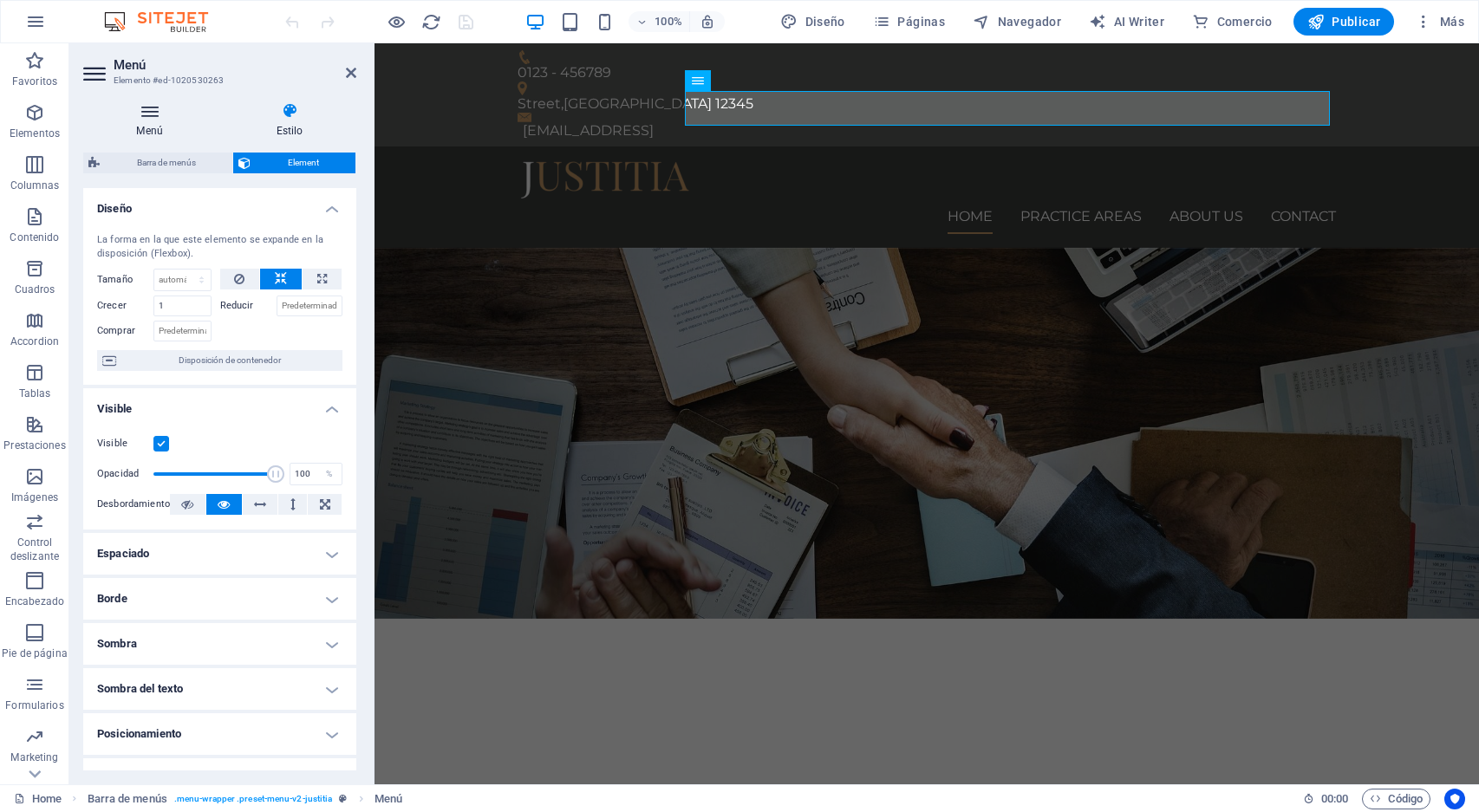
click at [147, 109] on icon at bounding box center [149, 111] width 133 height 17
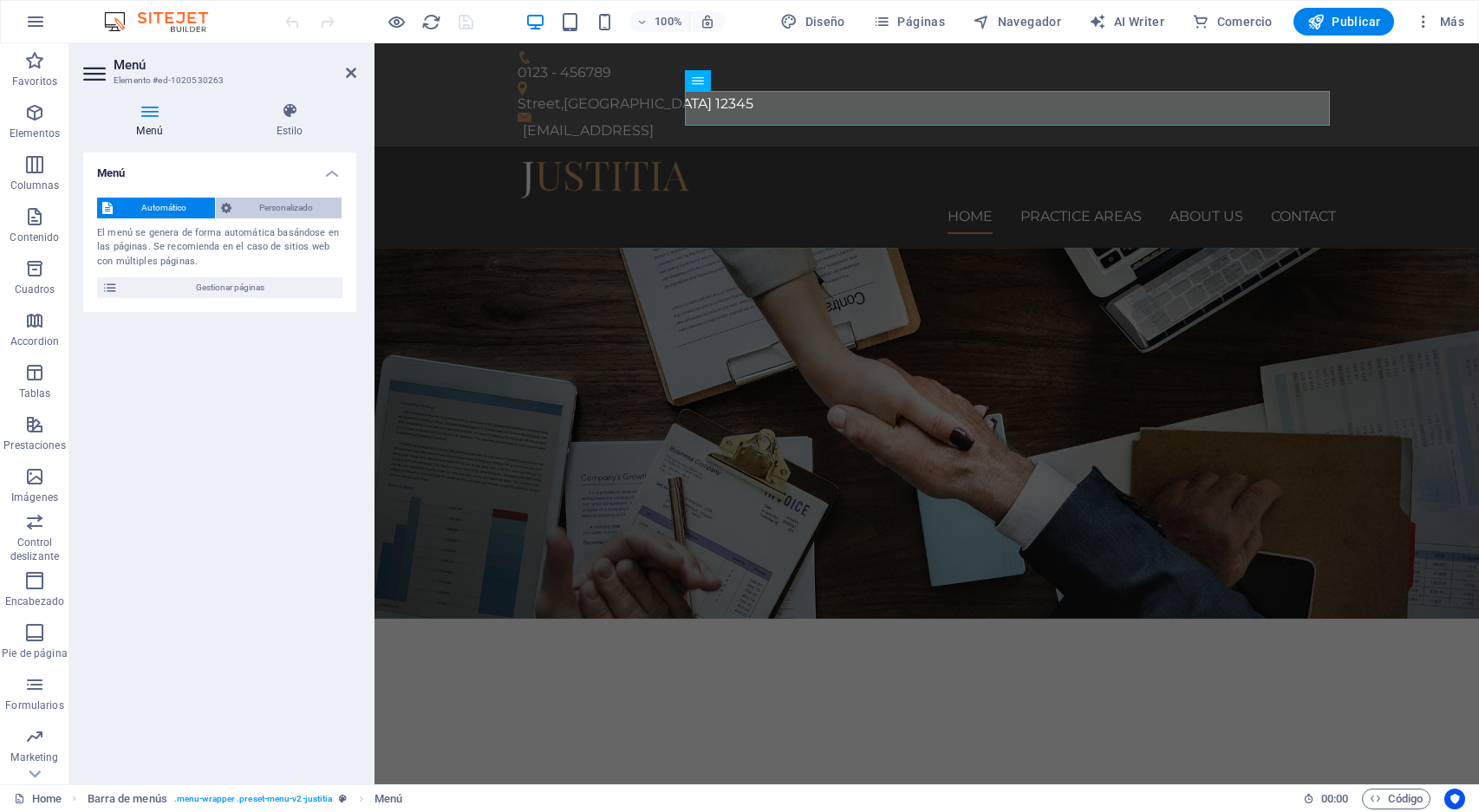
click at [290, 207] on span "Personalizado" at bounding box center [287, 208] width 101 height 21
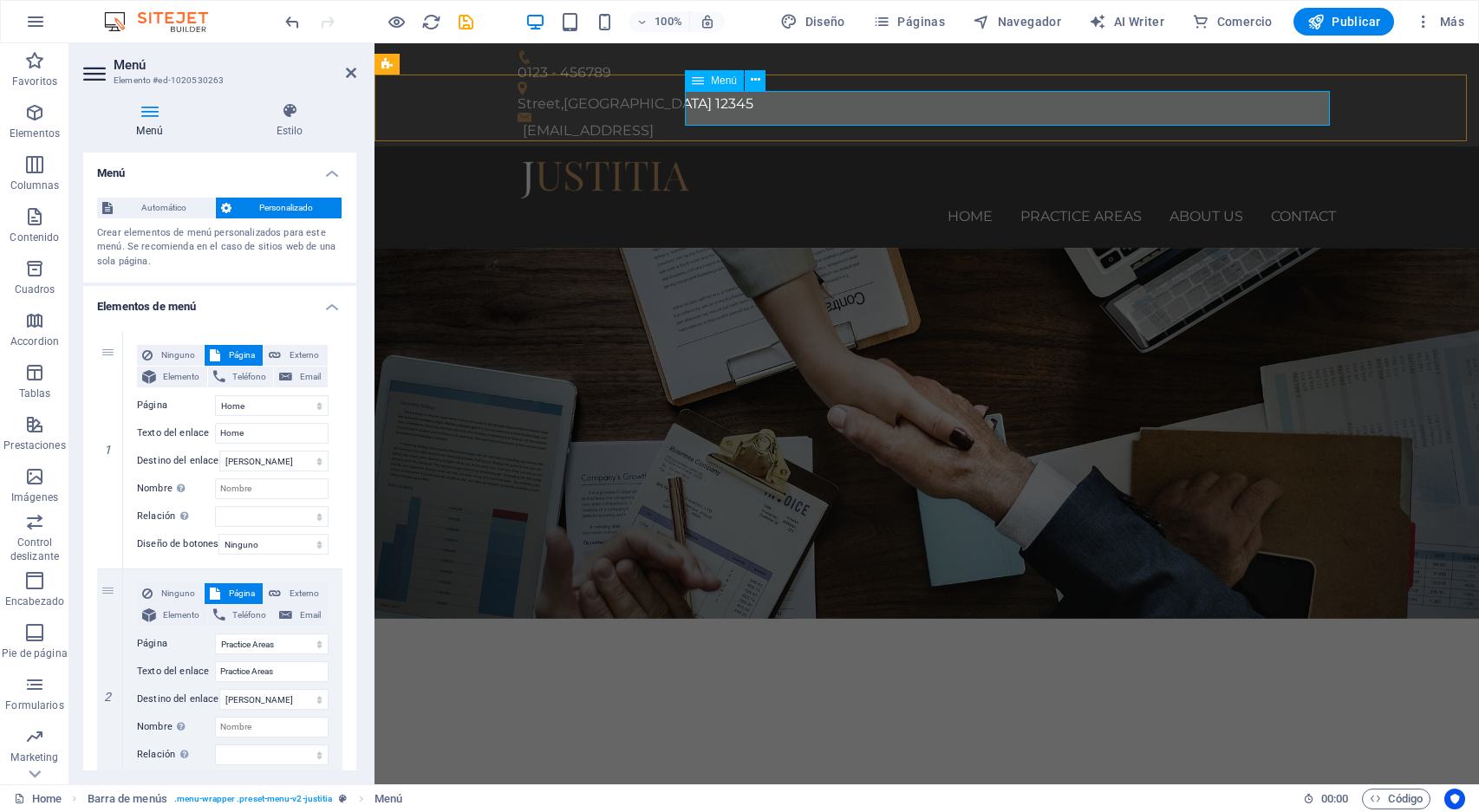
click at [974, 199] on nav "Home Practice Areas About us Contact" at bounding box center [927, 217] width 819 height 35
click at [722, 82] on span "Menú" at bounding box center [723, 80] width 26 height 10
click at [698, 79] on icon at bounding box center [698, 80] width 12 height 21
click at [965, 199] on nav "Home Practice Areas About us Contact" at bounding box center [927, 217] width 819 height 35
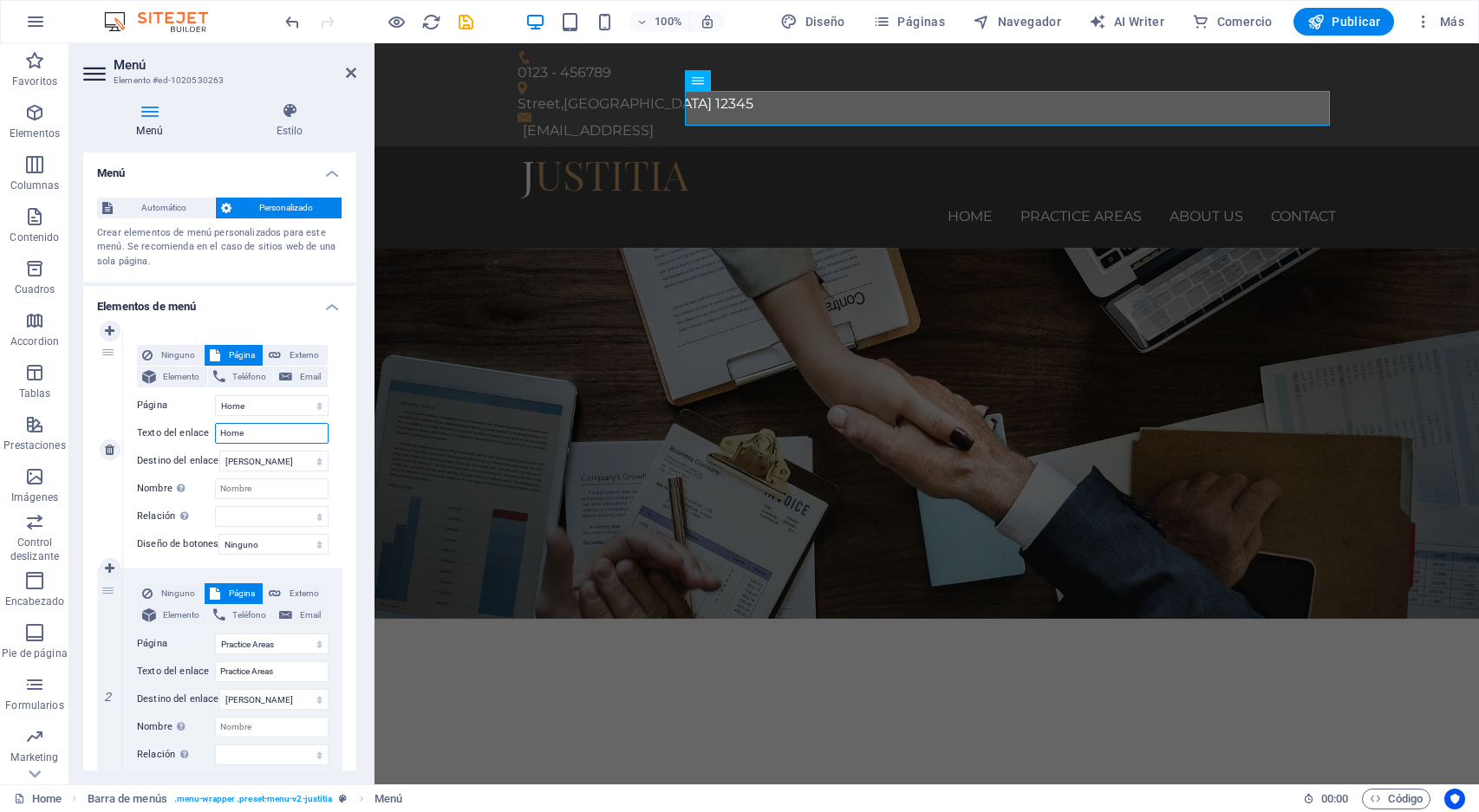
click at [267, 433] on input "Home" at bounding box center [272, 433] width 113 height 21
type input "H"
select select
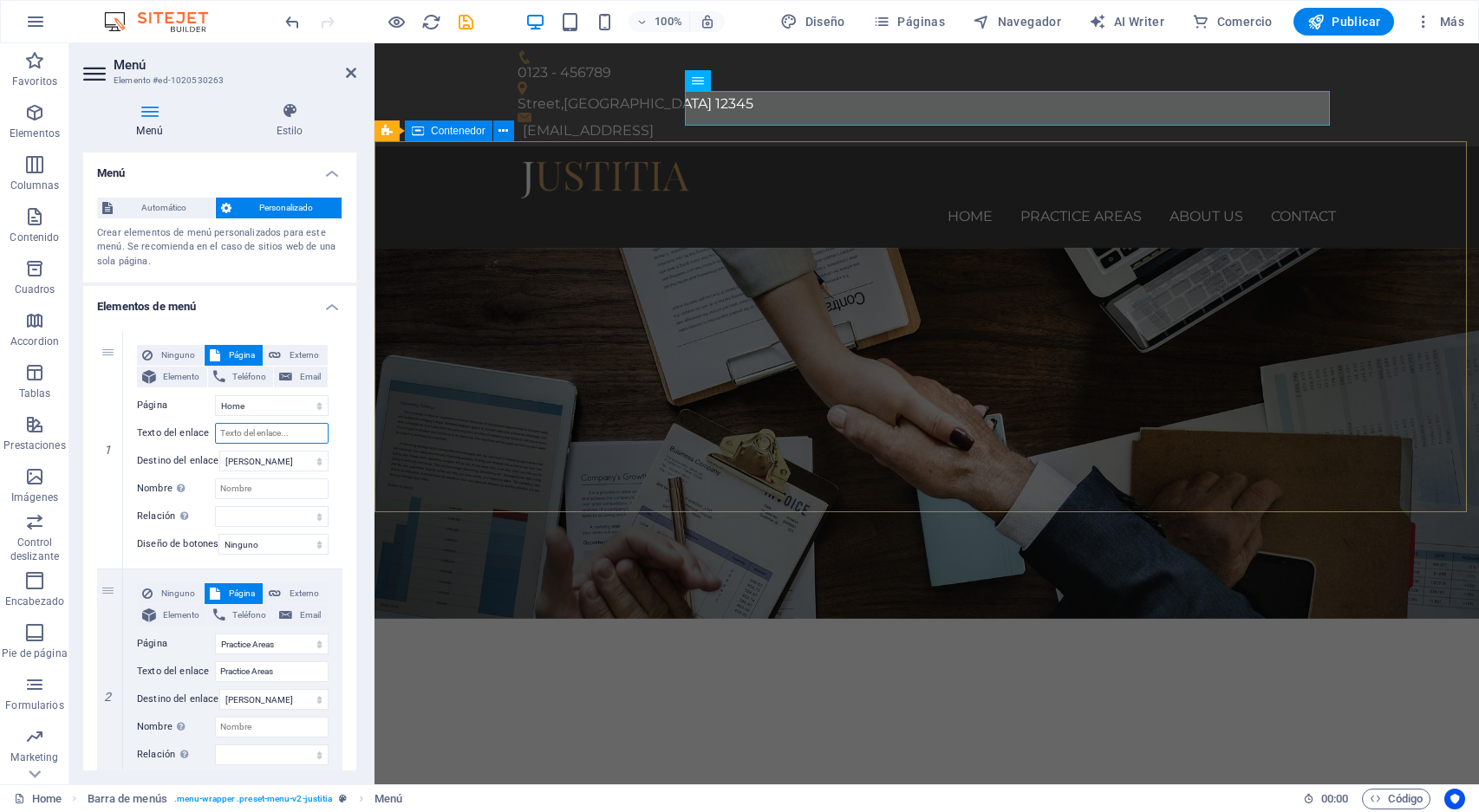
select select
type input "Inicio"
select select
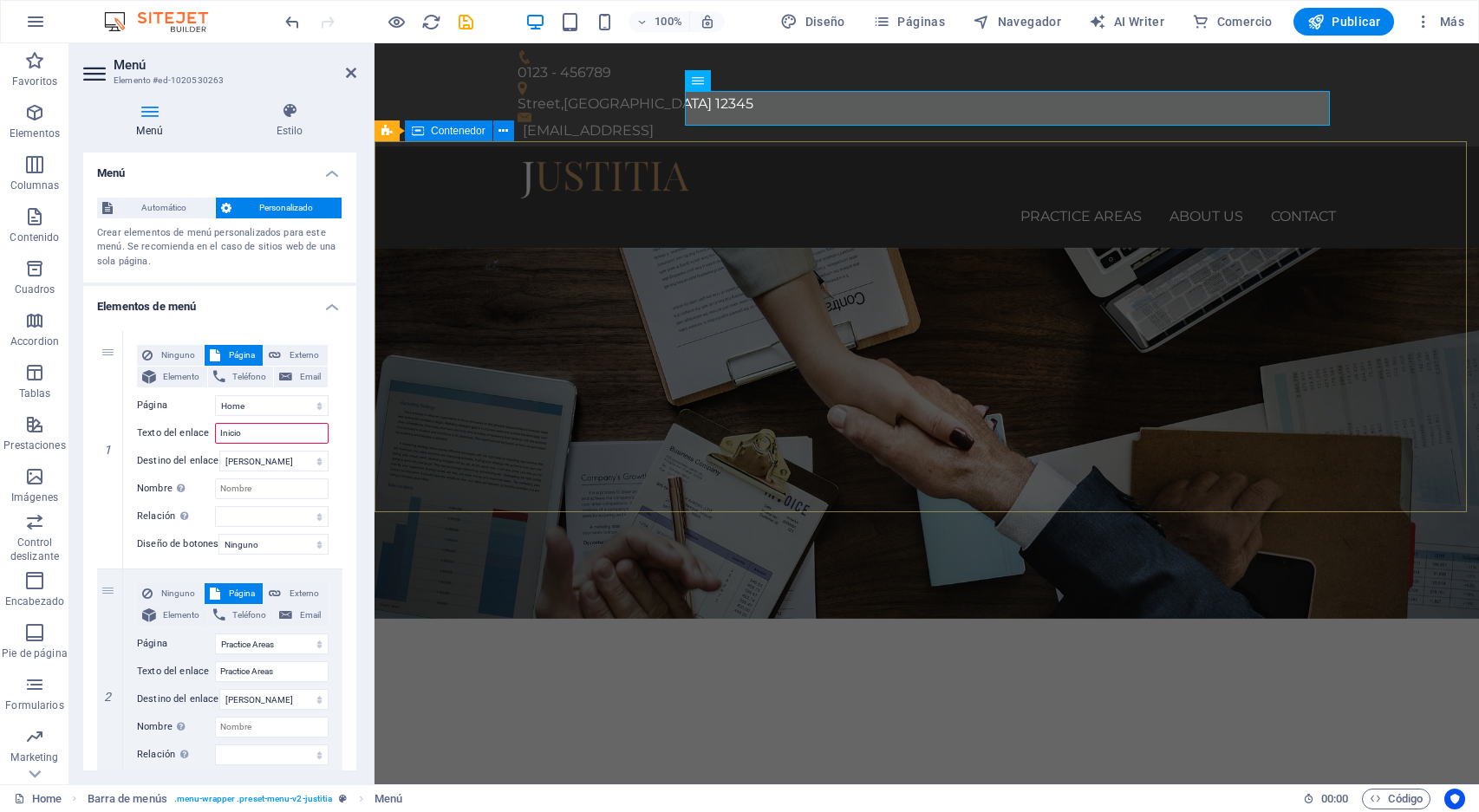
select select
drag, startPoint x: 258, startPoint y: 430, endPoint x: 214, endPoint y: 422, distance: 44.7
click at [214, 423] on div "Texto del enlace Inicio" at bounding box center [233, 433] width 192 height 21
type input "Home"
select select
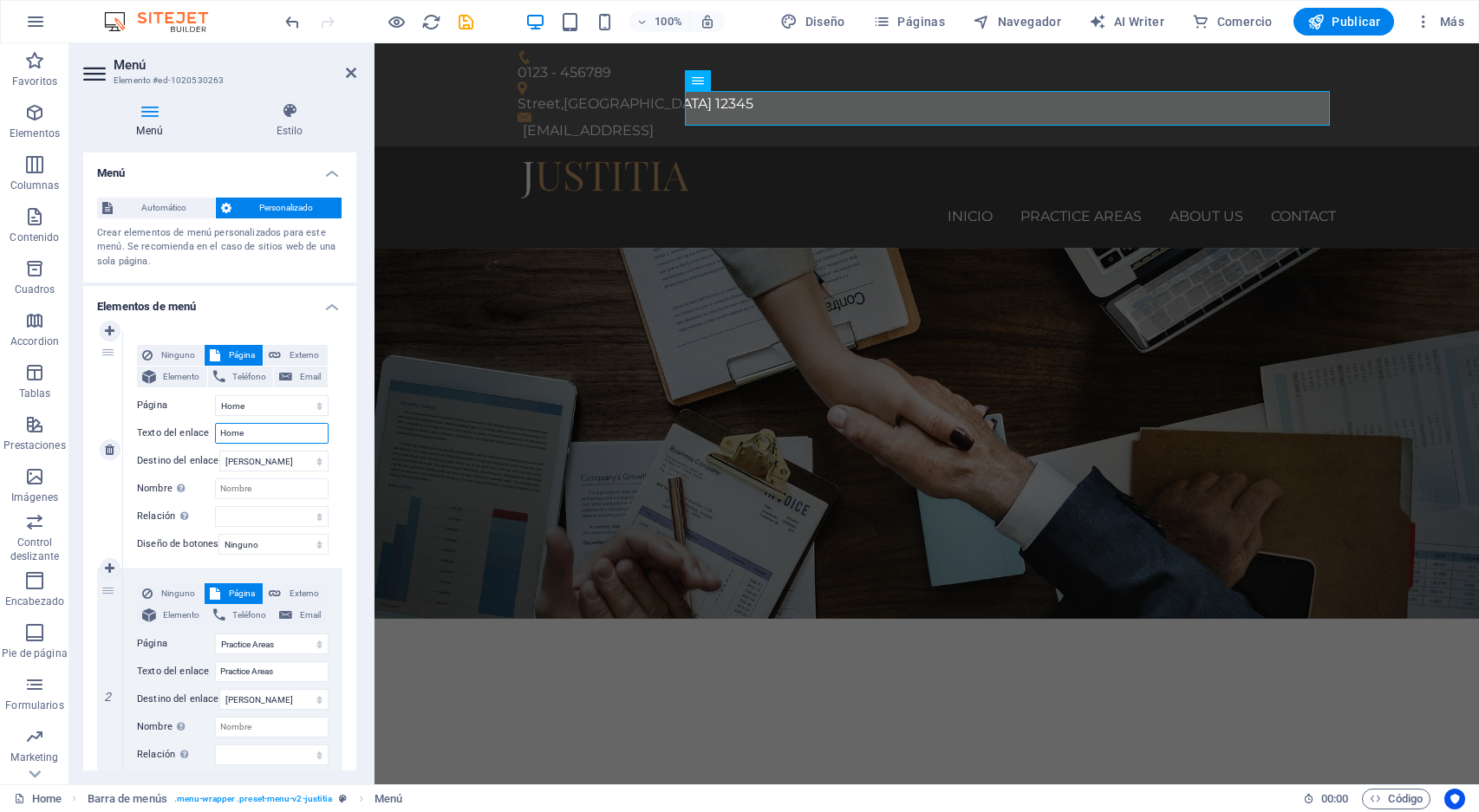
select select
click at [37, 121] on icon "button" at bounding box center [35, 112] width 21 height 21
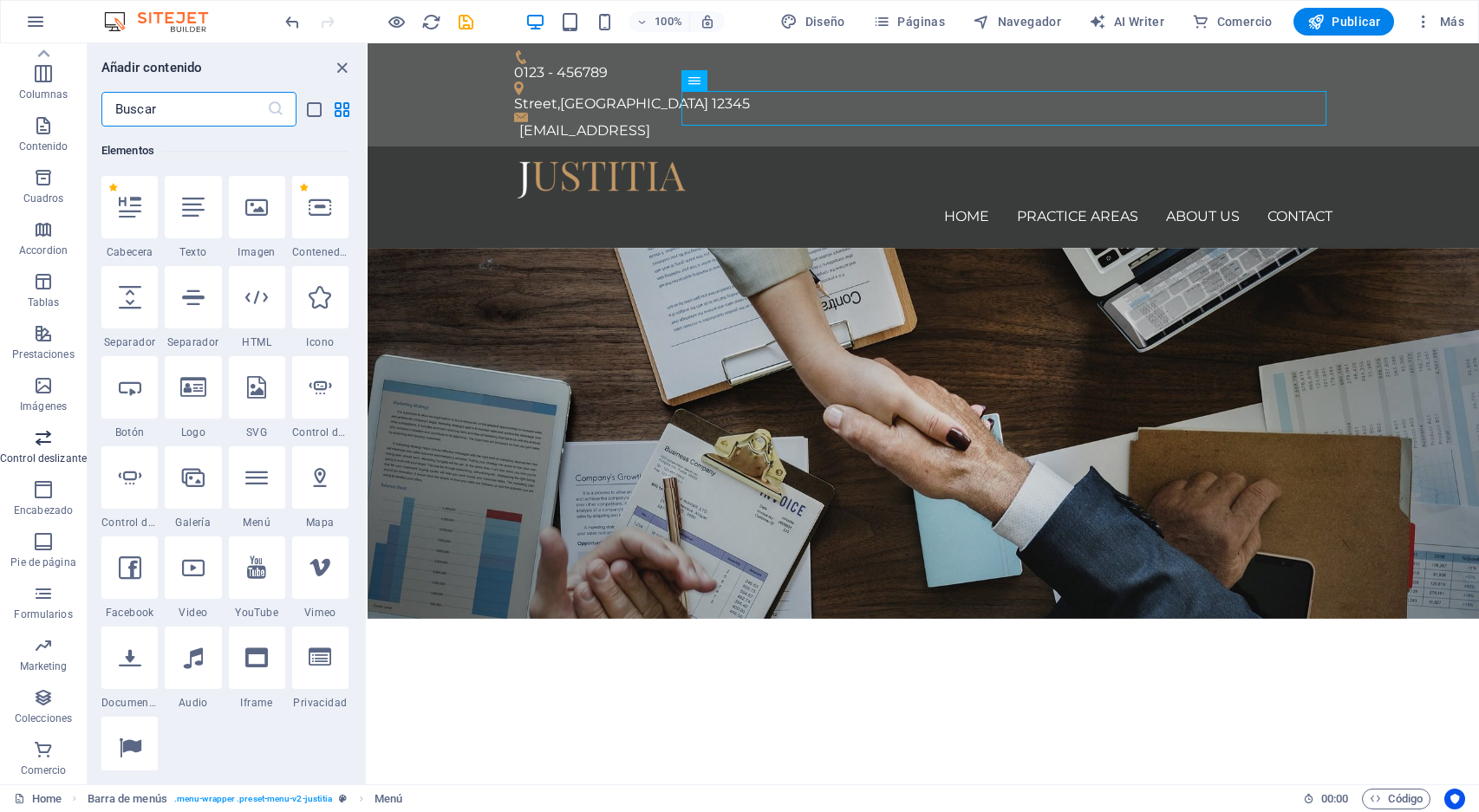
scroll to position [91, 0]
click at [32, 15] on icon "button" at bounding box center [35, 21] width 21 height 21
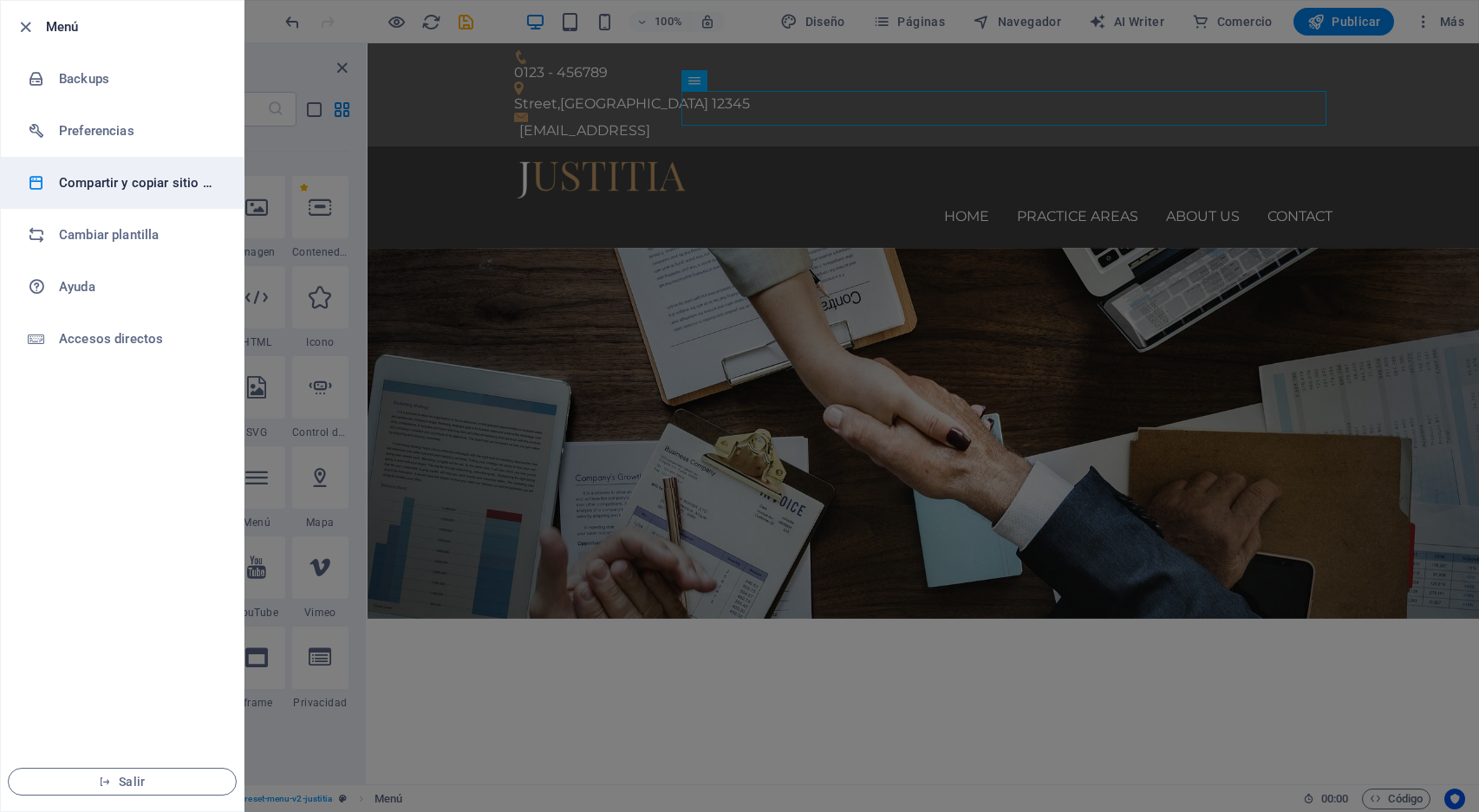
click at [144, 178] on h6 "Compartir y copiar sitio web" at bounding box center [138, 183] width 160 height 21
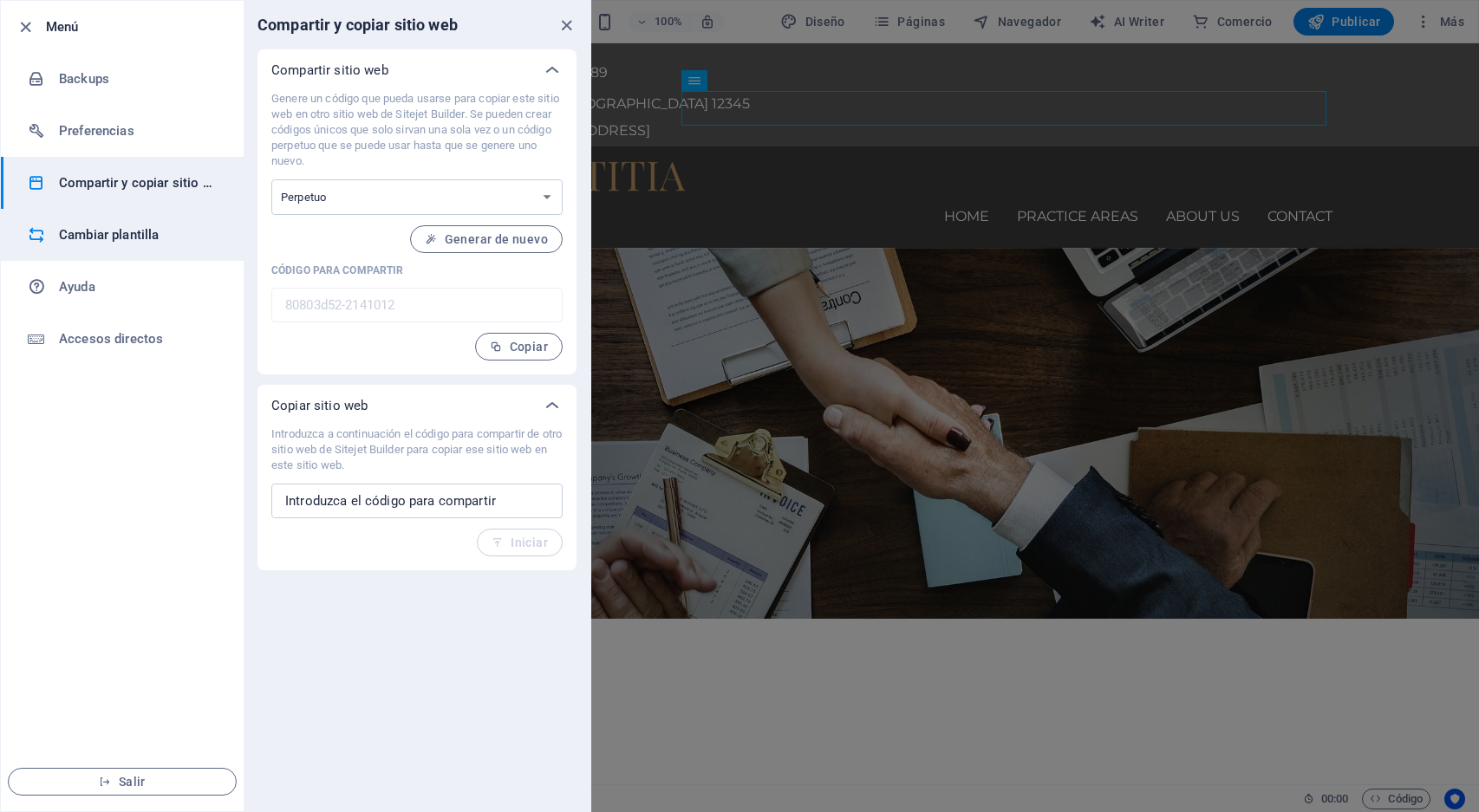
click at [117, 238] on h6 "Cambiar plantilla" at bounding box center [138, 235] width 160 height 21
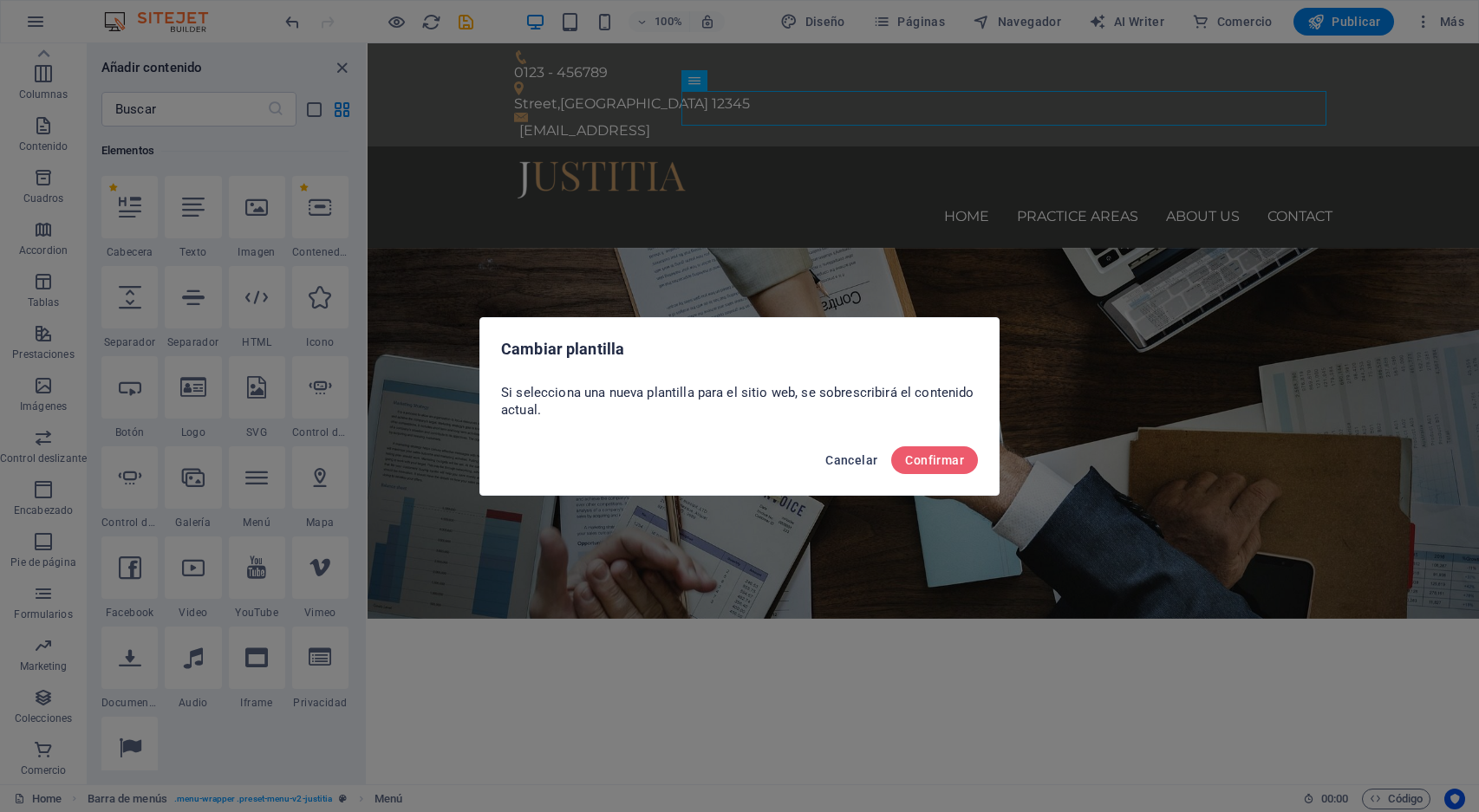
click at [861, 454] on span "Cancelar" at bounding box center [852, 460] width 52 height 14
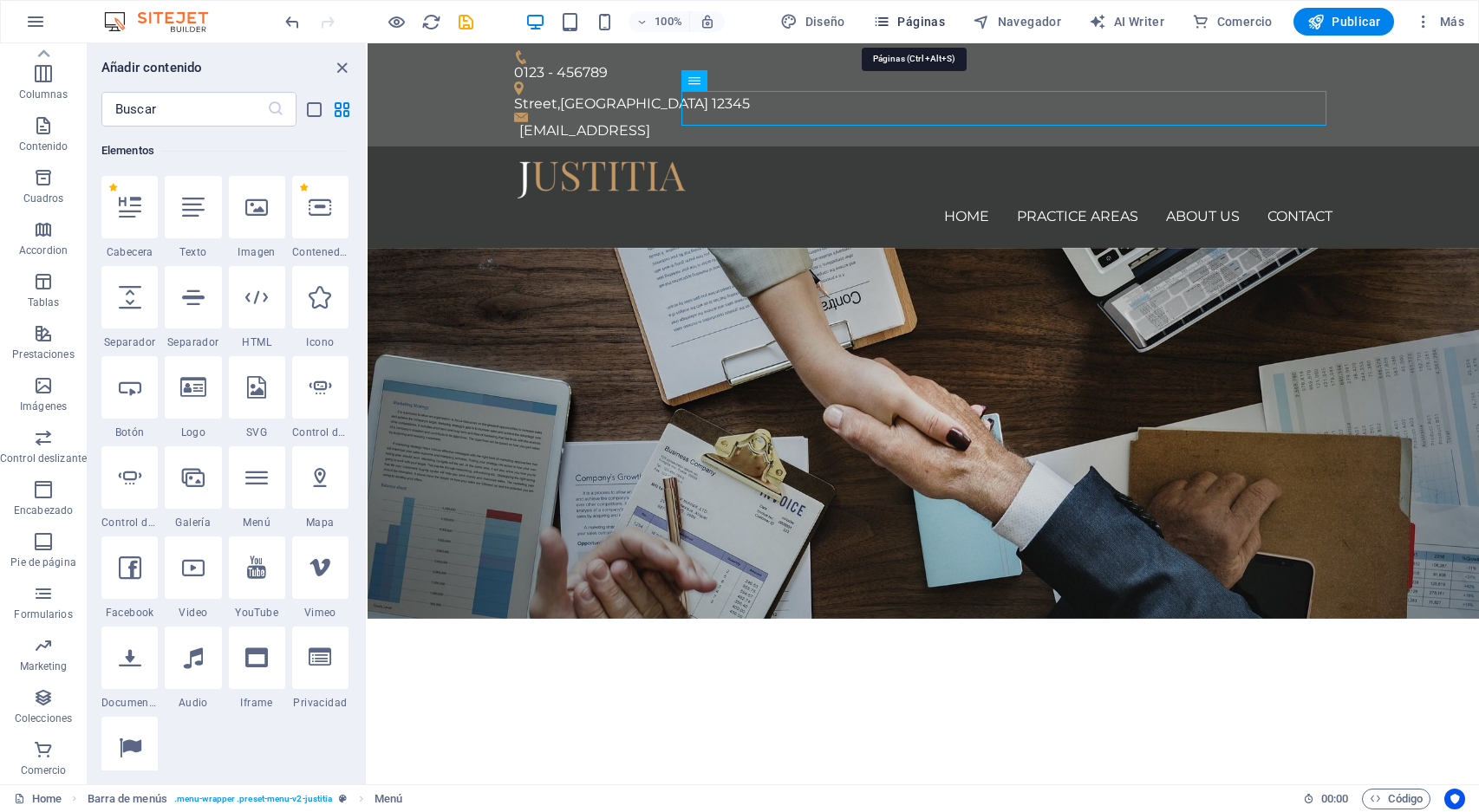
click at [927, 22] on span "Páginas" at bounding box center [909, 21] width 72 height 17
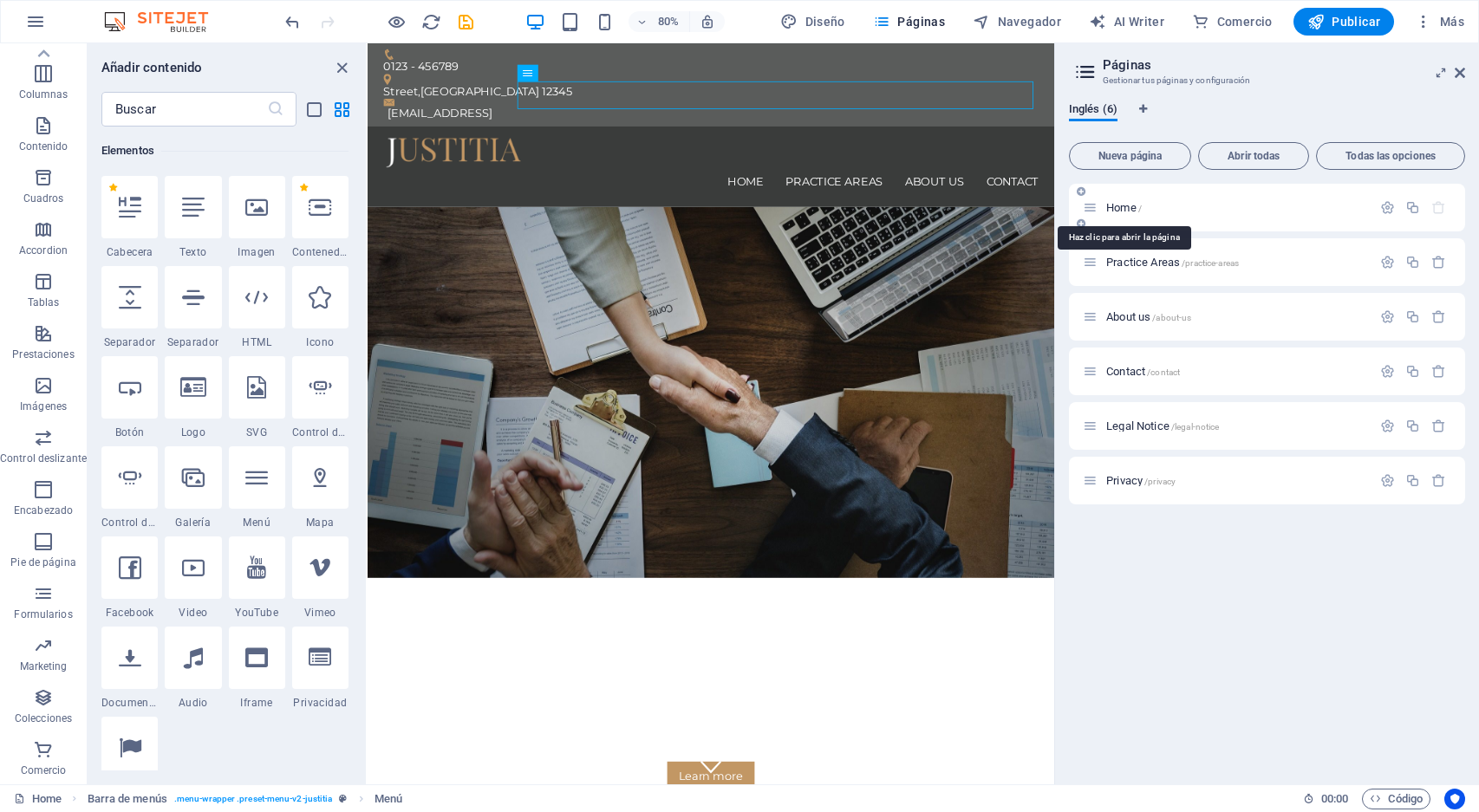
click at [1117, 208] on span "Home /" at bounding box center [1124, 208] width 36 height 13
click at [1387, 206] on icon "button" at bounding box center [1388, 208] width 15 height 15
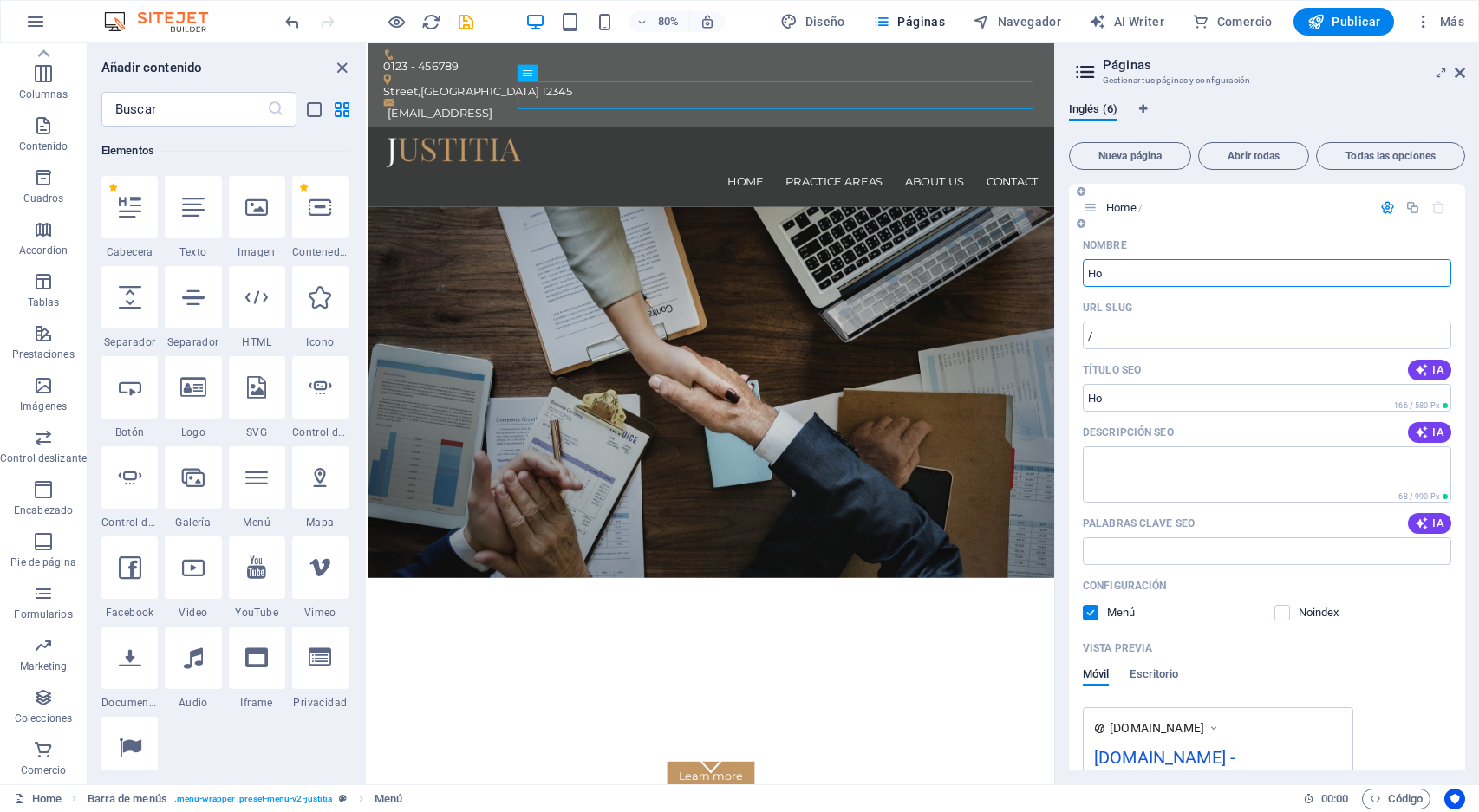
type input "H"
type input "Inicio"
type input "/inicio"
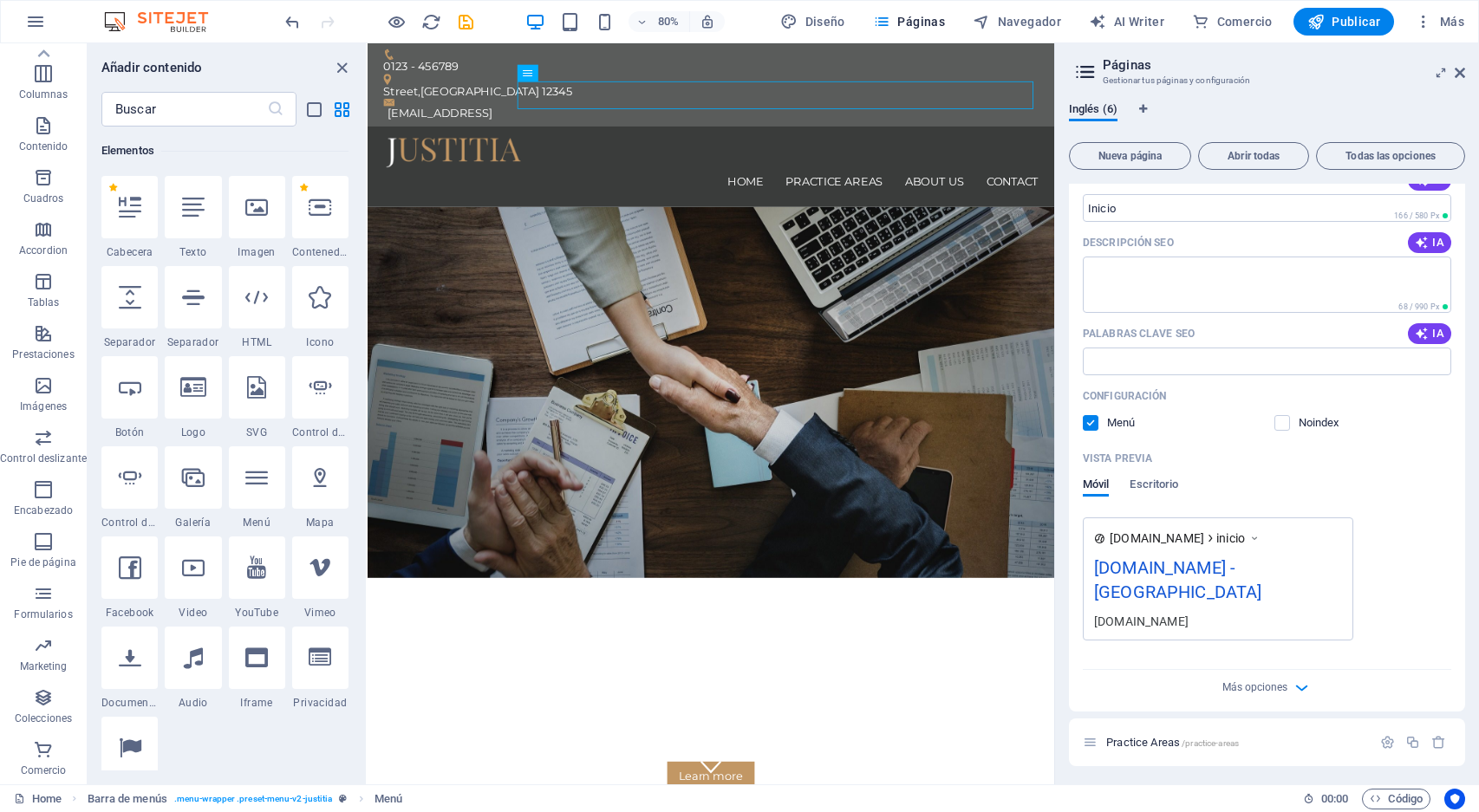
scroll to position [195, 0]
click at [1247, 567] on div "[DOMAIN_NAME] - [GEOGRAPHIC_DATA]" at bounding box center [1217, 579] width 248 height 59
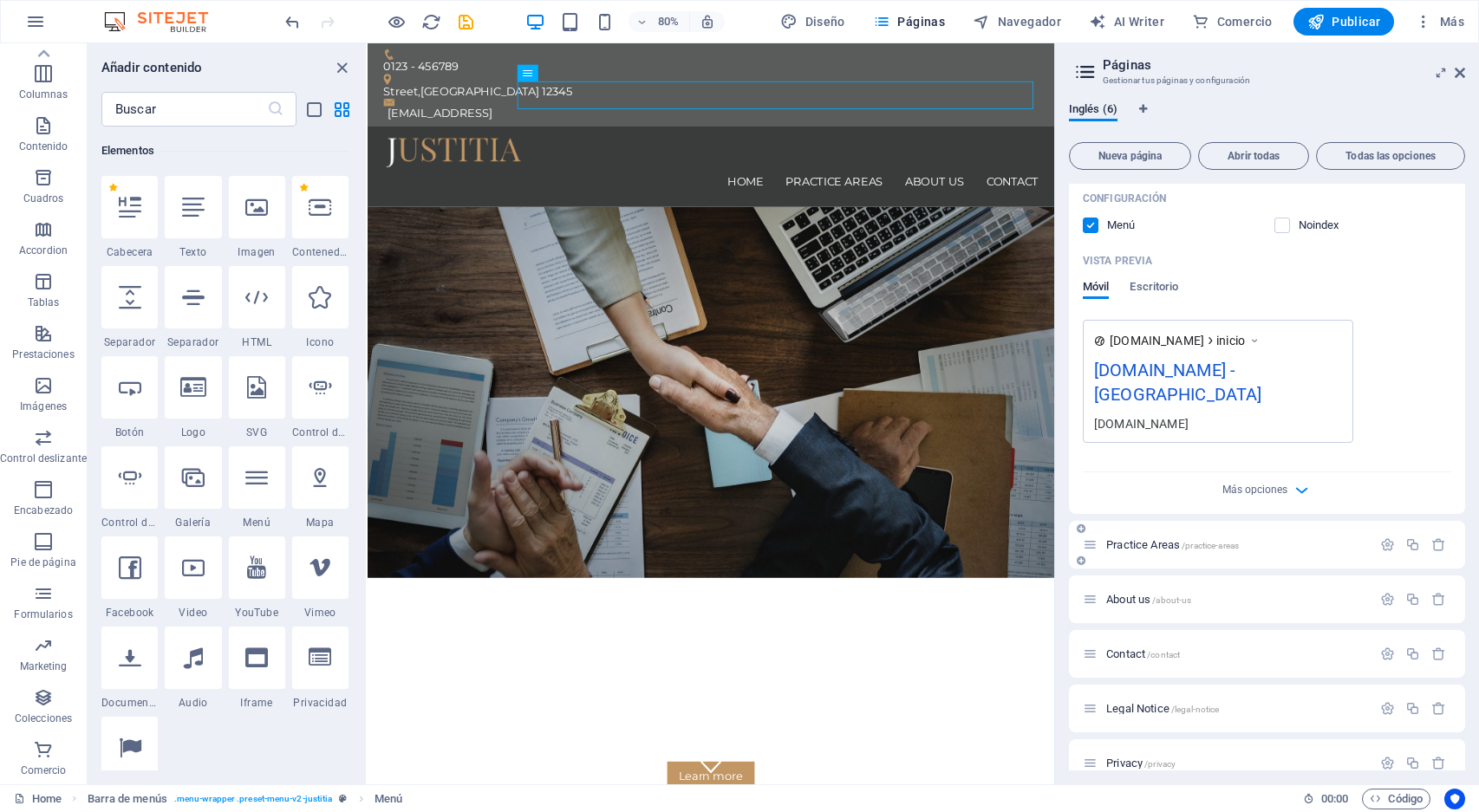
scroll to position [387, 0]
click at [1161, 540] on span "Practice Areas /practice-areas" at bounding box center [1173, 546] width 133 height 13
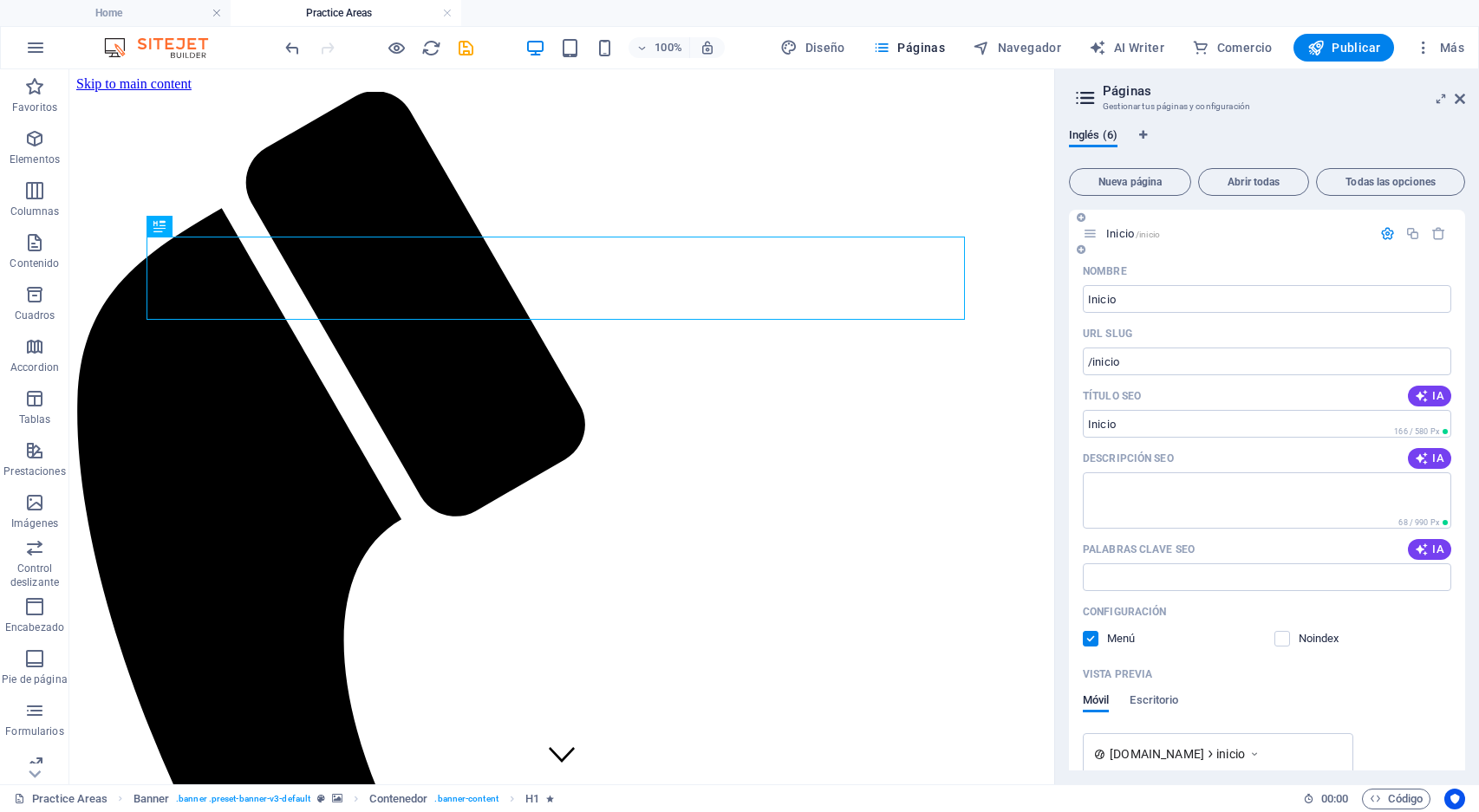
scroll to position [0, 0]
click at [1173, 426] on input "Título SEO" at bounding box center [1267, 423] width 369 height 27
click at [1158, 493] on textarea "Descripción SEO" at bounding box center [1267, 501] width 369 height 57
click at [1225, 576] on input "Palabras clave SEO" at bounding box center [1267, 577] width 369 height 27
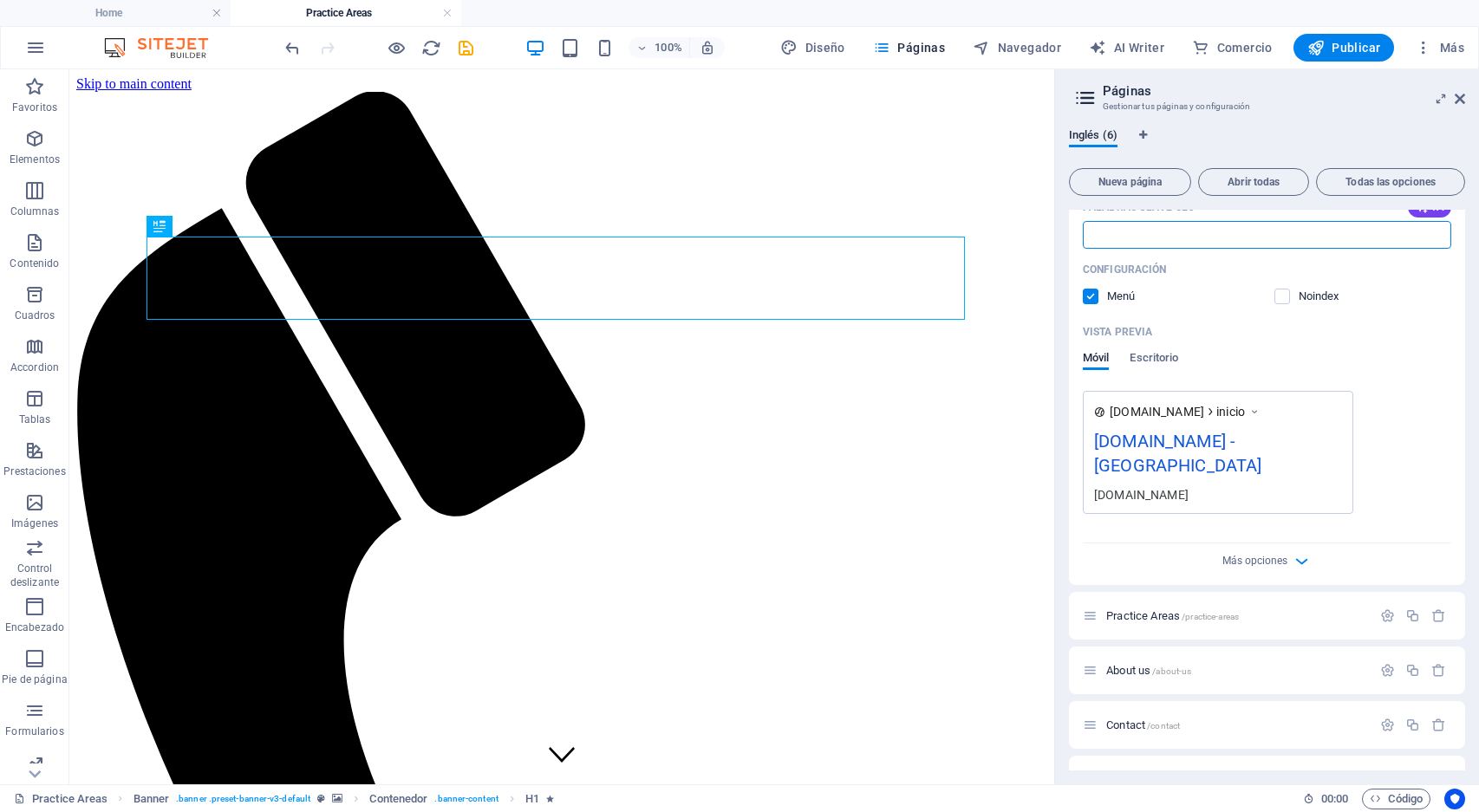
scroll to position [346, 0]
click at [1295, 548] on icon "button" at bounding box center [1302, 558] width 20 height 20
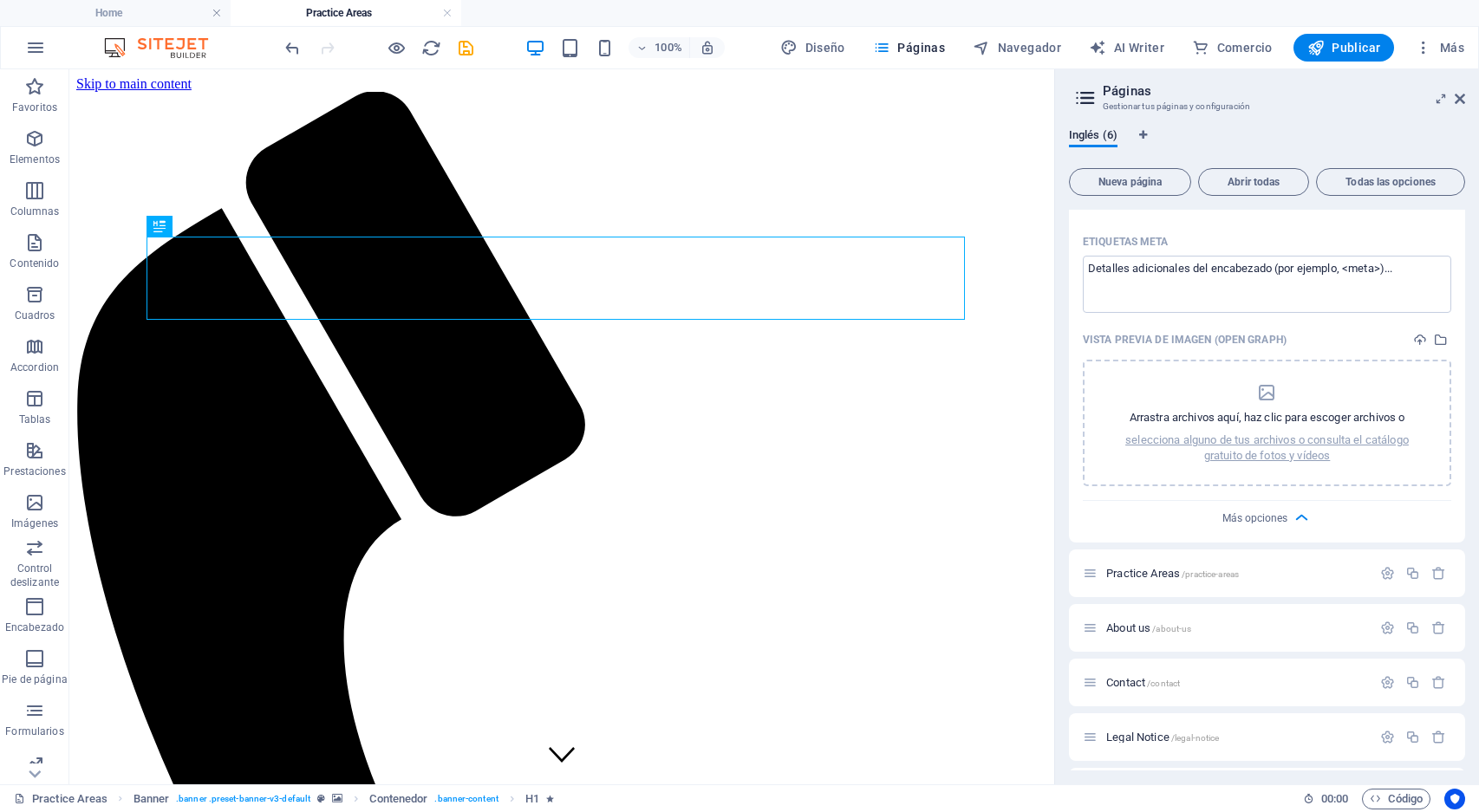
scroll to position [678, 0]
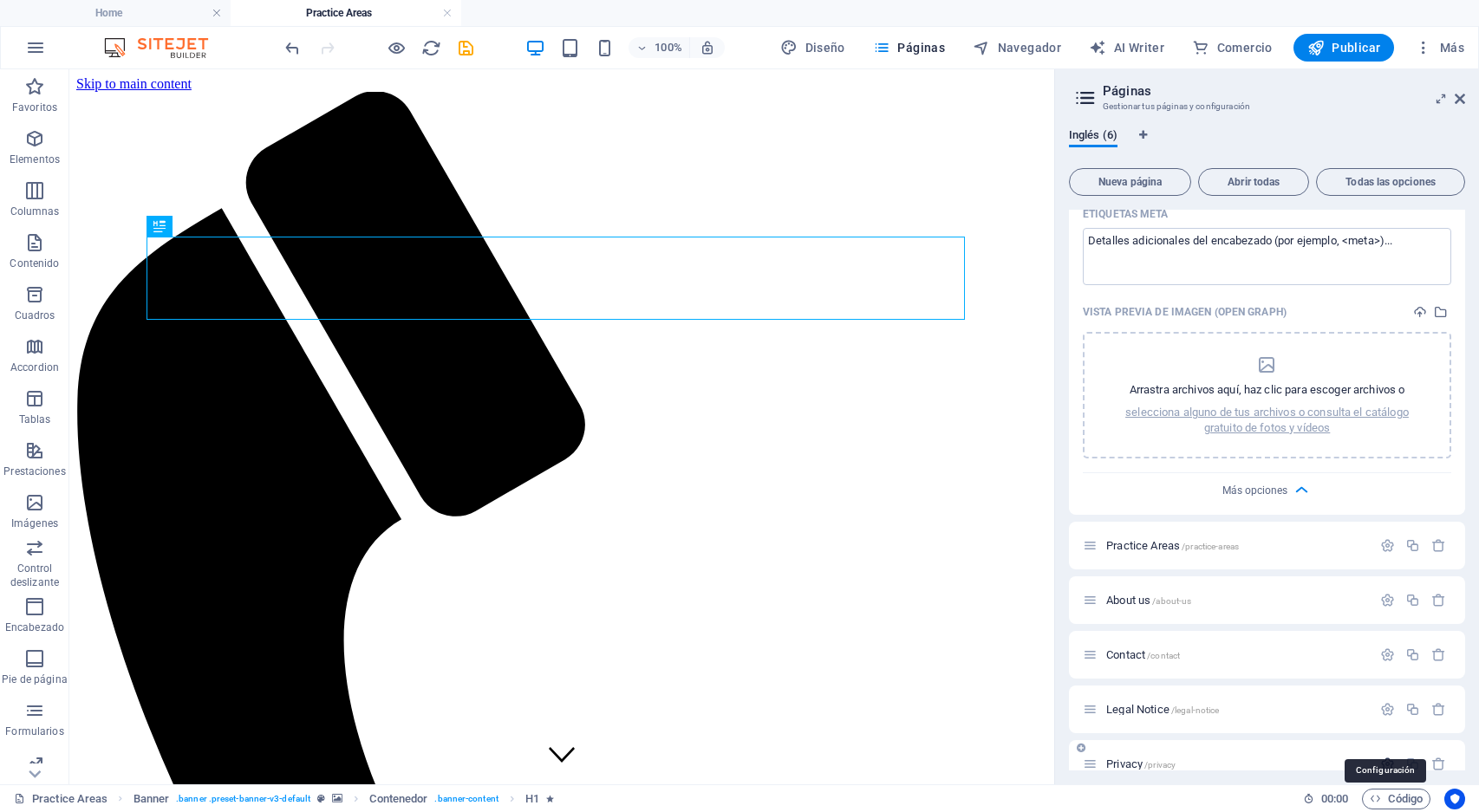
click at [1383, 757] on icon "button" at bounding box center [1388, 764] width 15 height 15
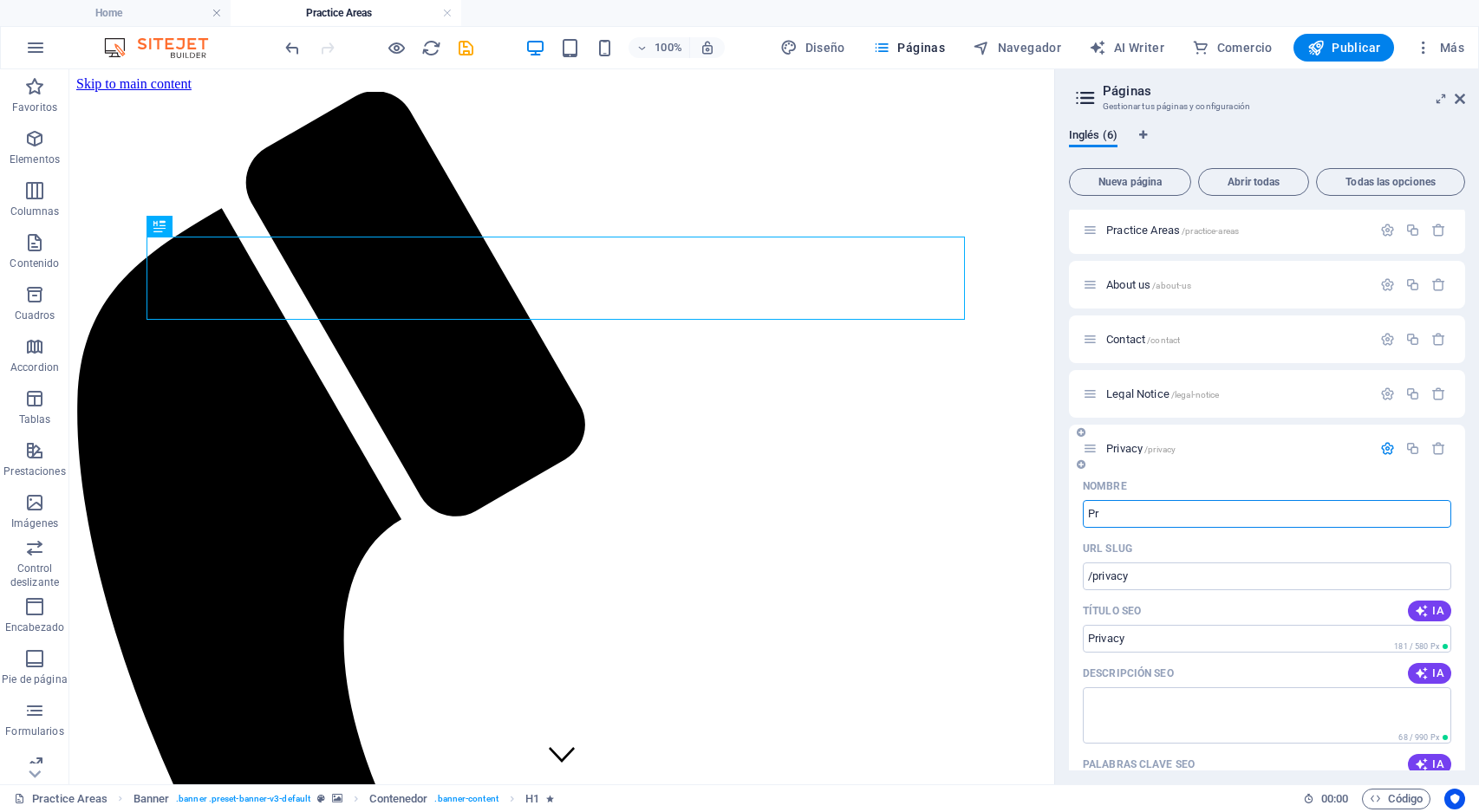
type input "P"
type input "/"
type input "P"
type input "/p"
type input "P"
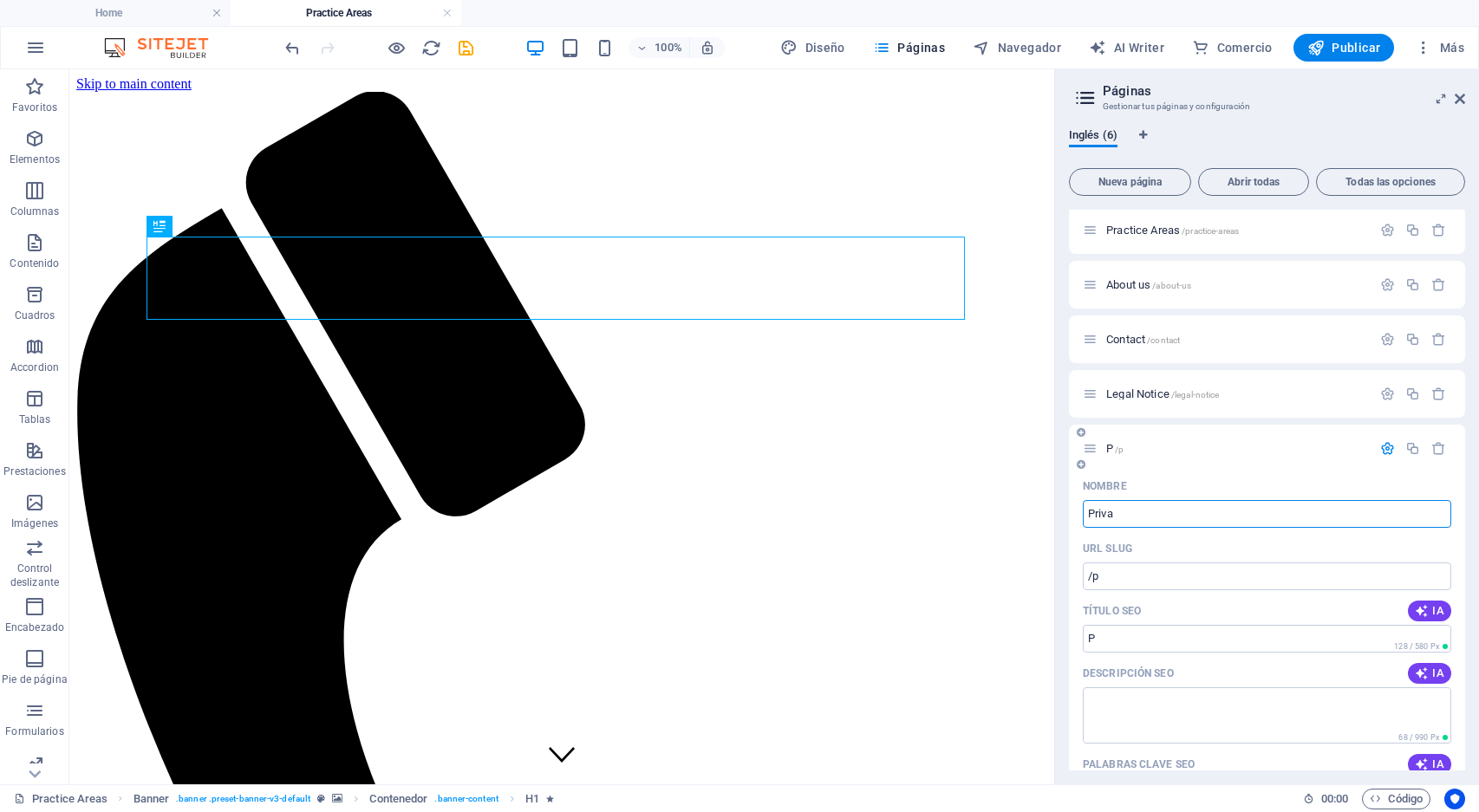
type input "Priva"
type input "/priva"
type input "Priva"
type input "Privacidad"
type input "/privacidad"
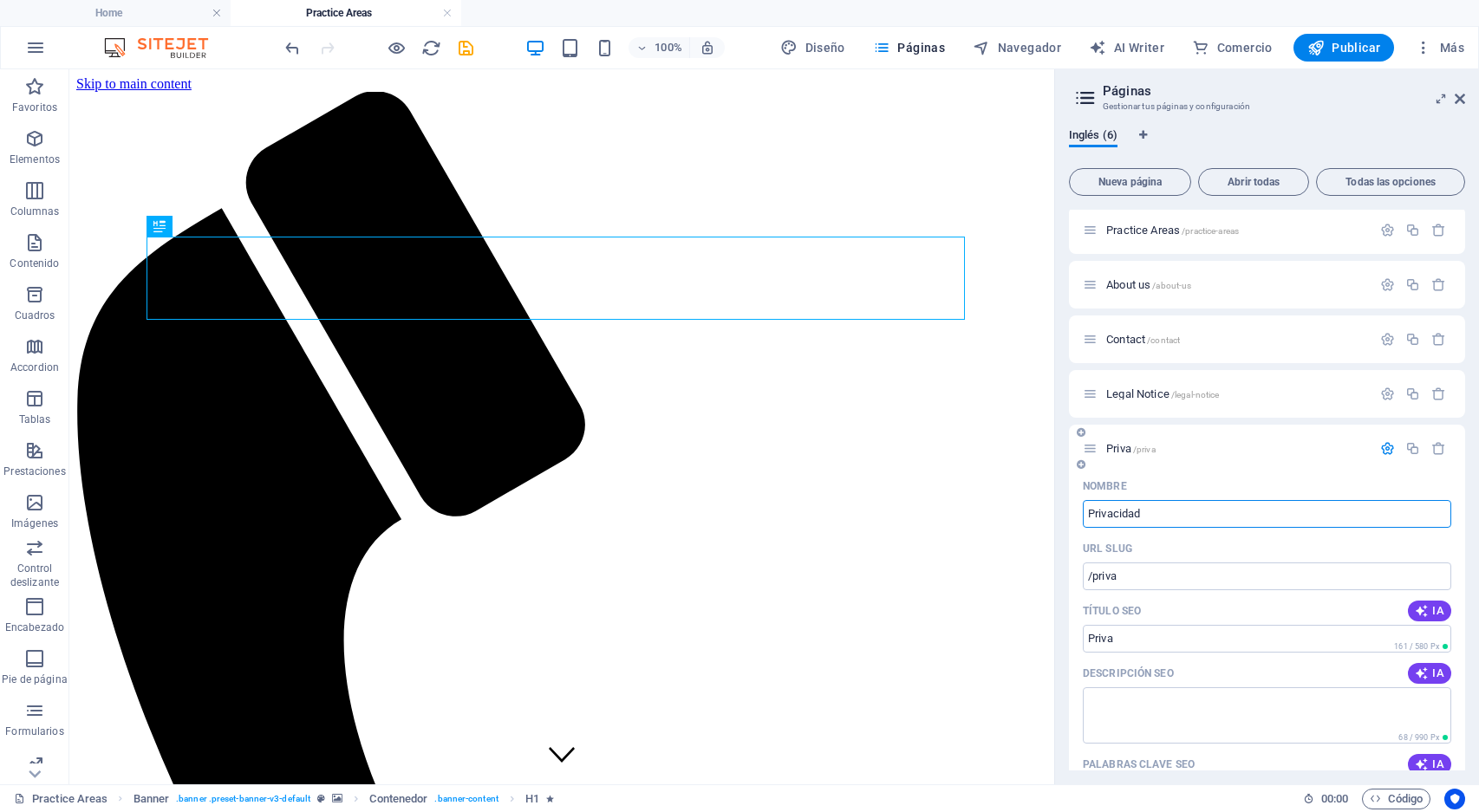
type input "Privacidad"
click at [1351, 51] on span "Publicar" at bounding box center [1345, 48] width 74 height 17
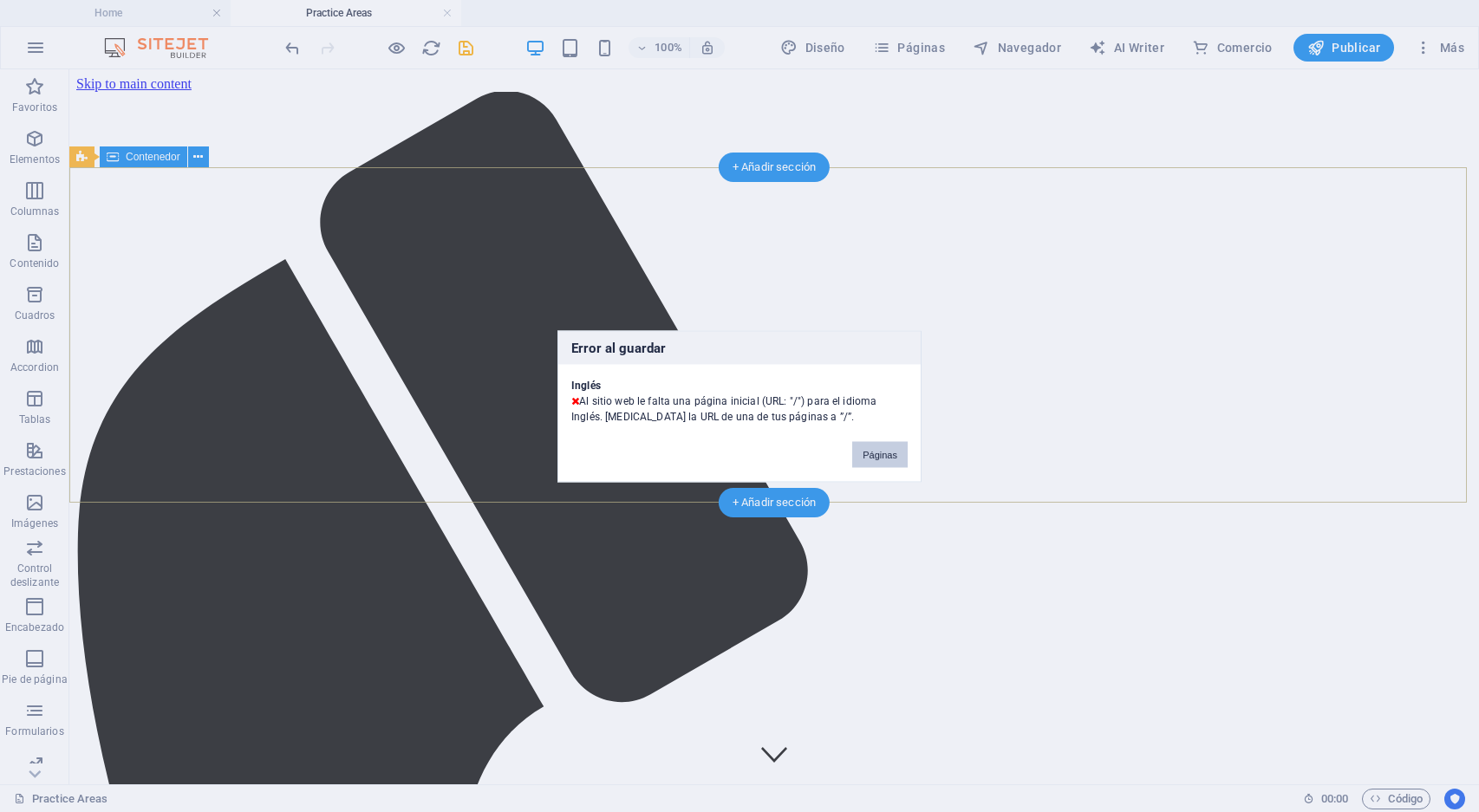
click at [880, 455] on button "Páginas" at bounding box center [880, 454] width 56 height 26
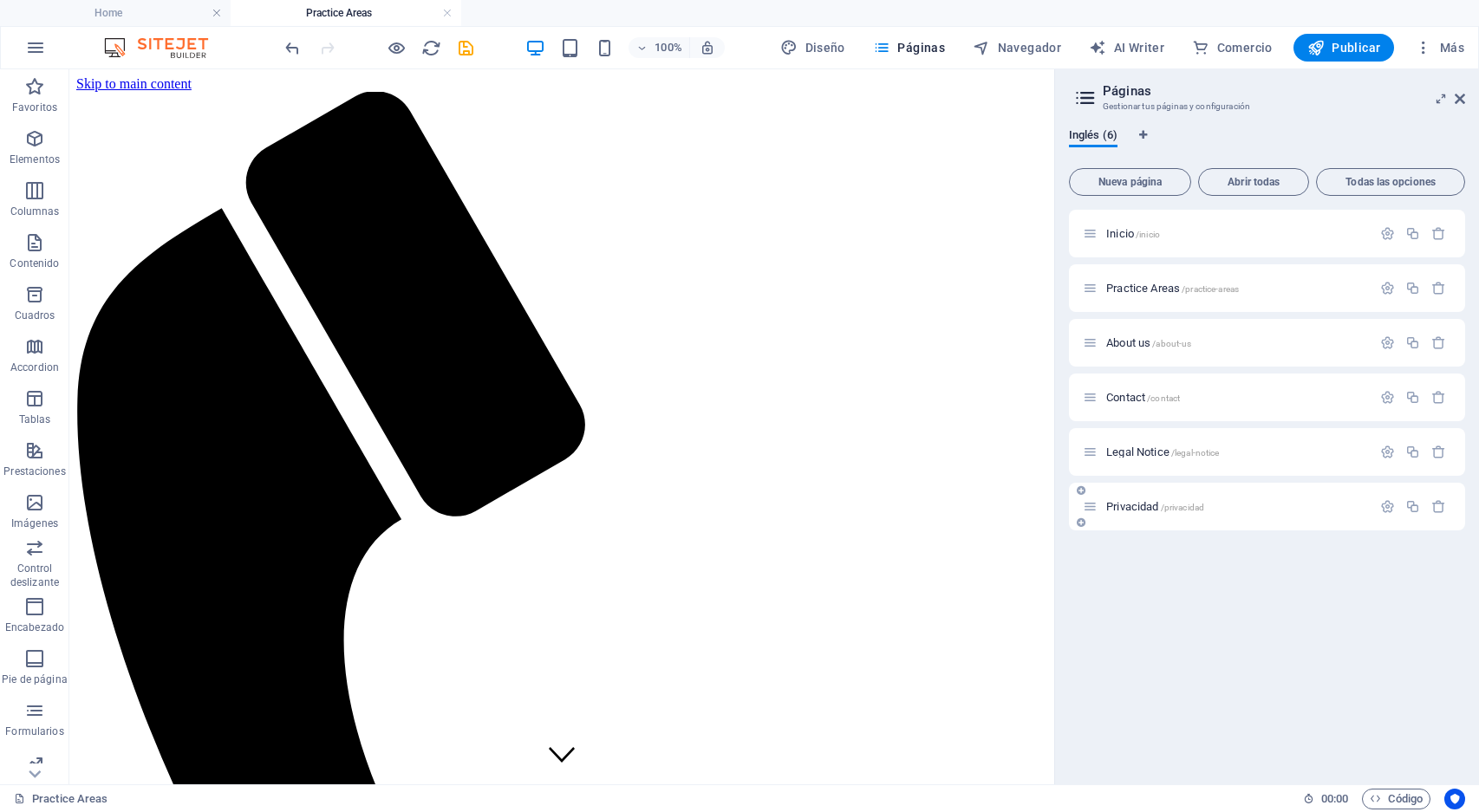
click at [1132, 503] on span "Privacidad /privacidad" at bounding box center [1155, 507] width 98 height 13
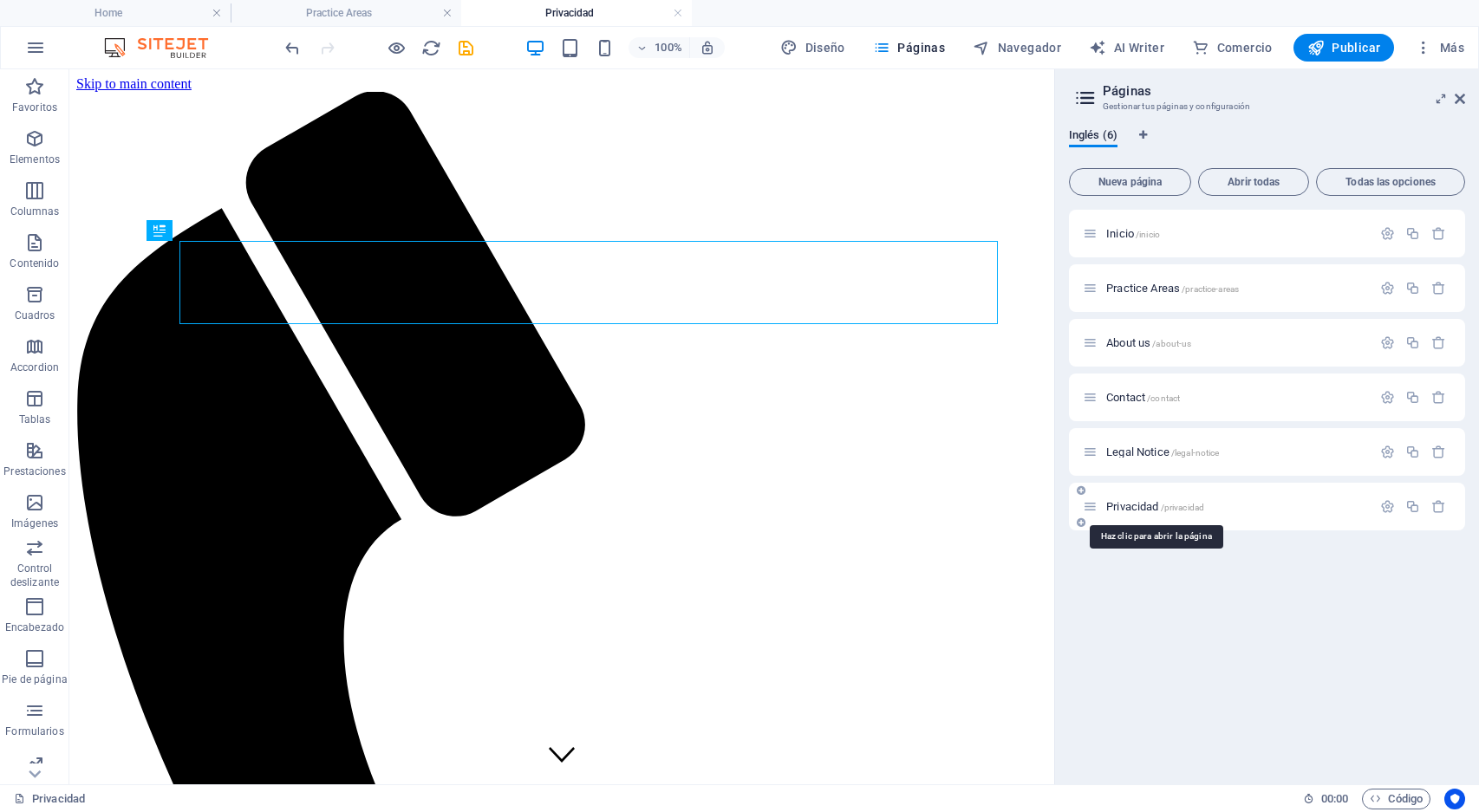
scroll to position [0, 0]
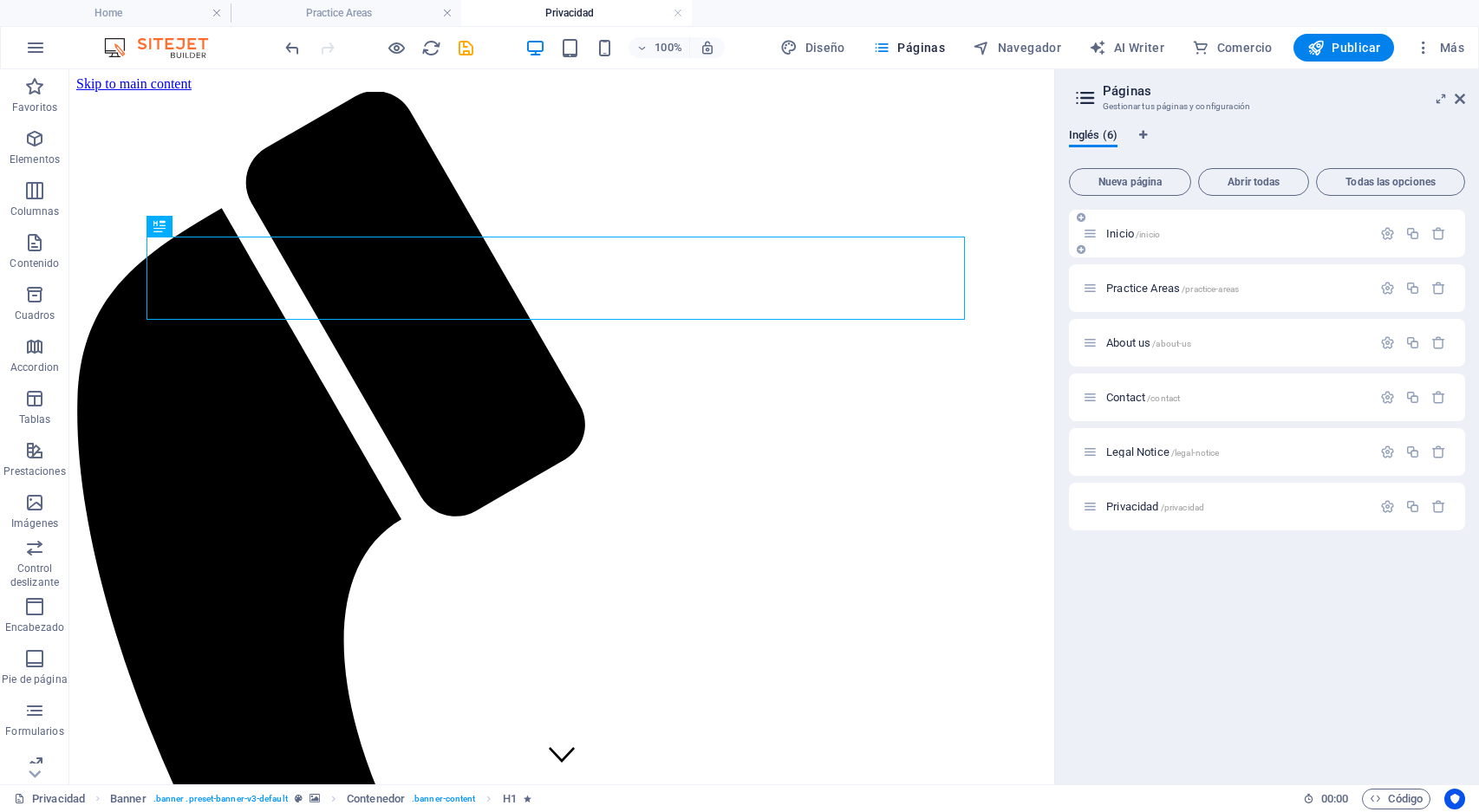
click at [1113, 227] on div "Inicio /inicio" at bounding box center [1227, 234] width 289 height 20
click at [1113, 231] on span "Inicio /inicio" at bounding box center [1133, 233] width 54 height 13
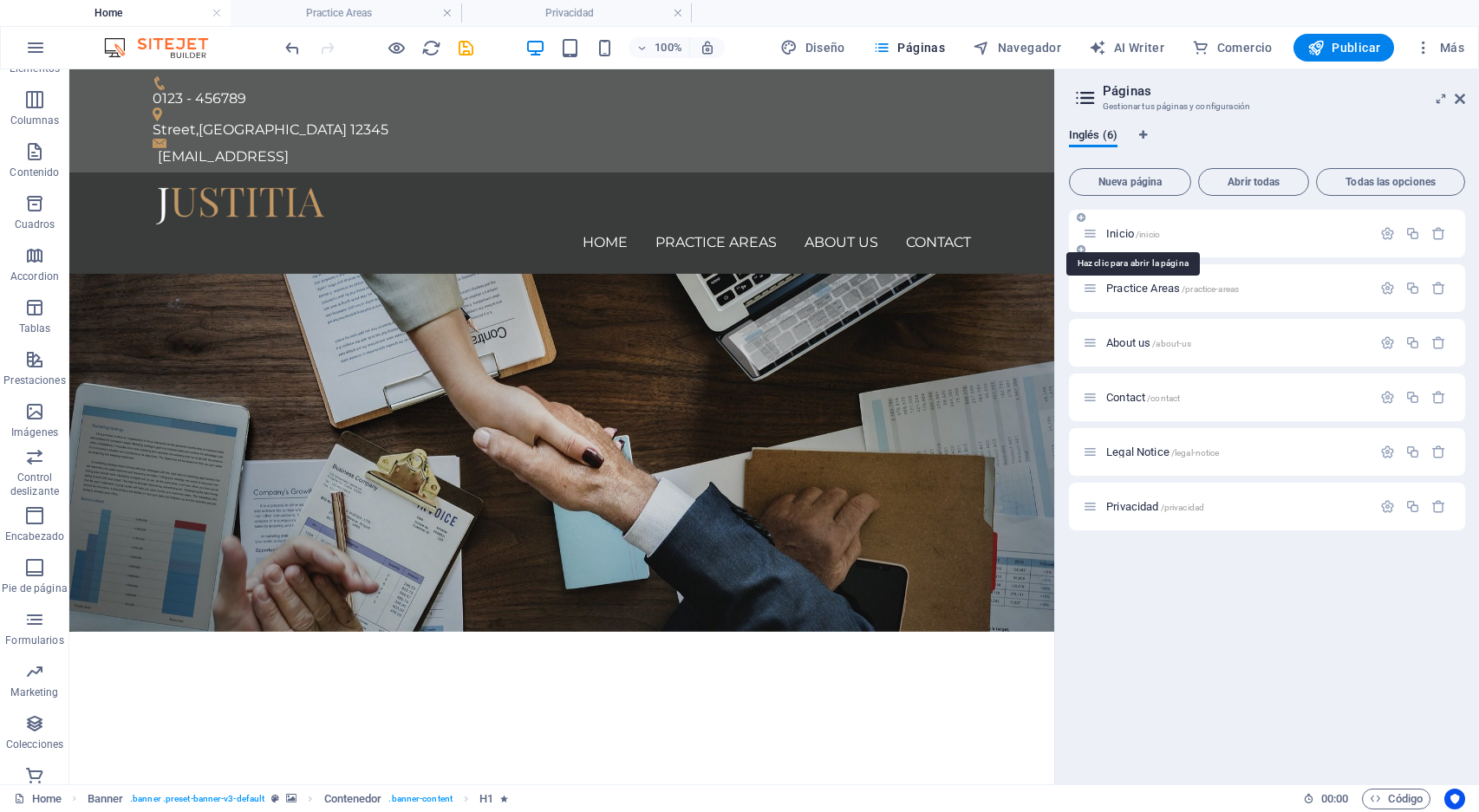
click at [1144, 231] on span "/inicio" at bounding box center [1148, 234] width 25 height 9
click at [1382, 239] on icon "button" at bounding box center [1388, 233] width 15 height 15
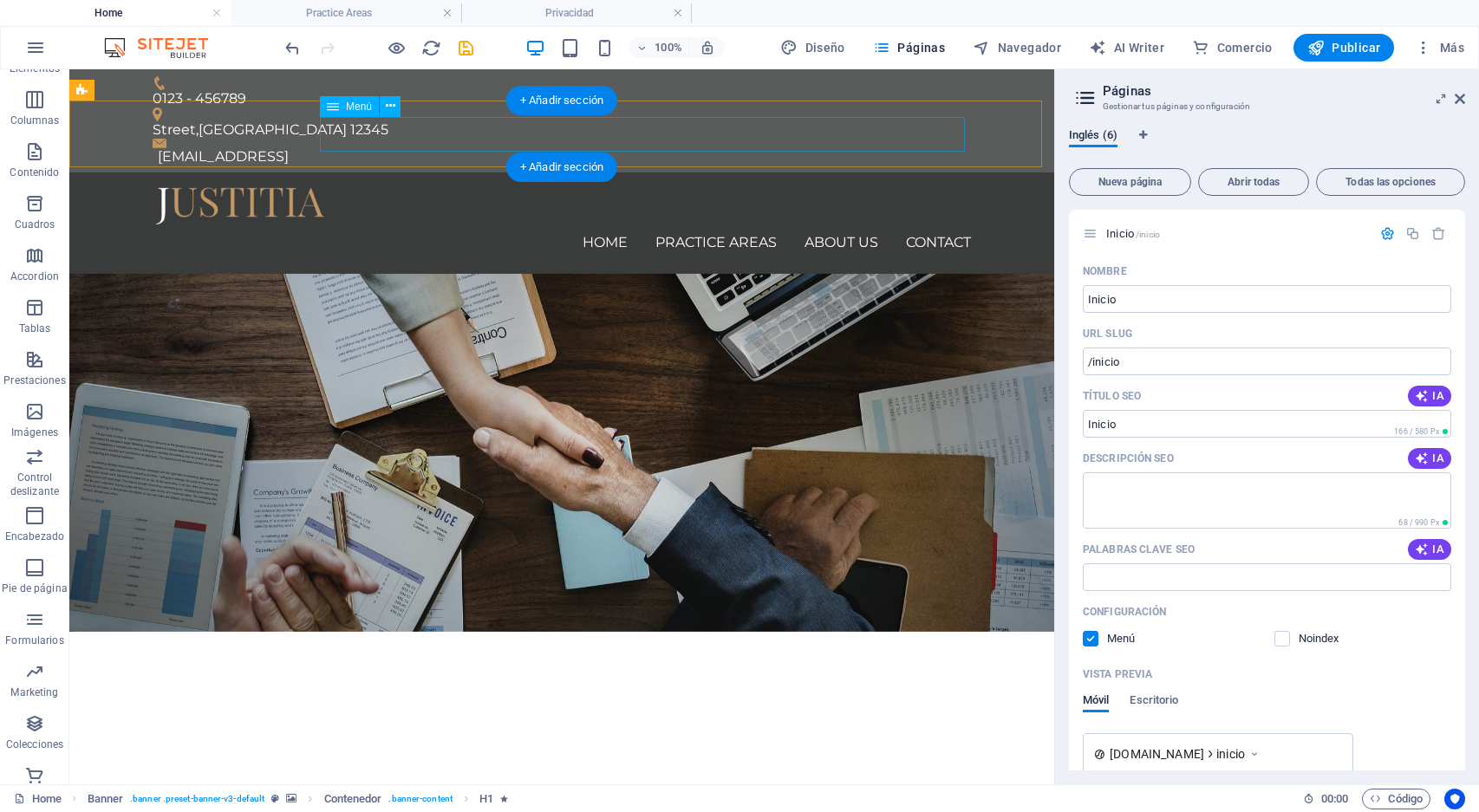
click at [595, 226] on nav "Home Practice Areas About us Contact" at bounding box center [562, 243] width 819 height 35
click at [605, 226] on nav "Home Practice Areas About us Contact" at bounding box center [562, 243] width 819 height 35
select select
select select "1"
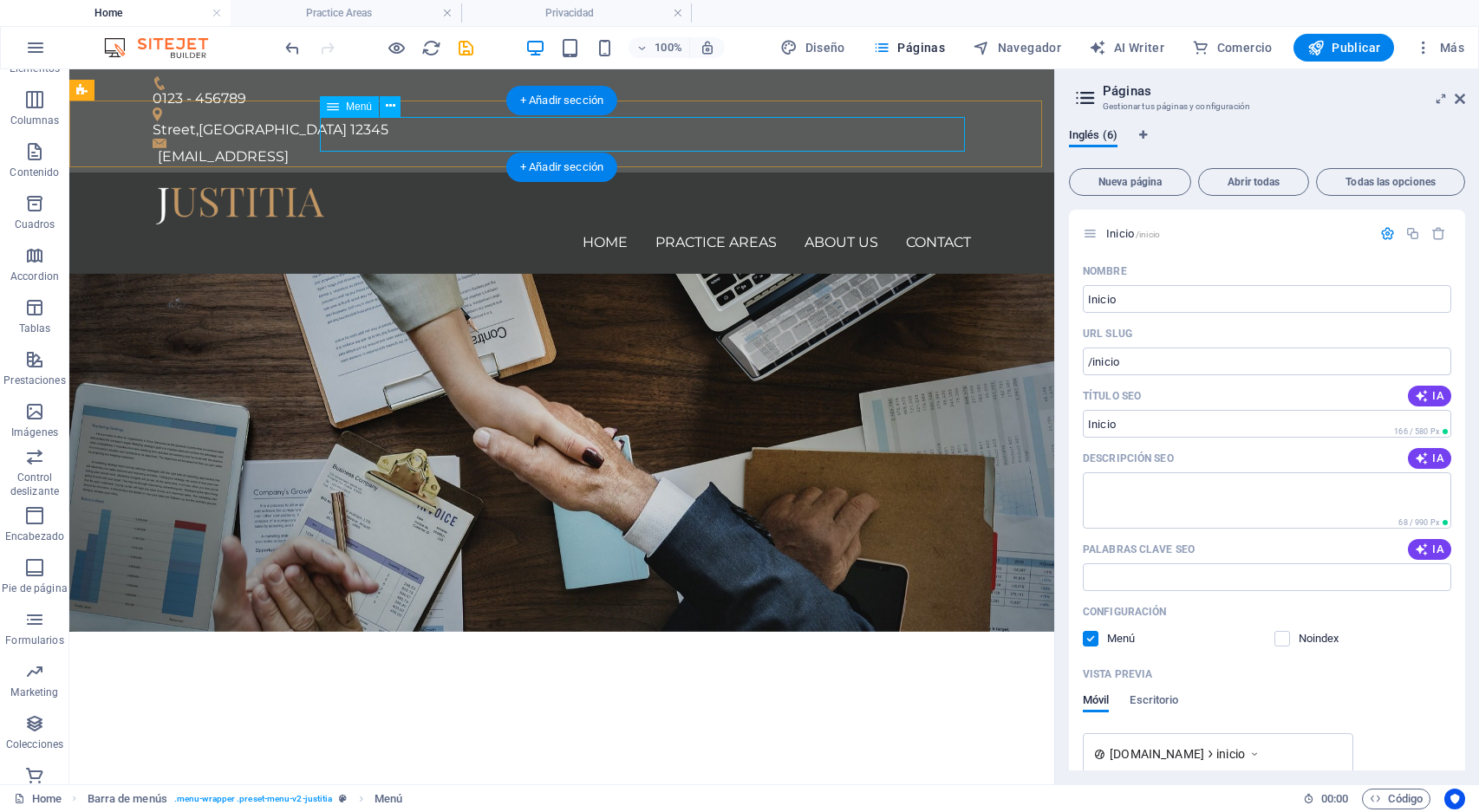
select select
select select "2"
select select
select select "3"
select select
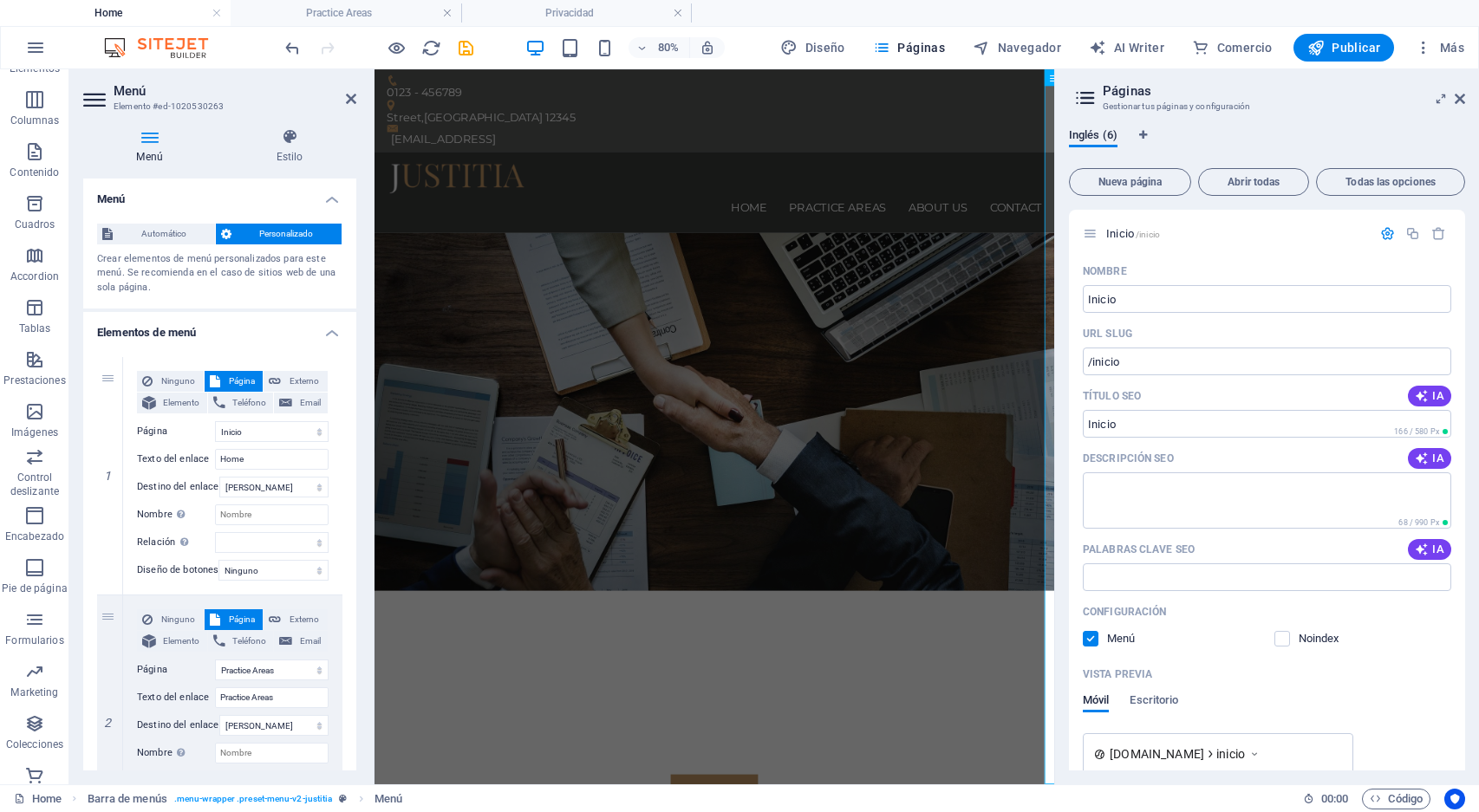
click at [1320, 104] on h3 "Gestionar tus páginas y configuración" at bounding box center [1267, 106] width 327 height 16
click at [916, 46] on span "Páginas" at bounding box center [909, 48] width 72 height 17
click at [1017, 44] on span "Navegador" at bounding box center [1017, 48] width 89 height 17
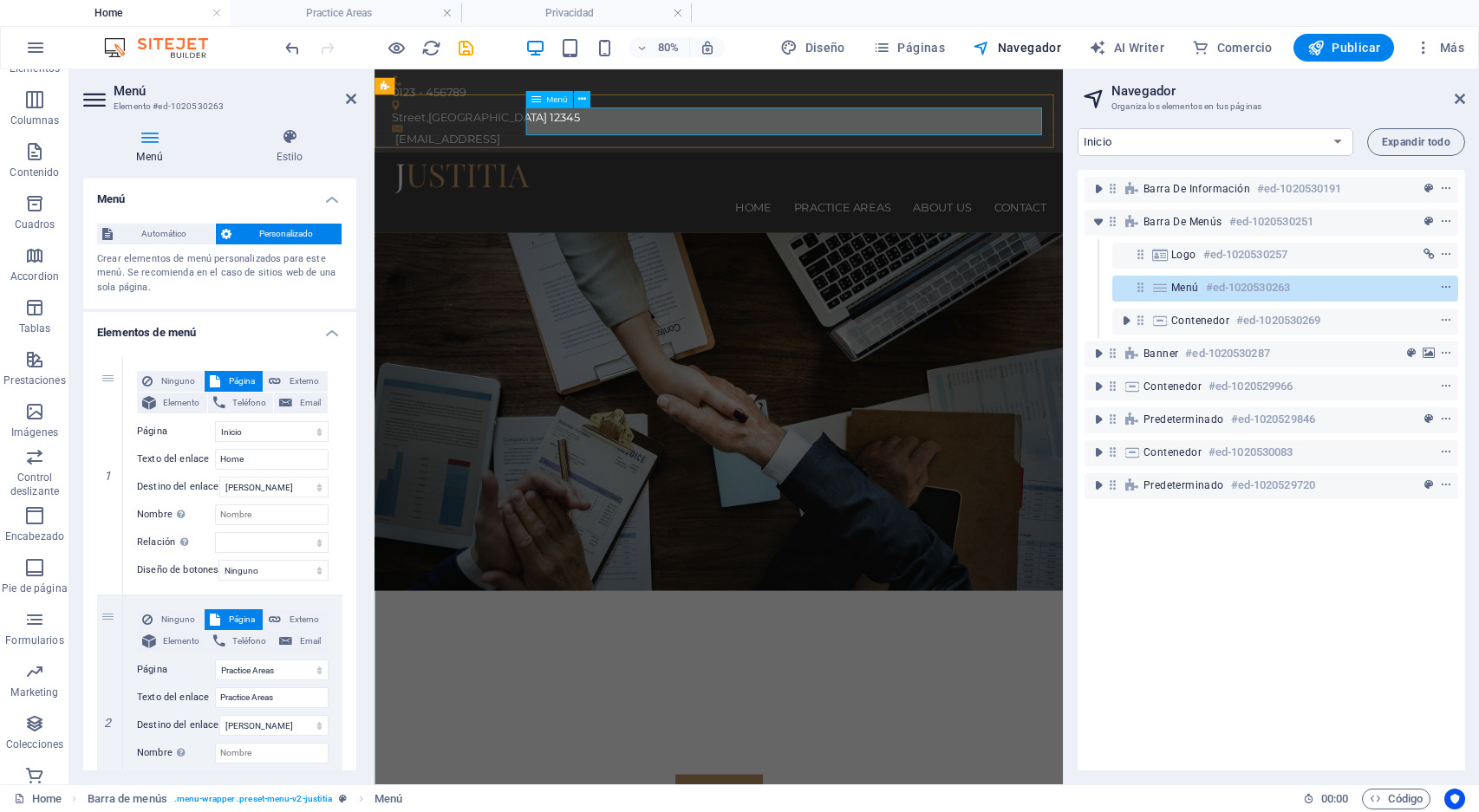
click at [847, 226] on nav "Home Practice Areas About us Contact" at bounding box center [805, 243] width 819 height 35
click at [832, 226] on nav "Home Practice Areas About us Contact" at bounding box center [805, 243] width 819 height 35
click at [250, 457] on input "Home" at bounding box center [272, 459] width 113 height 21
drag, startPoint x: 259, startPoint y: 457, endPoint x: 209, endPoint y: 454, distance: 50.1
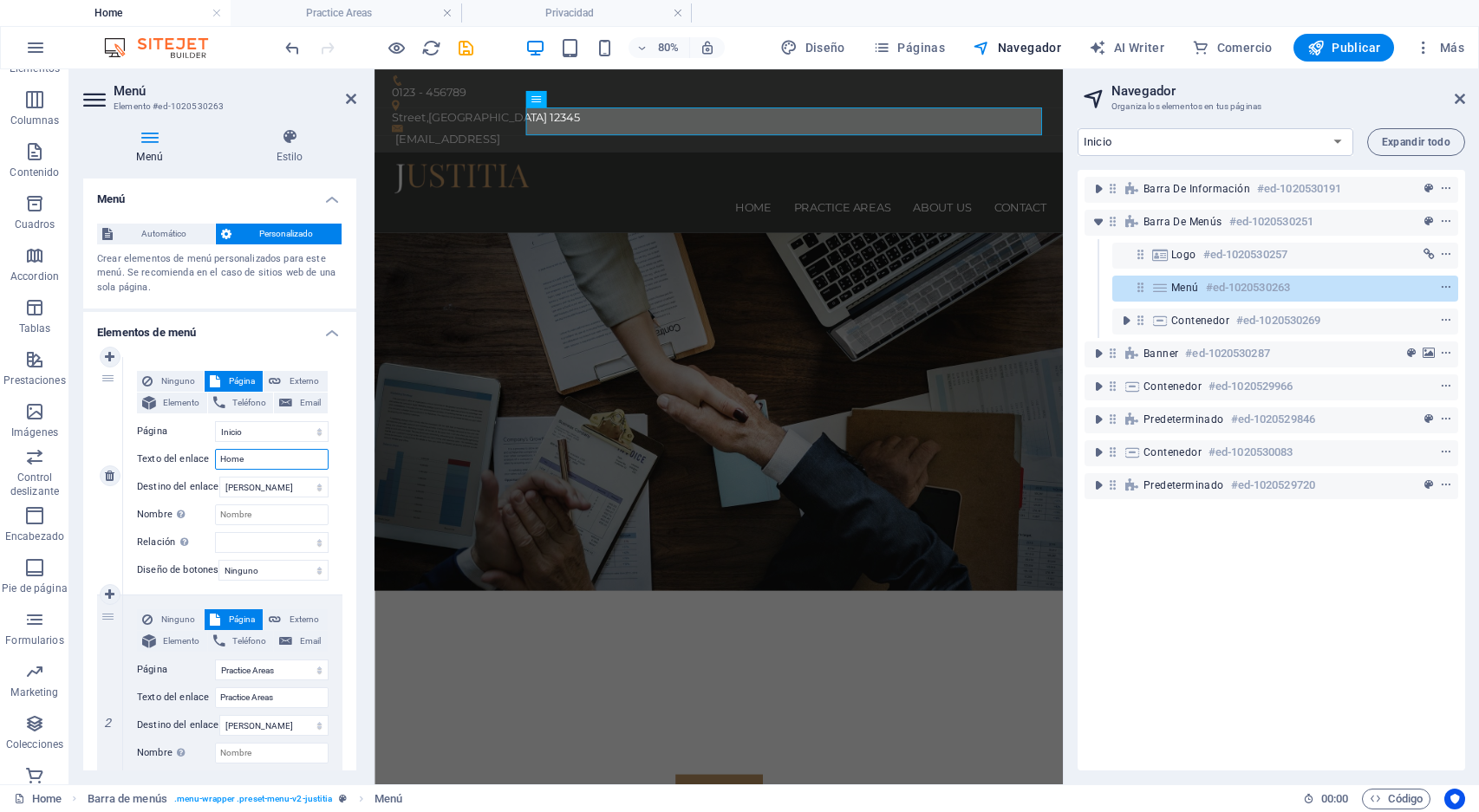
click at [209, 454] on div "Texto del enlace Home" at bounding box center [233, 459] width 192 height 21
type input "Inicio"
select select
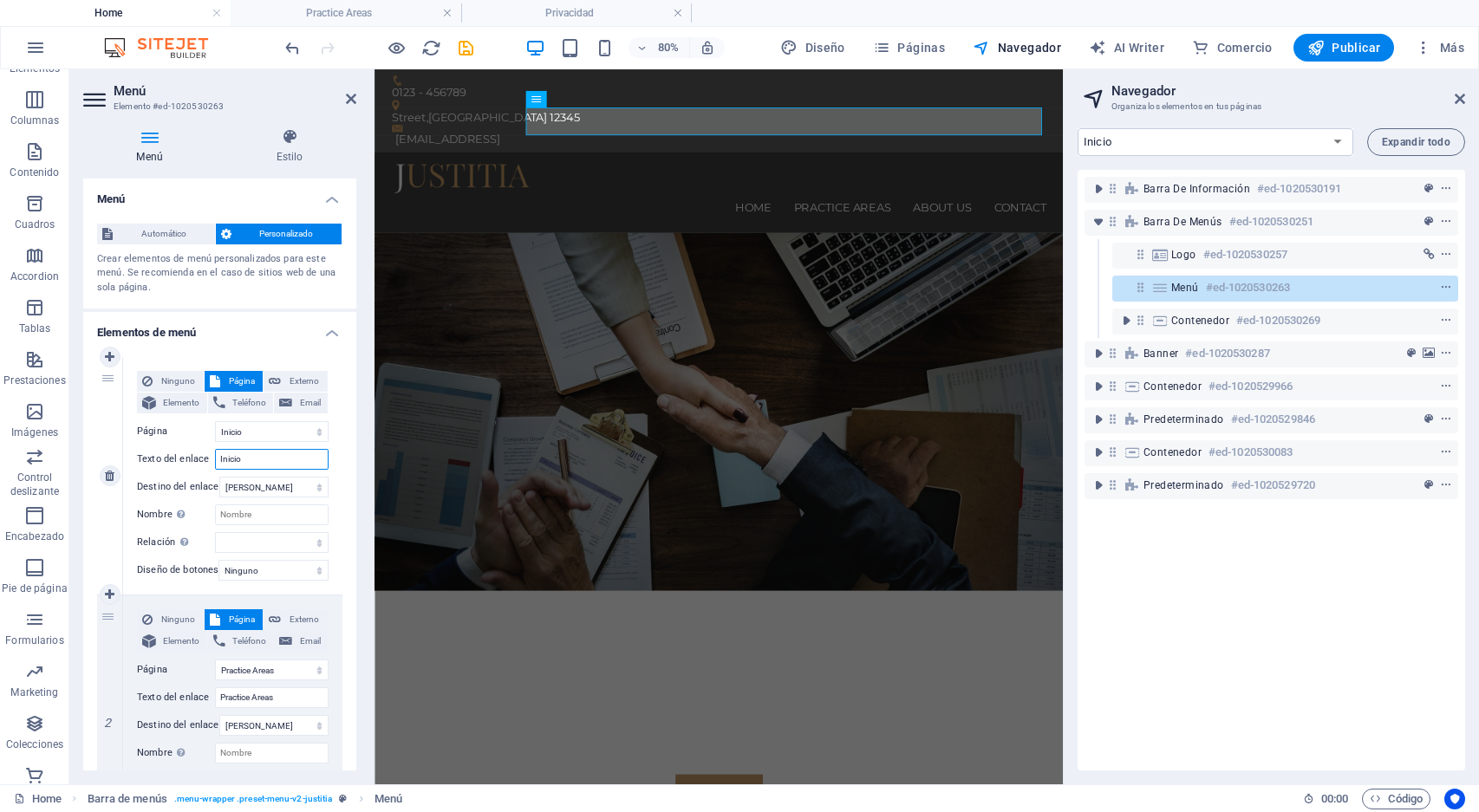
select select
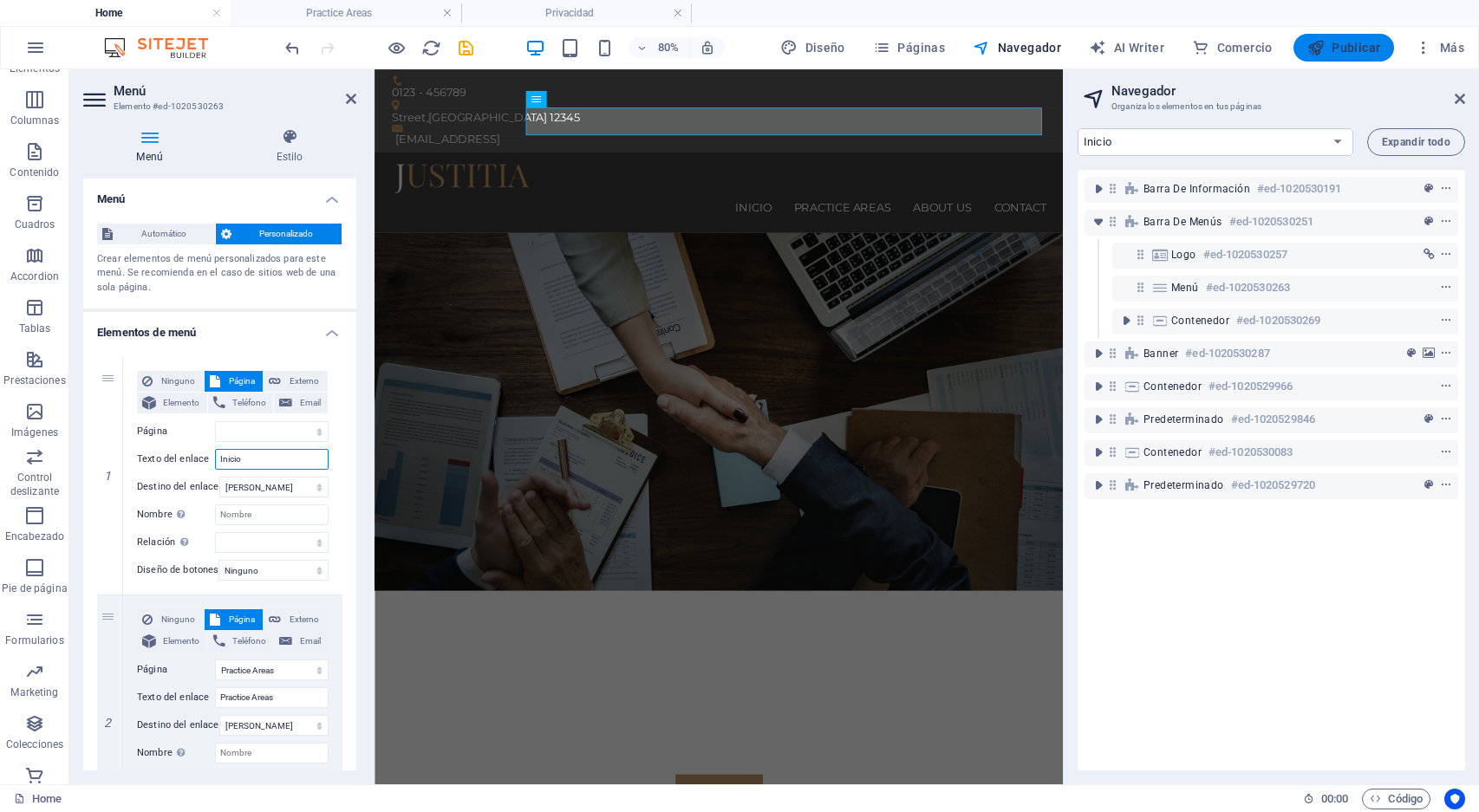
type input "Inicio"
click at [1338, 46] on span "Publicar" at bounding box center [1345, 48] width 74 height 17
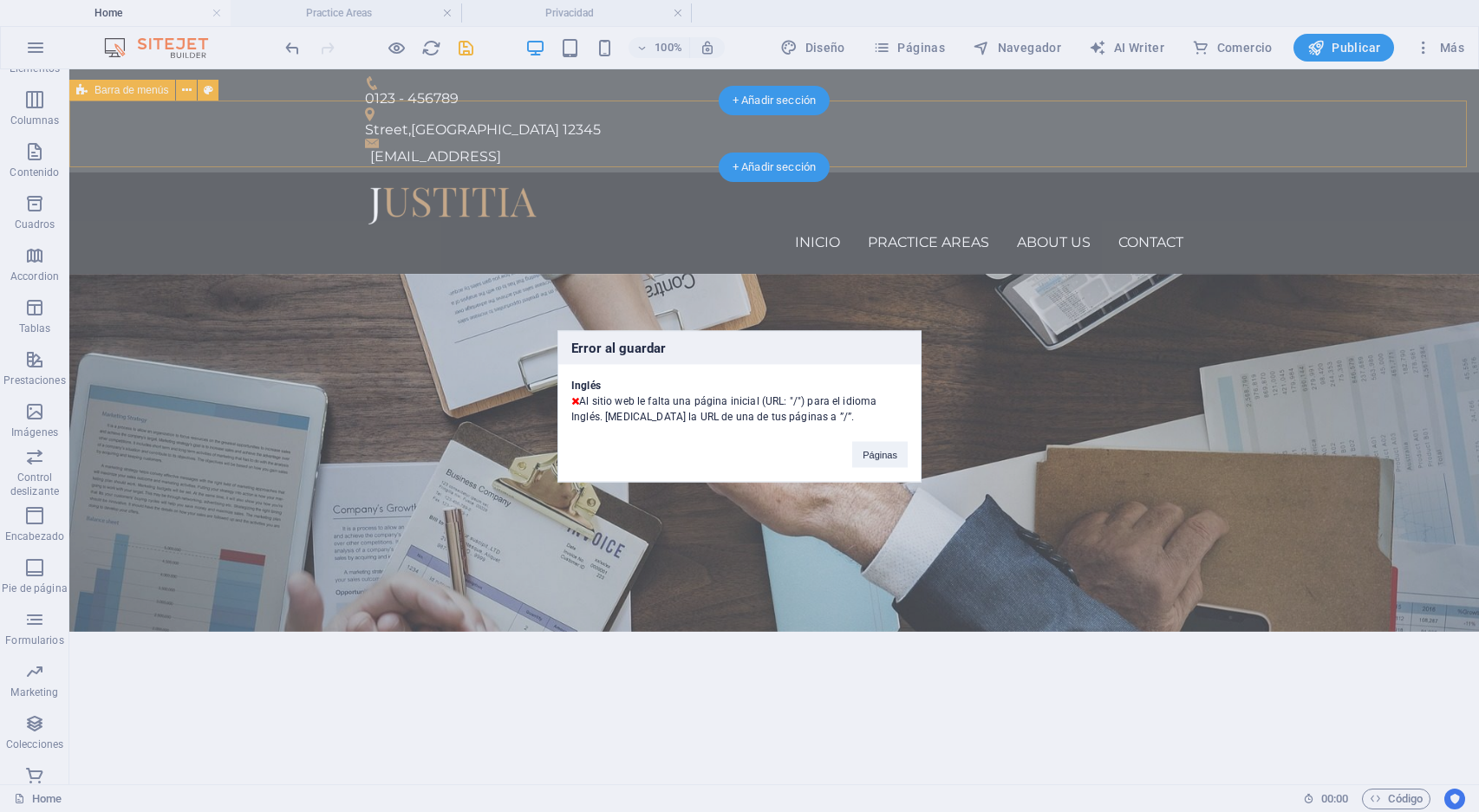
click at [958, 142] on div "Error al guardar Inglés Al sitio web le falta una página inicial (URL: "/") par…" at bounding box center [739, 406] width 1479 height 812
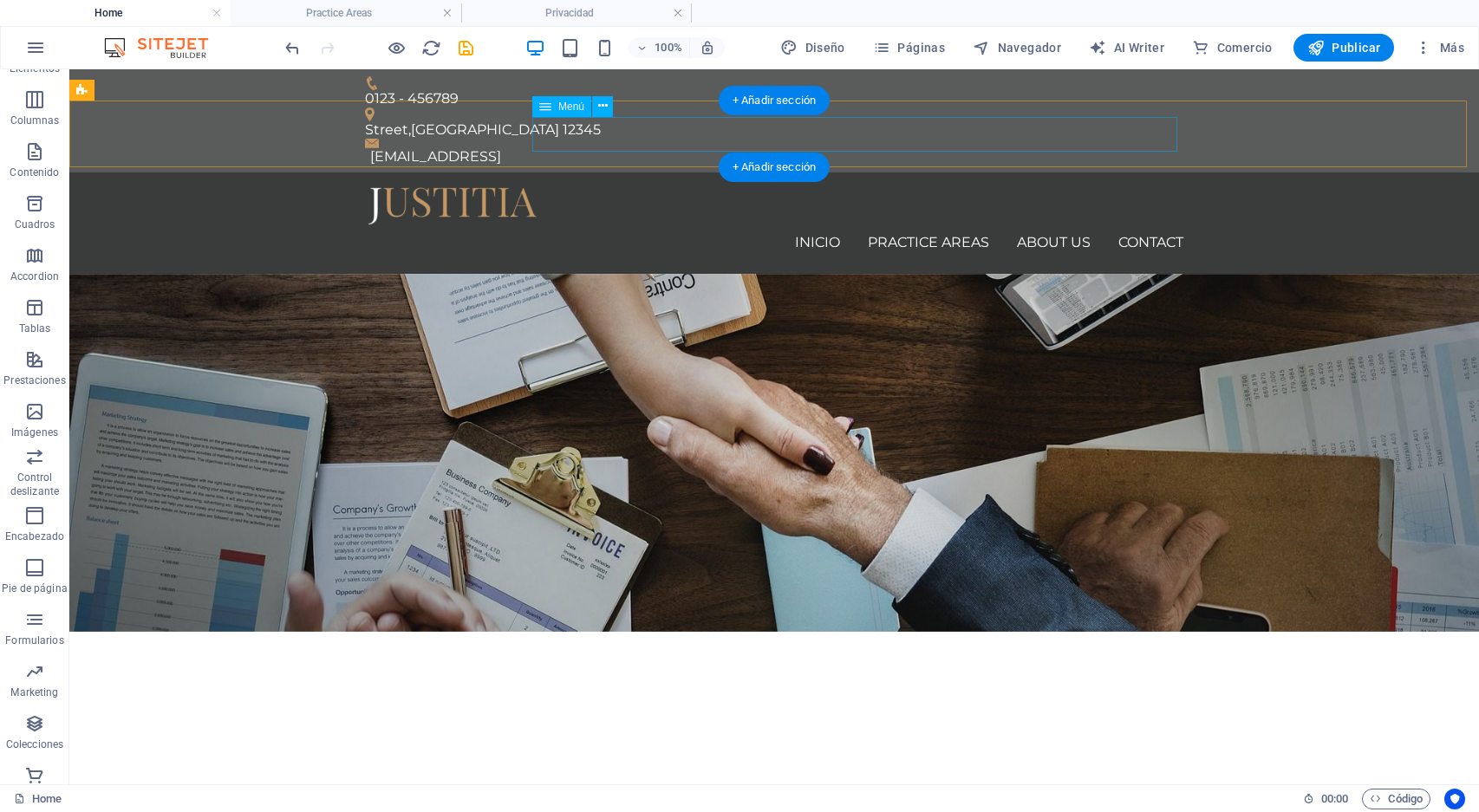
click at [944, 226] on nav "Inicio Practice Areas About us Contact" at bounding box center [774, 243] width 819 height 35
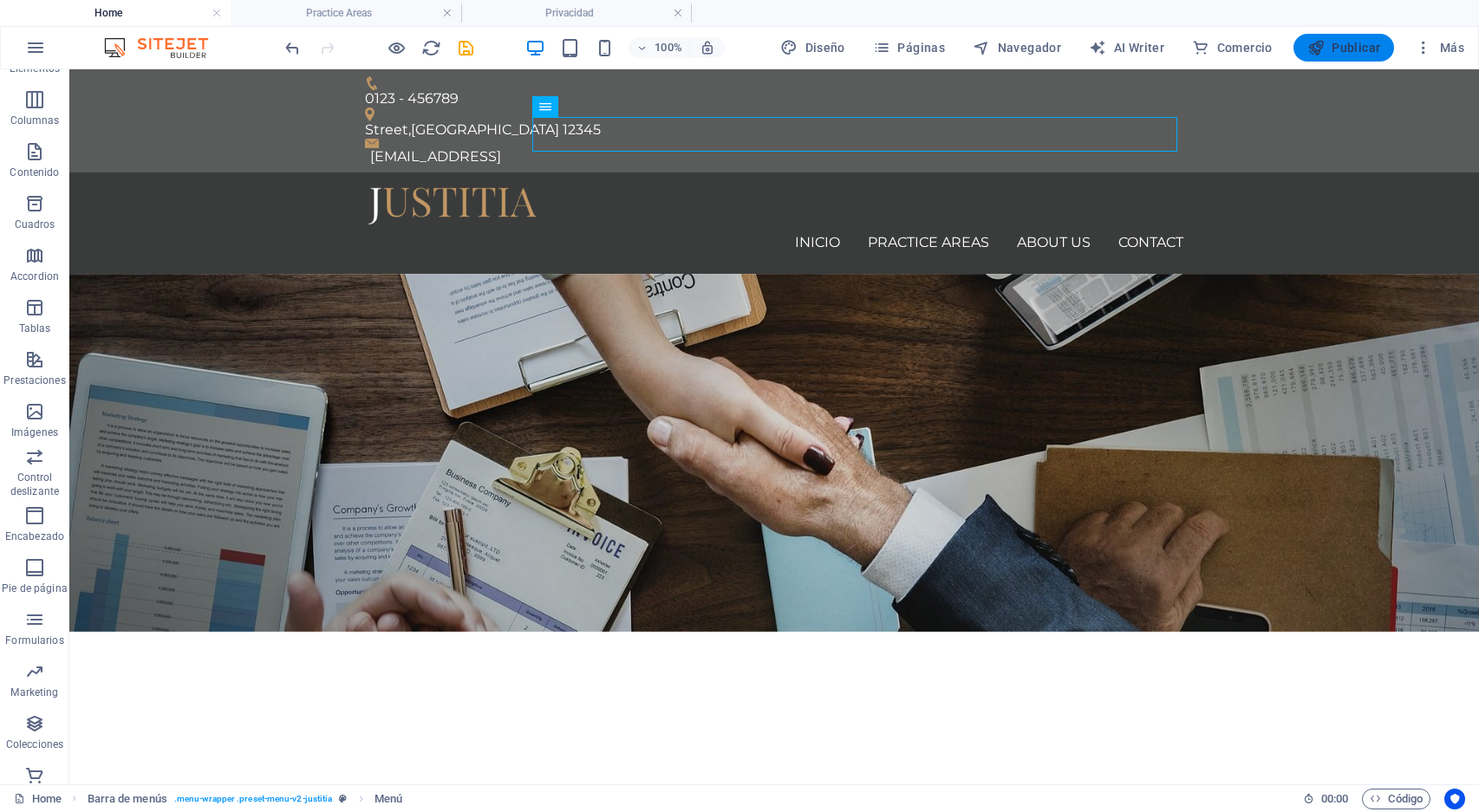
click at [1347, 46] on span "Publicar" at bounding box center [1345, 48] width 74 height 17
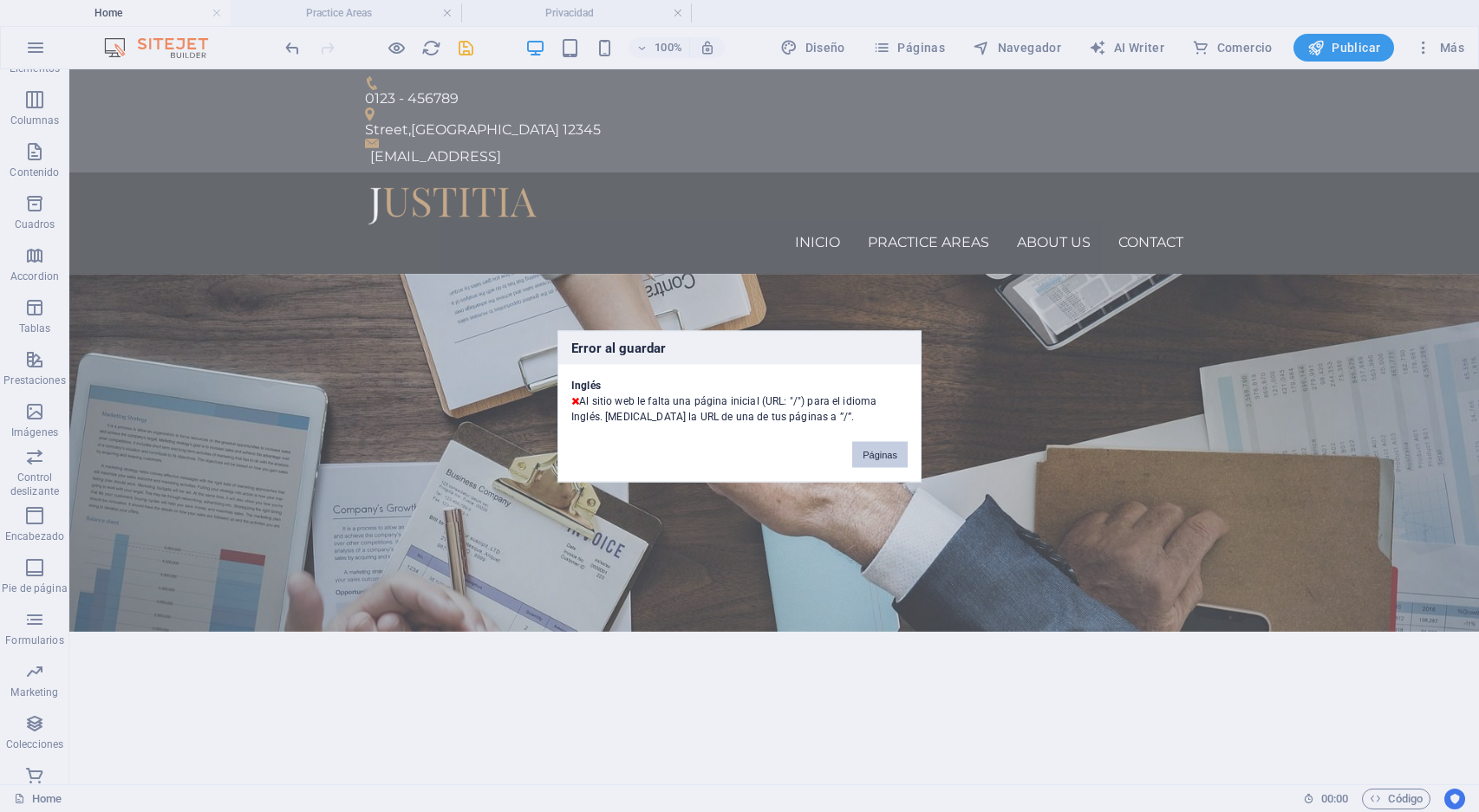
click at [889, 454] on button "Páginas" at bounding box center [880, 454] width 56 height 26
